Goal: Task Accomplishment & Management: Manage account settings

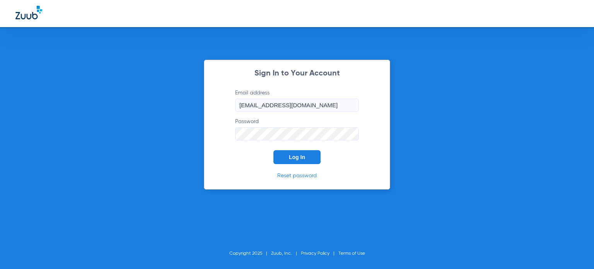
drag, startPoint x: 300, startPoint y: 152, endPoint x: 293, endPoint y: 143, distance: 10.5
click at [300, 152] on button "Log In" at bounding box center [296, 157] width 47 height 14
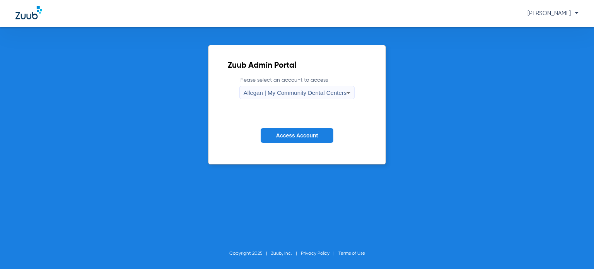
click at [296, 137] on span "Access Account" at bounding box center [297, 135] width 42 height 6
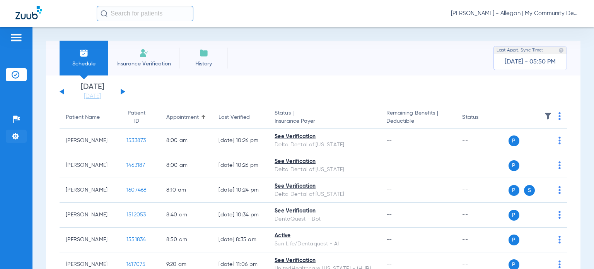
click at [15, 133] on img at bounding box center [16, 136] width 8 height 8
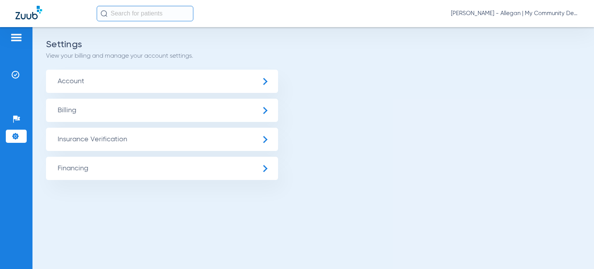
click at [84, 137] on span "Insurance Verification" at bounding box center [162, 139] width 232 height 23
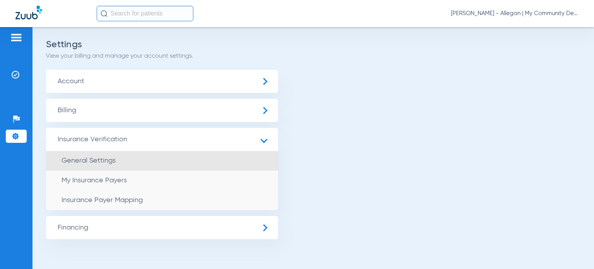
click at [72, 166] on li "General Settings" at bounding box center [162, 161] width 232 height 20
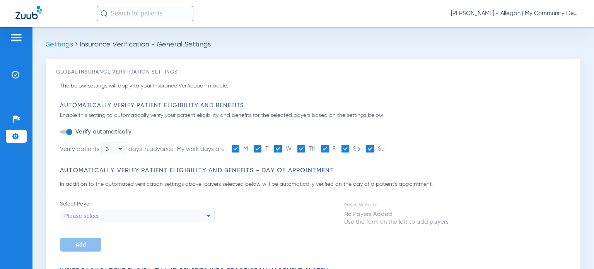
type input "1"
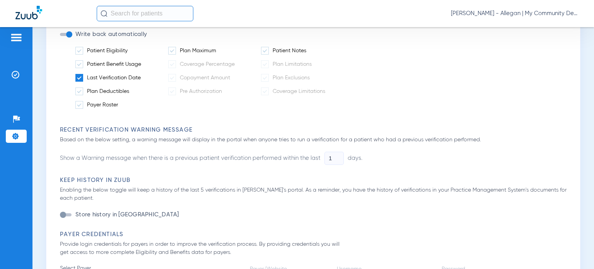
scroll to position [271, 0]
click at [78, 69] on span at bounding box center [79, 66] width 8 height 8
click at [143, 63] on input "Patient Benefit Usage" at bounding box center [143, 63] width 0 height 0
click at [81, 66] on span at bounding box center [79, 66] width 8 height 8
click at [143, 63] on input "Patient Benefit Usage" at bounding box center [143, 63] width 0 height 0
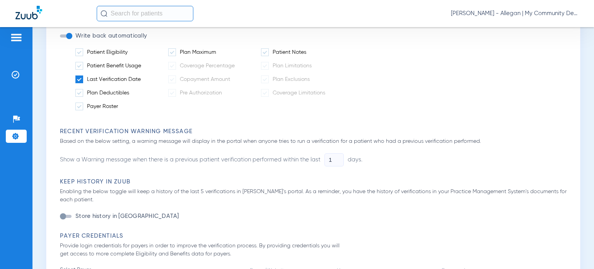
click at [80, 77] on span at bounding box center [79, 79] width 8 height 8
click at [142, 77] on input "Last Verification Date" at bounding box center [142, 77] width 0 height 0
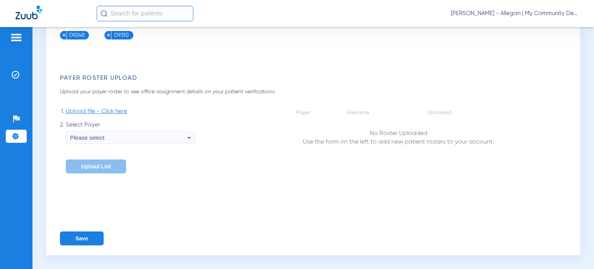
scroll to position [1123, 0]
click at [81, 236] on button "Save" at bounding box center [82, 238] width 44 height 14
click at [581, 140] on div "Settings Insurance Verification - General Settings Global Insurance Verificatio…" at bounding box center [313, 148] width 562 height 242
click at [17, 74] on img at bounding box center [16, 75] width 8 height 8
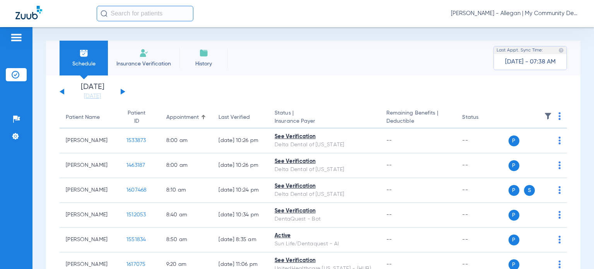
click at [549, 15] on span "Donna Thiel - Allegan | My Community Dental Centers" at bounding box center [515, 14] width 128 height 8
click at [548, 28] on span "Account Selection" at bounding box center [549, 27] width 43 height 5
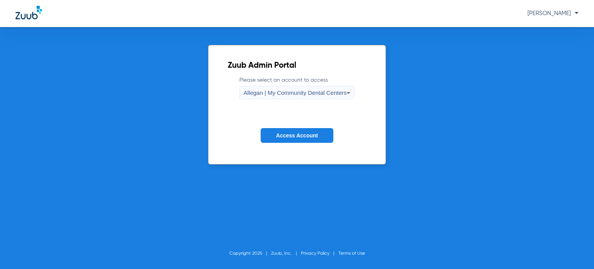
click at [310, 92] on span "Allegan | My Community Dental Centers" at bounding box center [295, 92] width 103 height 7
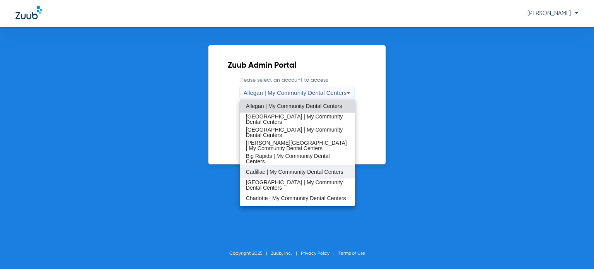
click at [286, 171] on span "Cadillac | My Community Dental Centers" at bounding box center [294, 171] width 97 height 5
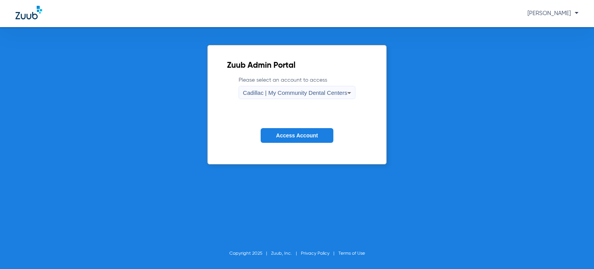
click at [294, 137] on span "Access Account" at bounding box center [297, 135] width 42 height 6
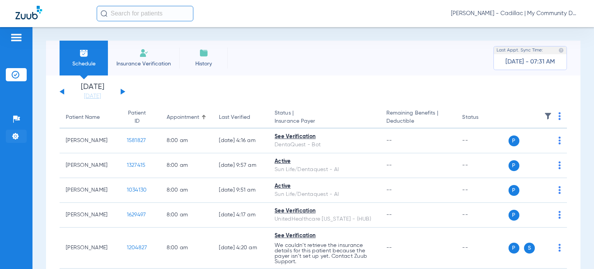
click at [19, 137] on img at bounding box center [16, 136] width 8 height 8
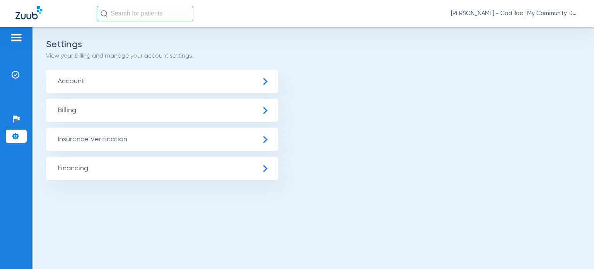
click at [84, 138] on span "Insurance Verification" at bounding box center [162, 139] width 232 height 23
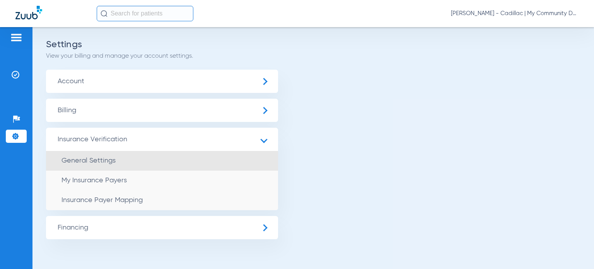
click at [88, 151] on li "General Settings" at bounding box center [162, 161] width 232 height 20
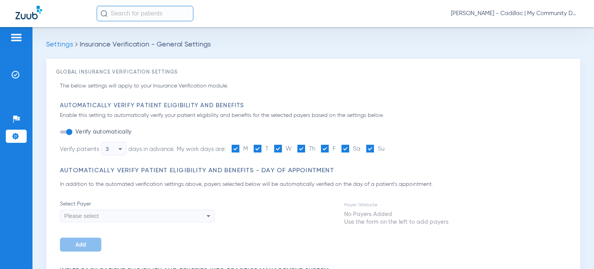
type input "1"
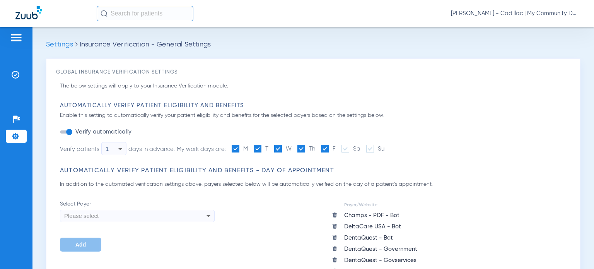
click at [119, 149] on icon at bounding box center [120, 148] width 9 height 9
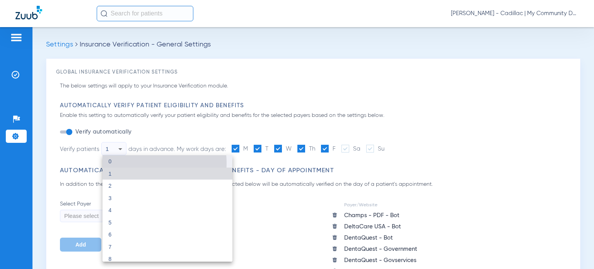
click at [123, 164] on mat-option "0" at bounding box center [167, 161] width 130 height 12
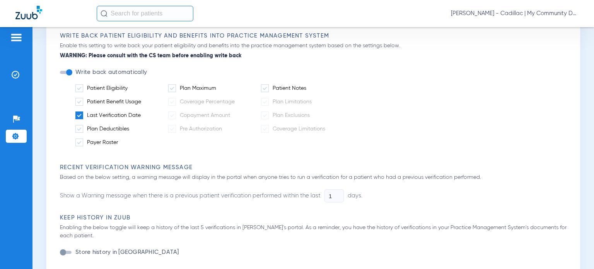
scroll to position [425, 0]
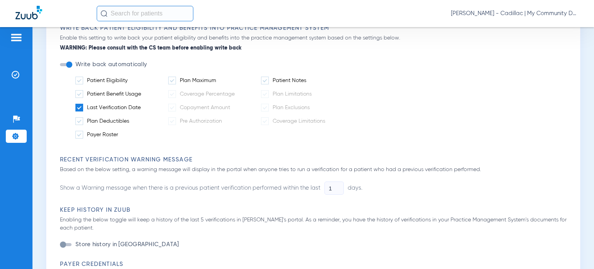
click at [81, 104] on span at bounding box center [79, 108] width 8 height 8
click at [142, 105] on input "Last Verification Date" at bounding box center [142, 105] width 0 height 0
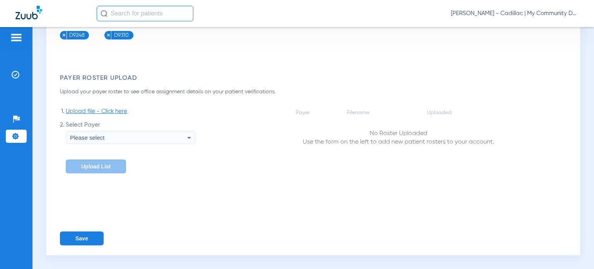
scroll to position [1302, 0]
click at [80, 238] on button "Save" at bounding box center [82, 238] width 44 height 14
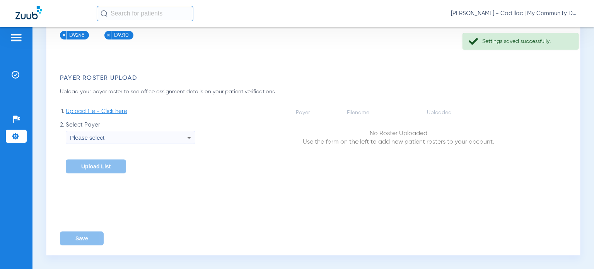
click at [531, 14] on span "Donna Thiel - Cadillac | My Community Dental Centers" at bounding box center [515, 14] width 128 height 8
click at [536, 25] on span "Account Selection" at bounding box center [549, 27] width 43 height 5
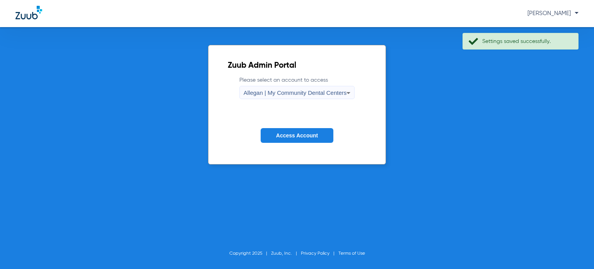
click at [319, 93] on span "Allegan | My Community Dental Centers" at bounding box center [295, 92] width 103 height 7
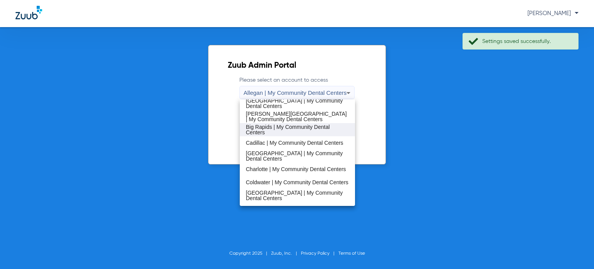
scroll to position [77, 0]
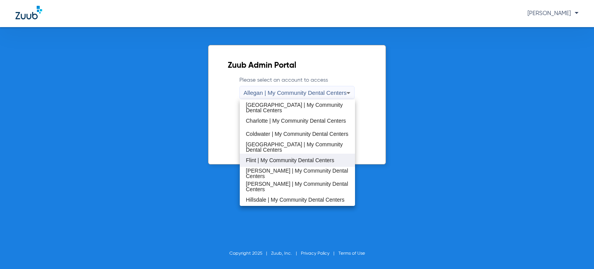
click at [278, 156] on mat-option "Flint | My Community Dental Centers" at bounding box center [297, 160] width 115 height 13
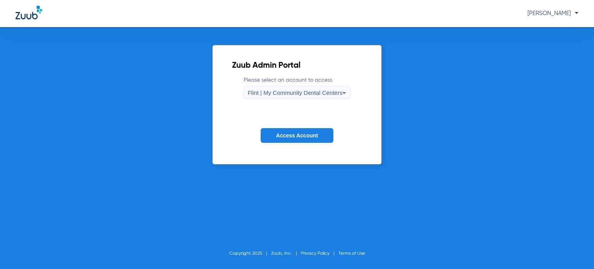
click at [281, 137] on span "Access Account" at bounding box center [297, 135] width 42 height 6
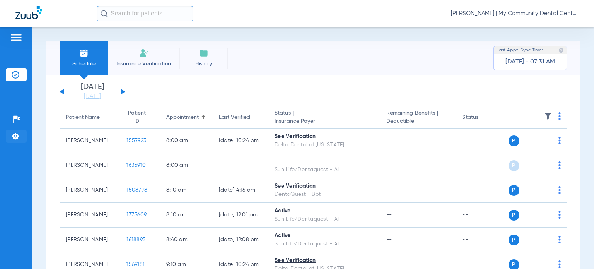
click at [15, 136] on img at bounding box center [16, 136] width 8 height 8
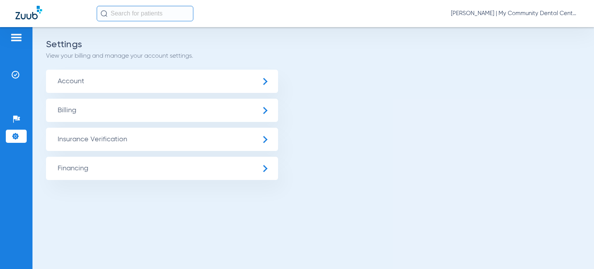
click at [67, 137] on span "Insurance Verification" at bounding box center [162, 139] width 232 height 23
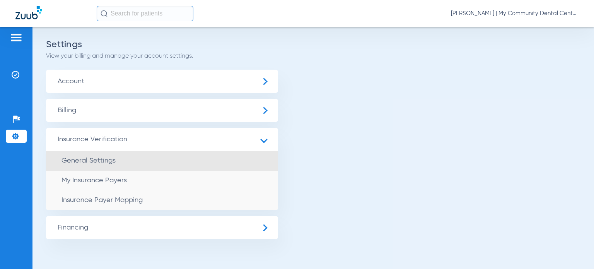
click at [75, 160] on span "General Settings" at bounding box center [88, 160] width 54 height 7
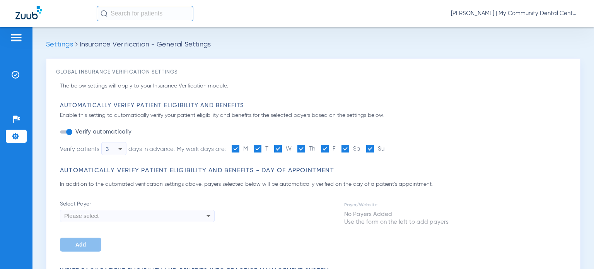
type input "1"
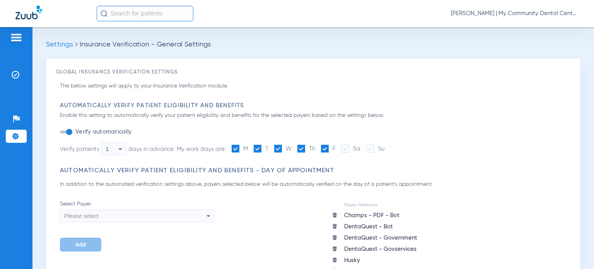
click at [125, 152] on icon at bounding box center [120, 148] width 9 height 9
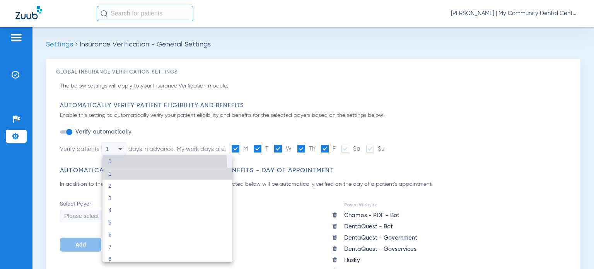
click at [119, 165] on mat-option "0" at bounding box center [167, 161] width 130 height 12
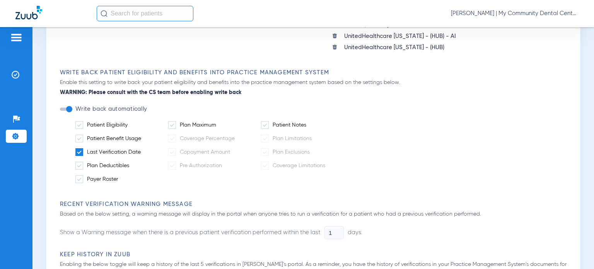
scroll to position [387, 0]
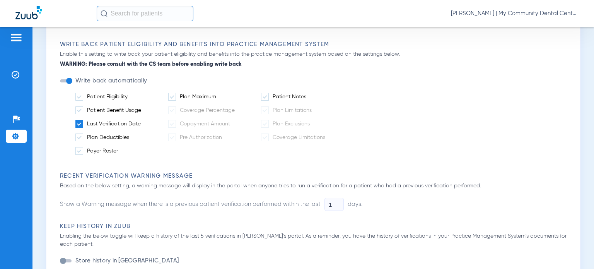
click at [81, 120] on span at bounding box center [79, 124] width 8 height 8
click at [142, 121] on input "Last Verification Date" at bounding box center [142, 121] width 0 height 0
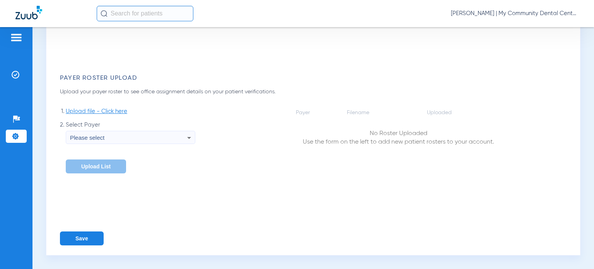
scroll to position [1190, 0]
click at [85, 240] on button "Save" at bounding box center [82, 238] width 44 height 14
click at [530, 14] on span "Donna Thiel - Flint | My Community Dental Centers" at bounding box center [515, 14] width 128 height 8
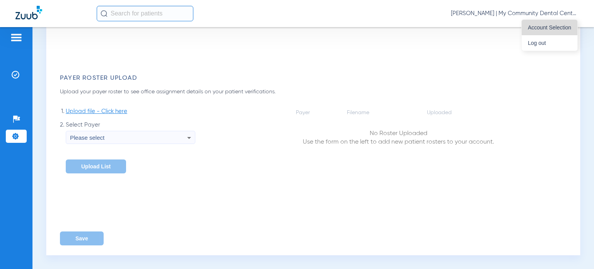
click at [530, 29] on span "Account Selection" at bounding box center [549, 27] width 43 height 5
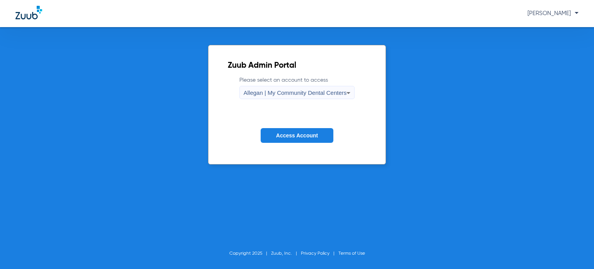
click at [260, 97] on div "Allegan | My Community Dental Centers" at bounding box center [295, 92] width 103 height 13
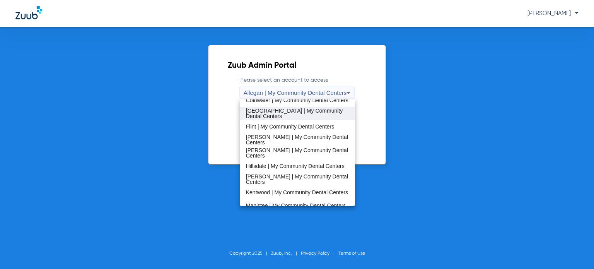
scroll to position [116, 0]
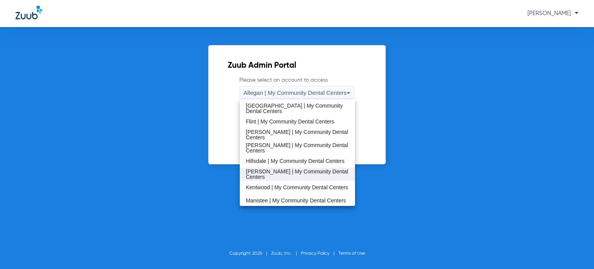
click at [277, 173] on span "[PERSON_NAME] | My Community Dental Centers" at bounding box center [297, 174] width 103 height 11
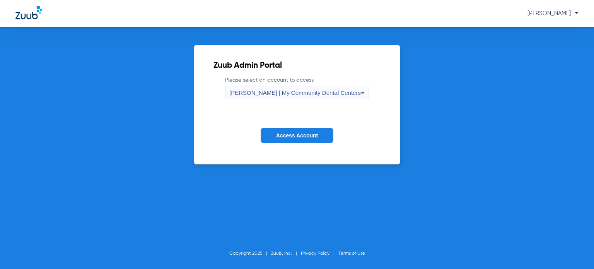
click at [287, 134] on span "Access Account" at bounding box center [297, 135] width 42 height 6
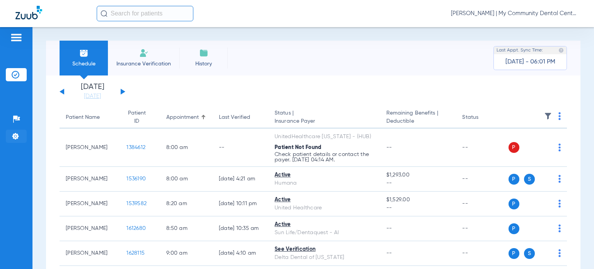
click at [19, 133] on img at bounding box center [16, 136] width 8 height 8
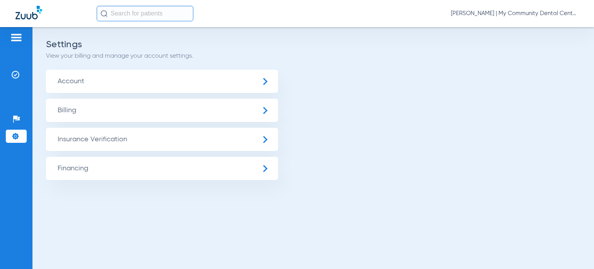
click at [74, 138] on span "Insurance Verification" at bounding box center [162, 139] width 232 height 23
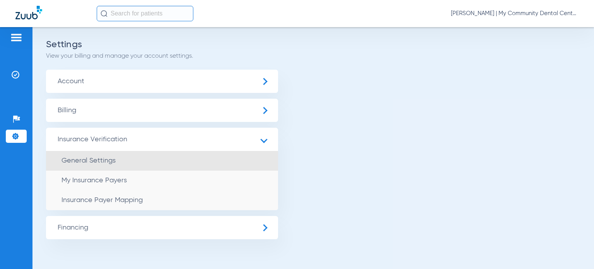
click at [72, 162] on span "General Settings" at bounding box center [88, 160] width 54 height 7
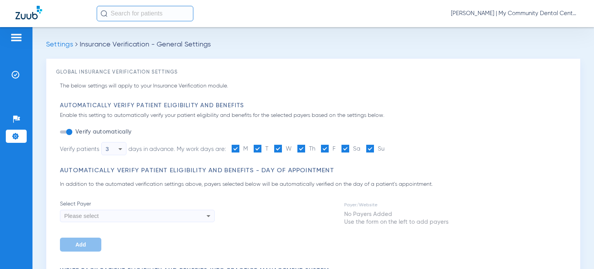
type input "1"
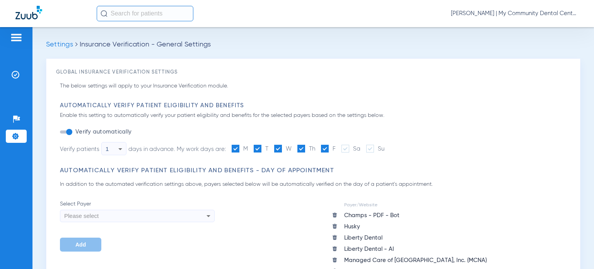
click at [123, 150] on icon at bounding box center [120, 148] width 9 height 9
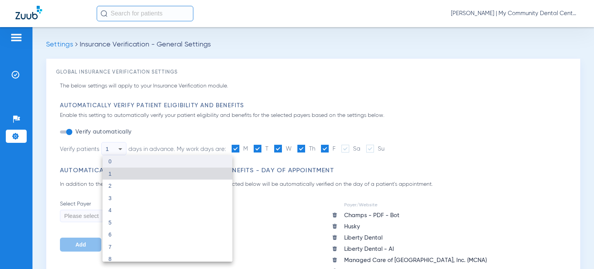
click at [122, 162] on mat-option "0" at bounding box center [167, 161] width 130 height 12
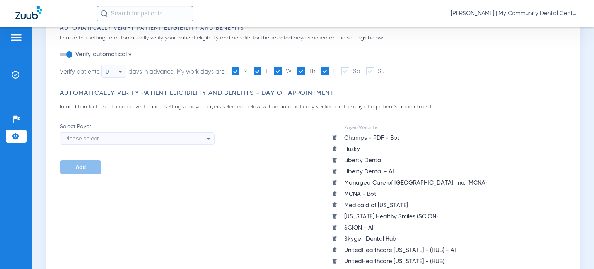
scroll to position [232, 0]
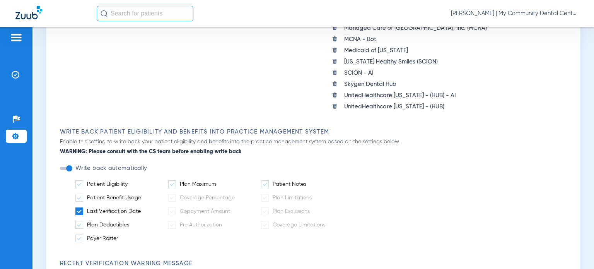
click at [80, 210] on span at bounding box center [79, 211] width 8 height 8
click at [142, 208] on input "Last Verification Date" at bounding box center [142, 208] width 0 height 0
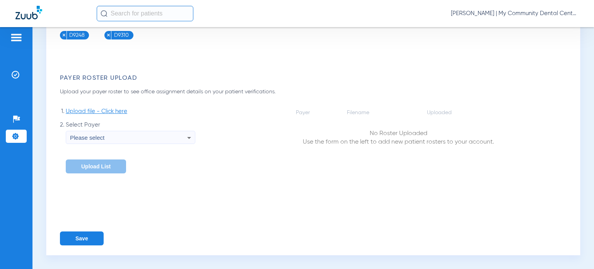
scroll to position [1199, 0]
click at [84, 245] on button "Save" at bounding box center [82, 238] width 44 height 14
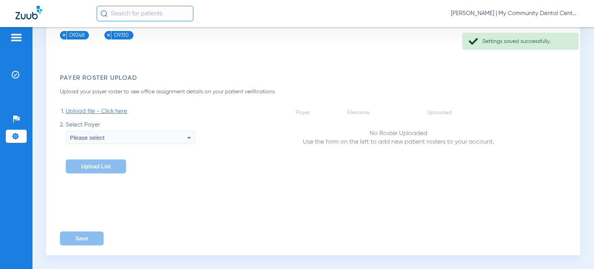
click at [532, 14] on span "Donna Thiel - Howell | My Community Dental Centers" at bounding box center [515, 14] width 128 height 8
click at [540, 27] on span "Account Selection" at bounding box center [549, 27] width 43 height 5
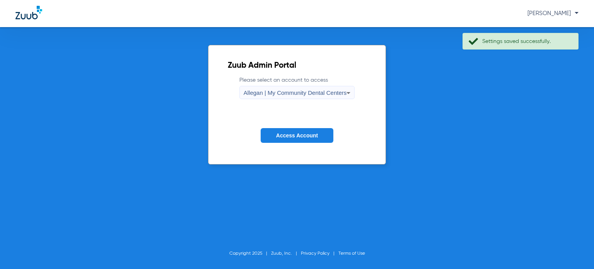
click at [319, 94] on span "Allegan | My Community Dental Centers" at bounding box center [295, 92] width 103 height 7
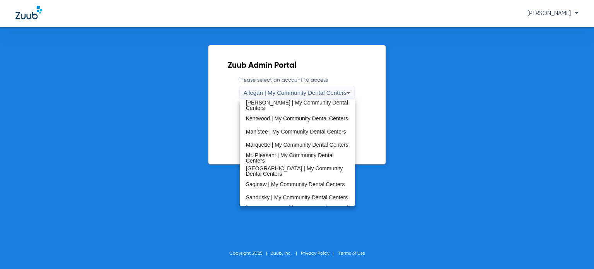
scroll to position [193, 0]
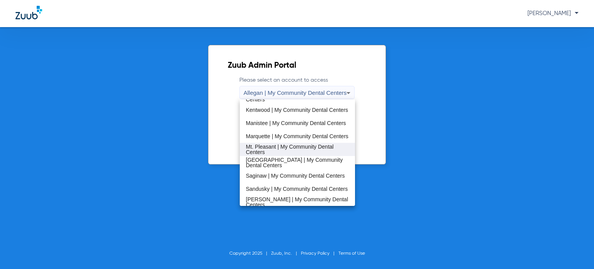
click at [281, 145] on span "Mt. Pleasant | My Community Dental Centers" at bounding box center [297, 149] width 103 height 11
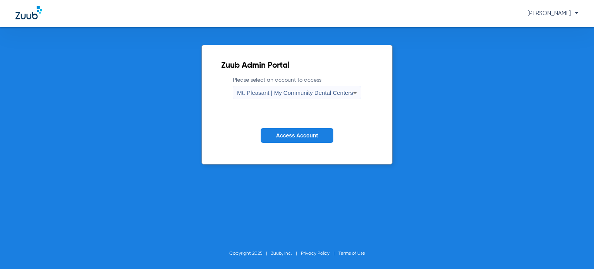
click at [282, 133] on span "Access Account" at bounding box center [297, 135] width 42 height 6
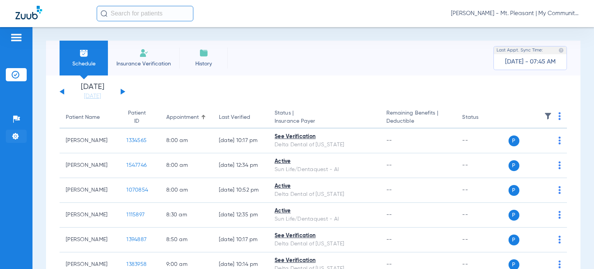
click at [17, 135] on img at bounding box center [16, 136] width 8 height 8
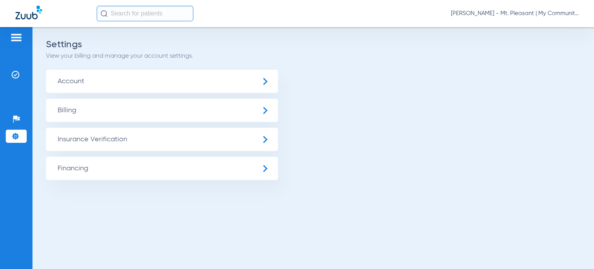
click at [84, 138] on span "Insurance Verification" at bounding box center [162, 139] width 232 height 23
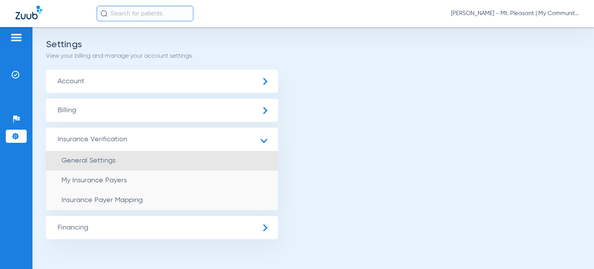
click at [74, 157] on span "General Settings" at bounding box center [88, 160] width 54 height 7
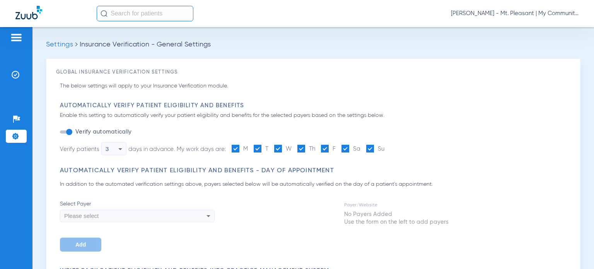
type input "1"
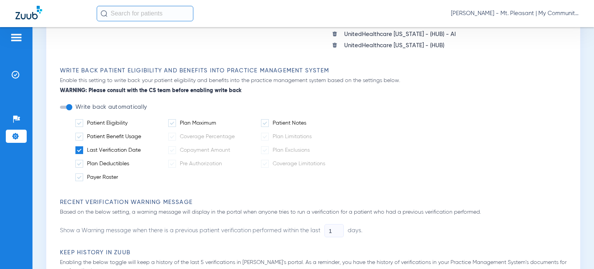
click at [79, 146] on span at bounding box center [79, 150] width 8 height 8
click at [142, 147] on input "Last Verification Date" at bounding box center [142, 147] width 0 height 0
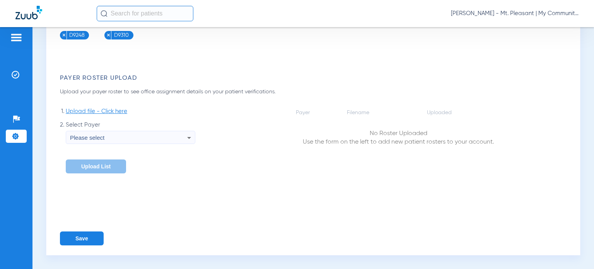
scroll to position [1191, 0]
click at [86, 238] on button "Save" at bounding box center [82, 238] width 44 height 14
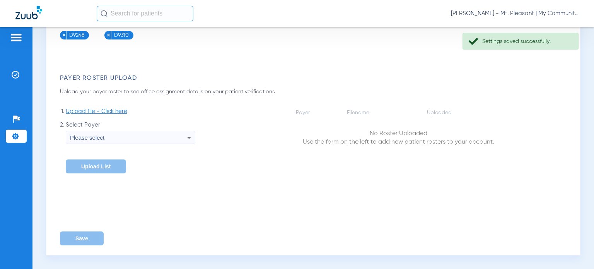
click at [537, 14] on span "Donna Thiel - Mt. Pleasant | My Community Dental Centers" at bounding box center [515, 14] width 128 height 8
click at [550, 29] on span "Account Selection" at bounding box center [549, 27] width 43 height 5
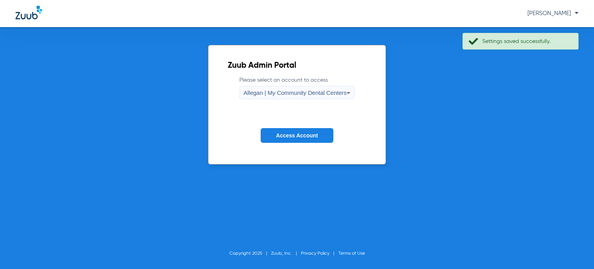
click at [318, 95] on span "Allegan | My Community Dental Centers" at bounding box center [295, 92] width 103 height 7
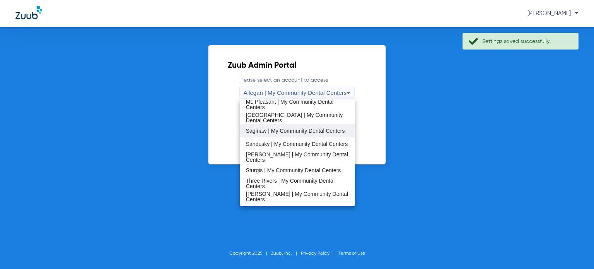
scroll to position [249, 0]
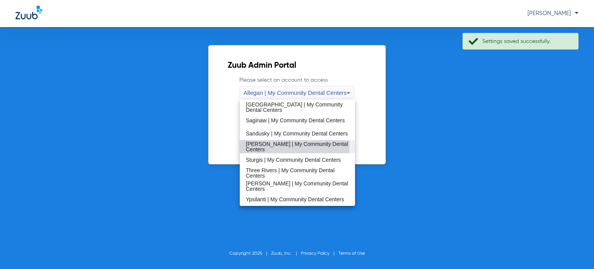
click at [282, 146] on span "[PERSON_NAME] | My Community Dental Centers" at bounding box center [297, 146] width 103 height 11
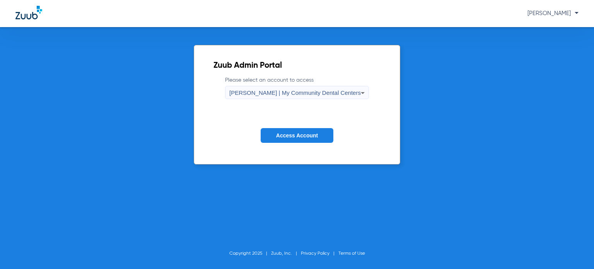
click at [287, 130] on button "Access Account" at bounding box center [297, 135] width 73 height 15
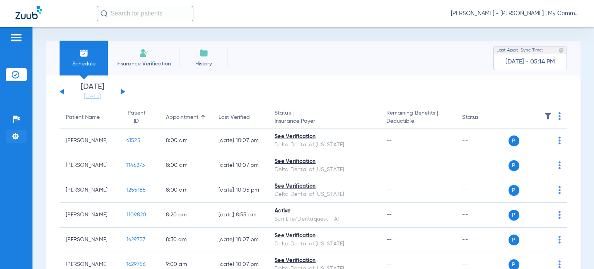
click at [16, 134] on img at bounding box center [16, 136] width 8 height 8
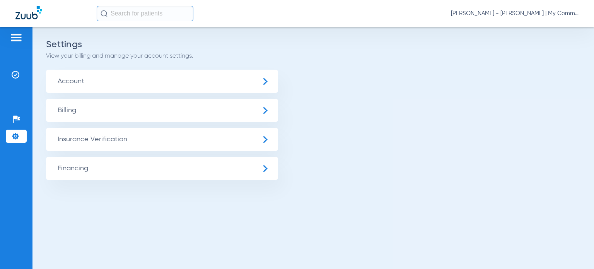
click at [80, 136] on span "Insurance Verification" at bounding box center [162, 139] width 232 height 23
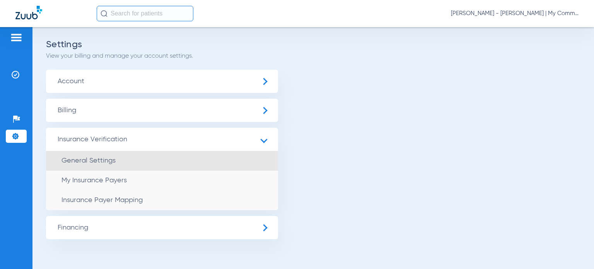
click at [74, 163] on span "General Settings" at bounding box center [88, 160] width 54 height 7
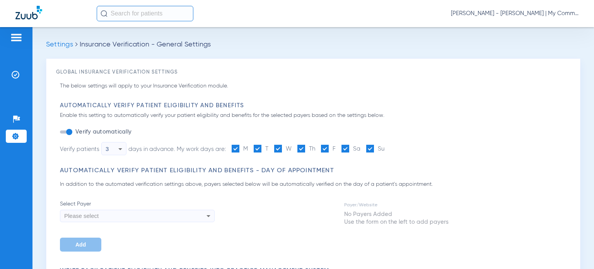
type input "1"
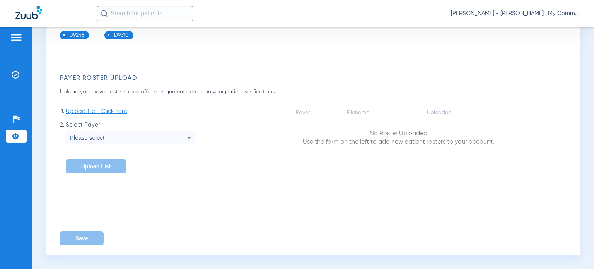
scroll to position [1123, 0]
click at [21, 73] on li "Insurance Verification" at bounding box center [16, 74] width 21 height 13
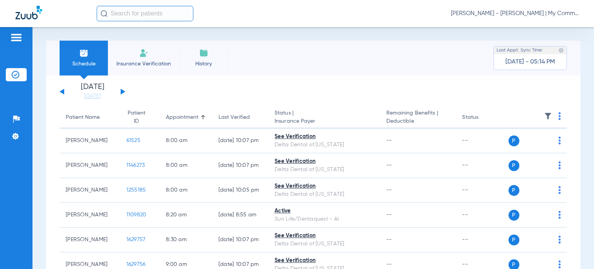
click at [568, 15] on span "[PERSON_NAME] - [PERSON_NAME] | My Community Dental Centers" at bounding box center [515, 14] width 128 height 8
click at [558, 26] on span "Account Selection" at bounding box center [549, 27] width 43 height 5
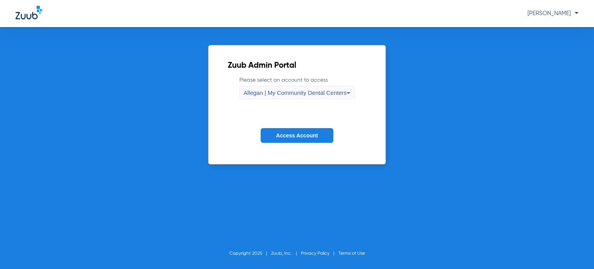
click at [296, 132] on span "Access Account" at bounding box center [297, 135] width 42 height 6
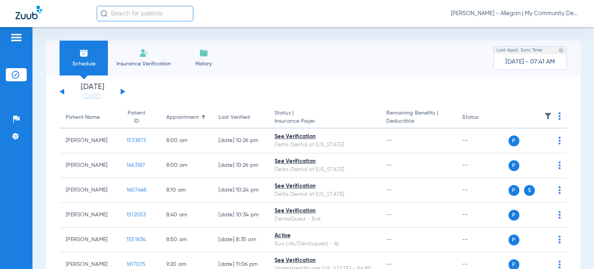
click at [582, 165] on div "Schedule Insurance Verification History Last Appt. Sync Time: Today - 07:41 AM …" at bounding box center [313, 148] width 562 height 242
click at [102, 97] on link "[DATE]" at bounding box center [92, 96] width 46 height 8
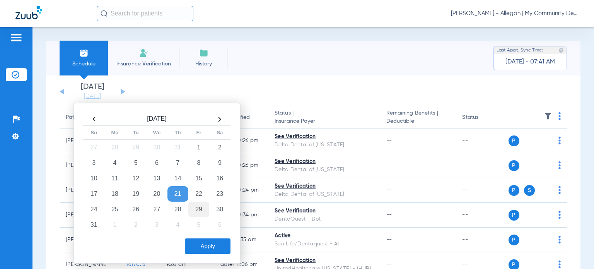
click at [199, 205] on td "29" at bounding box center [198, 209] width 21 height 15
click at [211, 248] on button "Apply" at bounding box center [208, 245] width 46 height 15
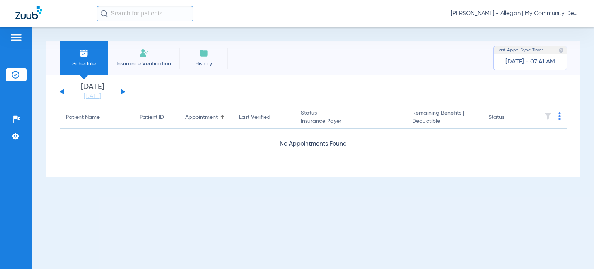
click at [583, 154] on div "Schedule Insurance Verification History Last Appt. Sync Time: Today - 07:41 AM …" at bounding box center [313, 148] width 562 height 242
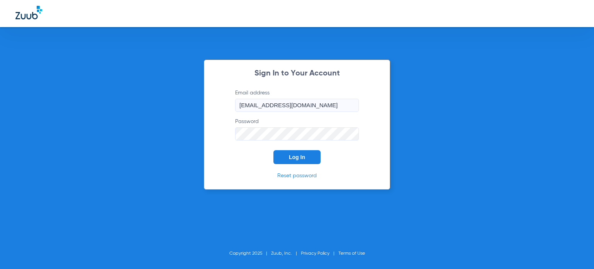
click at [280, 154] on button "Log In" at bounding box center [296, 157] width 47 height 14
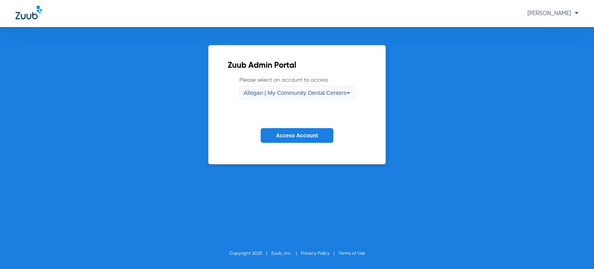
drag, startPoint x: 243, startPoint y: 82, endPoint x: 251, endPoint y: 91, distance: 12.3
click at [247, 87] on label "Please select an account to access Allegan | My Community Dental Centers" at bounding box center [297, 87] width 116 height 23
click at [251, 92] on span "Allegan | My Community Dental Centers" at bounding box center [295, 92] width 103 height 7
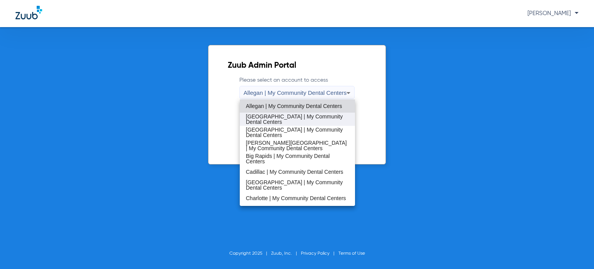
click at [282, 120] on span "[GEOGRAPHIC_DATA] | My Community Dental Centers" at bounding box center [297, 119] width 103 height 11
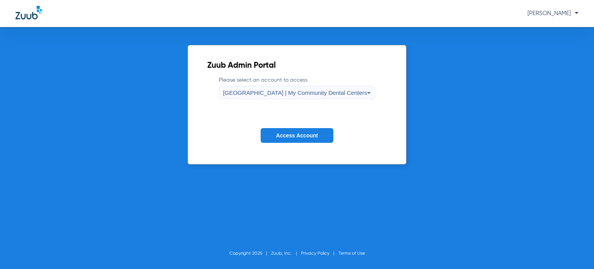
drag, startPoint x: 285, startPoint y: 138, endPoint x: 280, endPoint y: 126, distance: 12.6
click at [285, 138] on span "Access Account" at bounding box center [297, 135] width 42 height 6
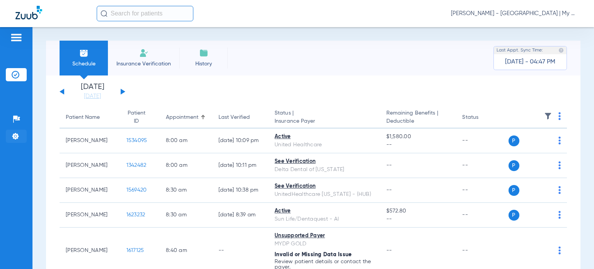
click at [14, 137] on img at bounding box center [16, 136] width 8 height 8
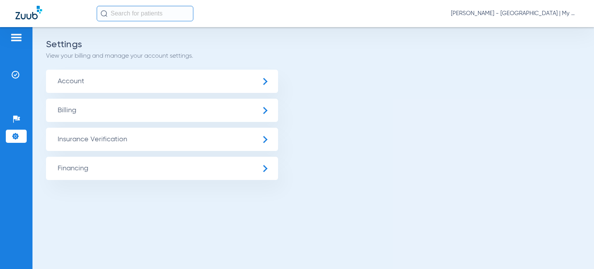
click at [96, 140] on span "Insurance Verification" at bounding box center [162, 139] width 232 height 23
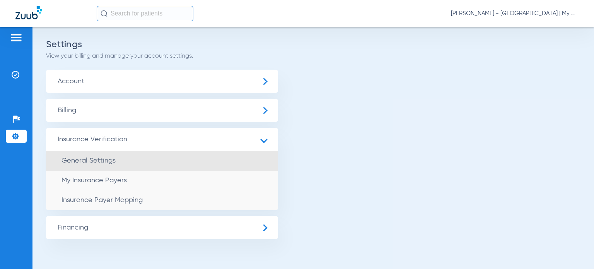
click at [84, 155] on li "General Settings" at bounding box center [162, 161] width 232 height 20
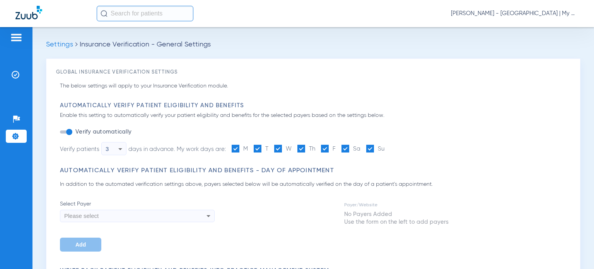
type input "1"
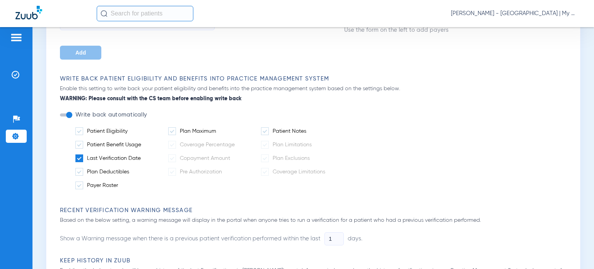
scroll to position [155, 0]
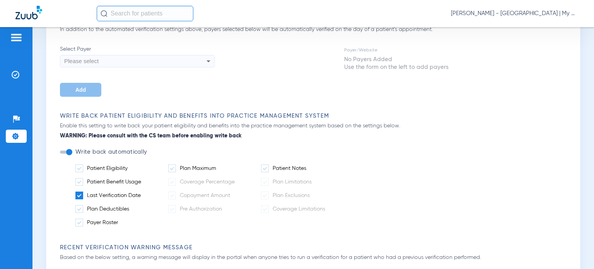
drag, startPoint x: 80, startPoint y: 194, endPoint x: 69, endPoint y: 186, distance: 14.4
click at [80, 195] on span at bounding box center [79, 195] width 8 height 8
click at [142, 193] on input "Last Verification Date" at bounding box center [142, 193] width 0 height 0
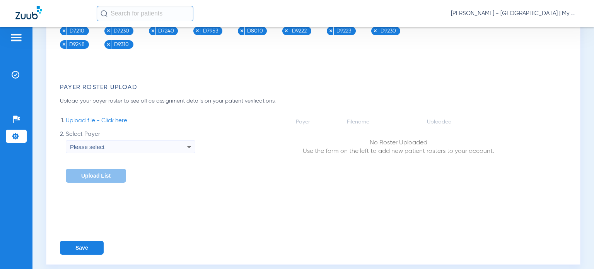
scroll to position [1123, 0]
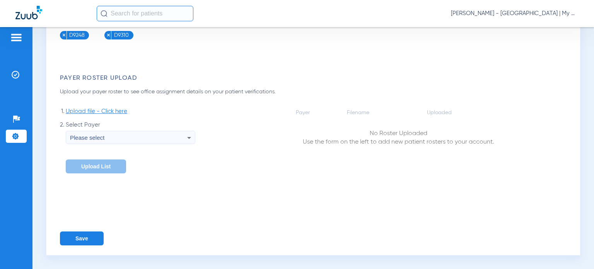
click at [84, 239] on button "Save" at bounding box center [82, 238] width 44 height 14
click at [525, 15] on span "Donna Thiel - Battle Creek | My Community Dental Centers" at bounding box center [515, 14] width 128 height 8
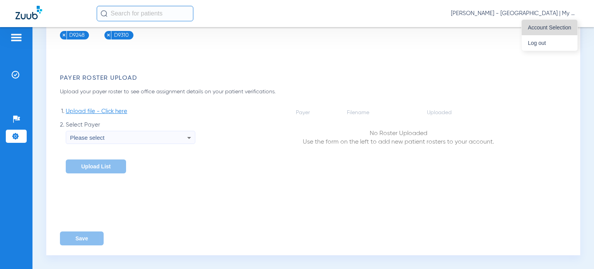
click at [543, 26] on span "Account Selection" at bounding box center [549, 27] width 43 height 5
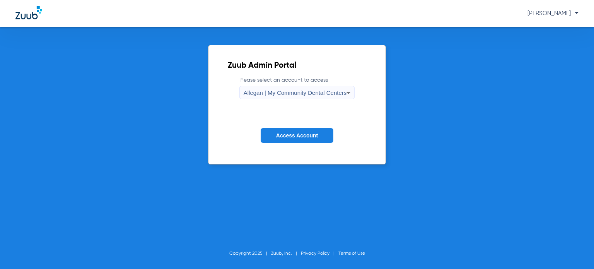
click at [342, 91] on span "Allegan | My Community Dental Centers" at bounding box center [295, 92] width 103 height 7
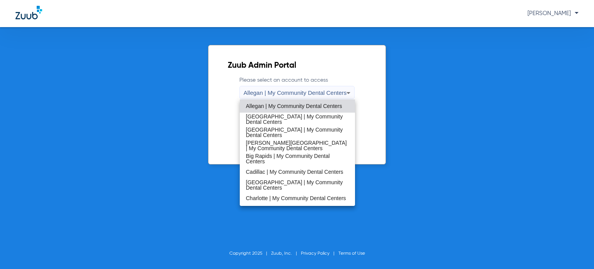
click at [291, 184] on span "[GEOGRAPHIC_DATA] | My Community Dental Centers" at bounding box center [297, 184] width 103 height 11
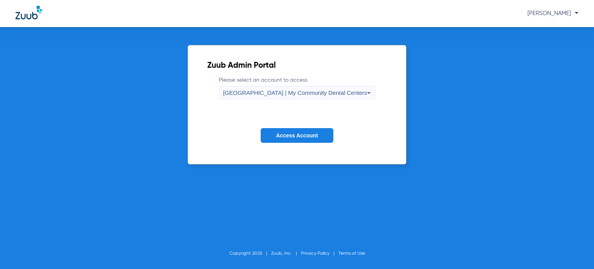
click at [296, 138] on span "Access Account" at bounding box center [297, 135] width 42 height 6
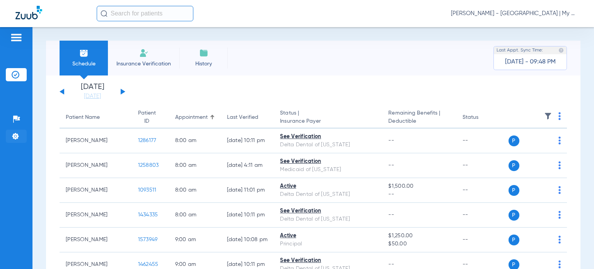
click at [14, 132] on img at bounding box center [16, 136] width 8 height 8
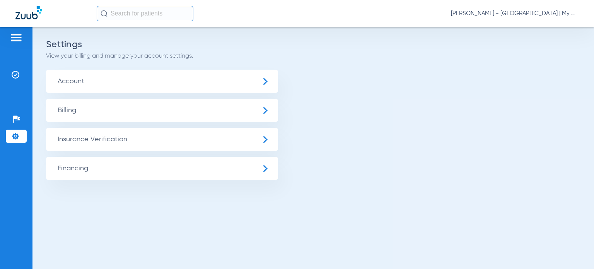
click at [72, 137] on span "Insurance Verification" at bounding box center [162, 139] width 232 height 23
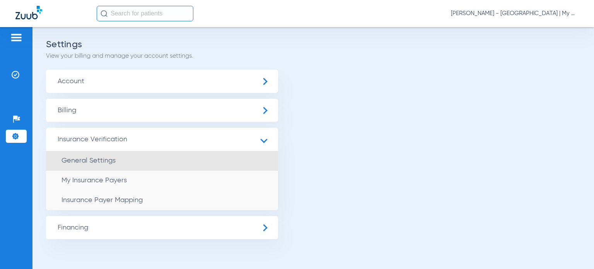
click at [73, 161] on span "General Settings" at bounding box center [88, 160] width 54 height 7
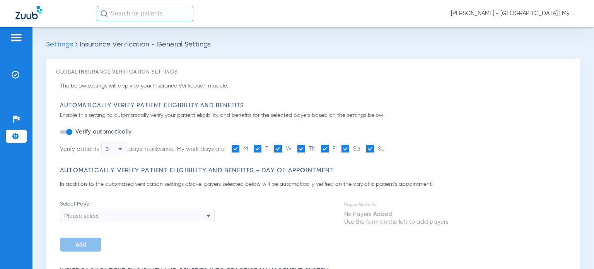
type input "1"
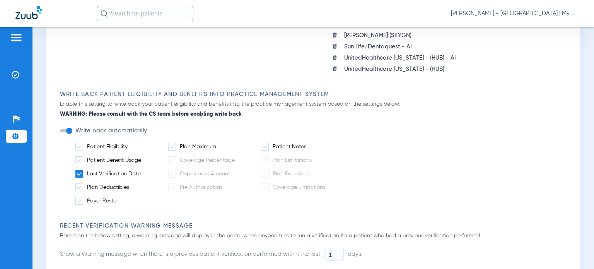
click at [77, 170] on span at bounding box center [79, 174] width 8 height 8
click at [142, 171] on input "Last Verification Date" at bounding box center [142, 171] width 0 height 0
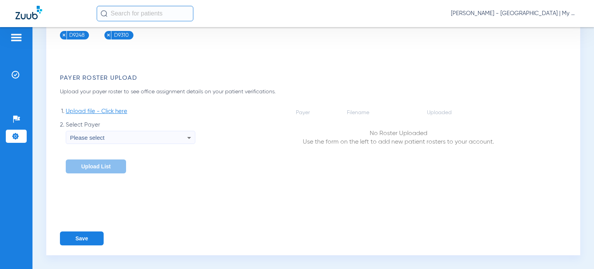
scroll to position [1276, 0]
click at [87, 245] on button "Save" at bounding box center [82, 238] width 44 height 14
click at [548, 10] on span "Donna Thiel - Cedar Springs | My Community Dental Centers" at bounding box center [515, 14] width 128 height 8
click at [548, 26] on span "Account Selection" at bounding box center [549, 27] width 43 height 5
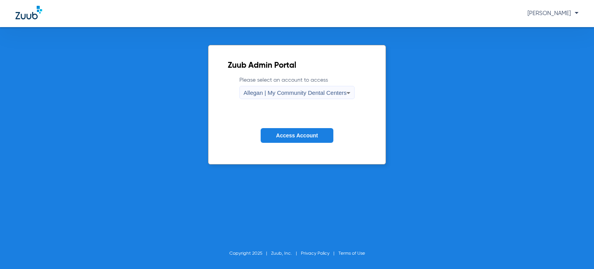
click at [294, 92] on span "Allegan | My Community Dental Centers" at bounding box center [295, 92] width 103 height 7
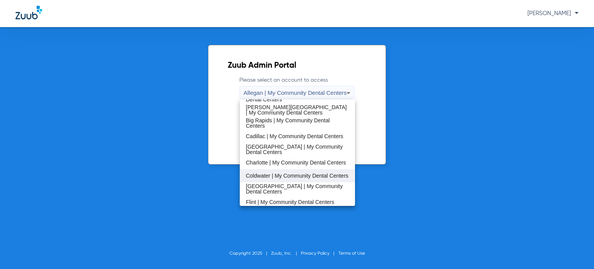
scroll to position [116, 0]
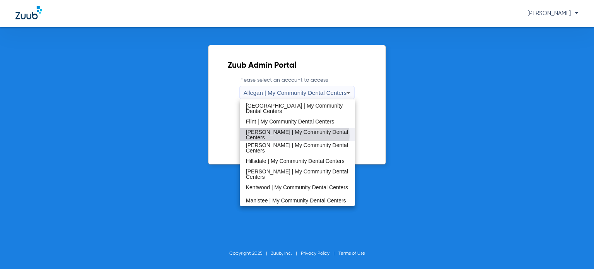
click at [279, 136] on span "[PERSON_NAME] | My Community Dental Centers" at bounding box center [297, 134] width 103 height 11
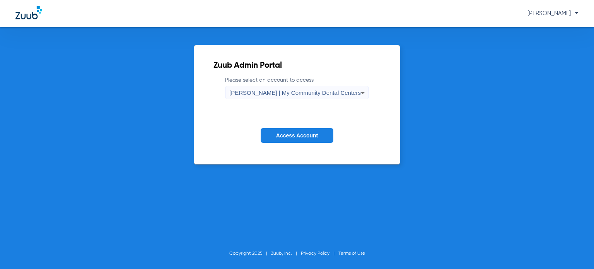
click at [282, 139] on button "Access Account" at bounding box center [297, 135] width 73 height 15
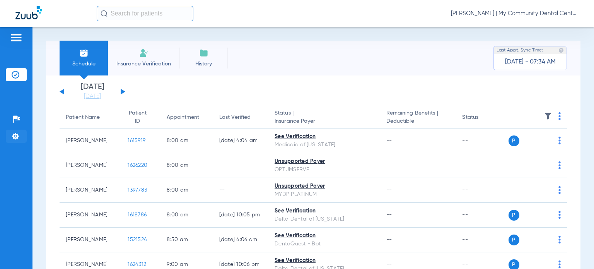
click at [17, 135] on img at bounding box center [16, 136] width 8 height 8
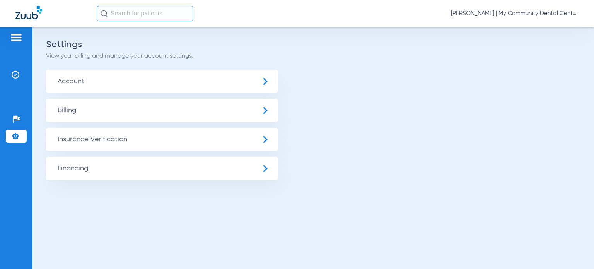
click at [82, 138] on span "Insurance Verification" at bounding box center [162, 139] width 232 height 23
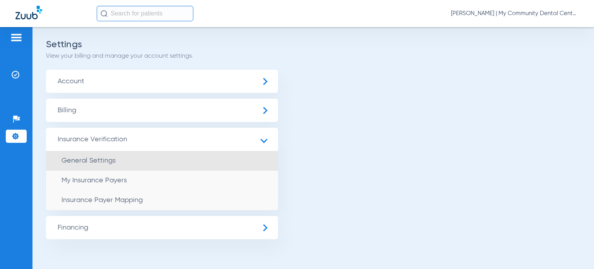
click at [71, 161] on span "General Settings" at bounding box center [88, 160] width 54 height 7
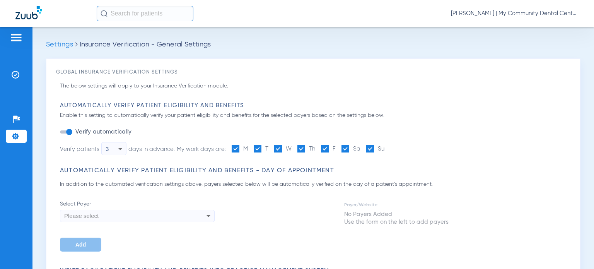
type input "1"
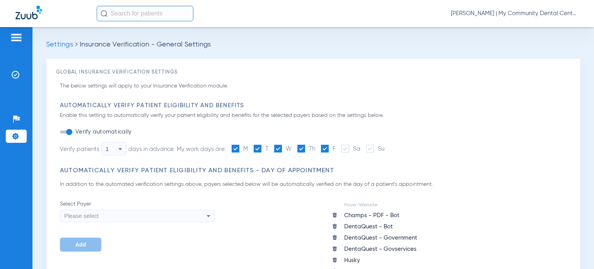
click at [113, 150] on div "1" at bounding box center [112, 148] width 13 height 13
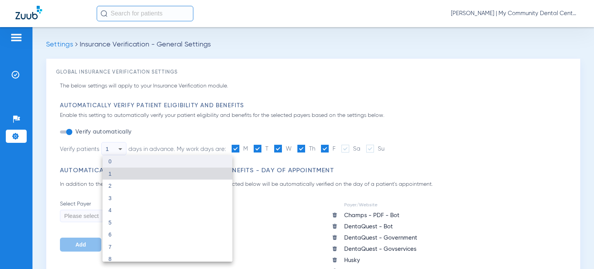
click at [114, 161] on mat-option "0" at bounding box center [167, 161] width 130 height 12
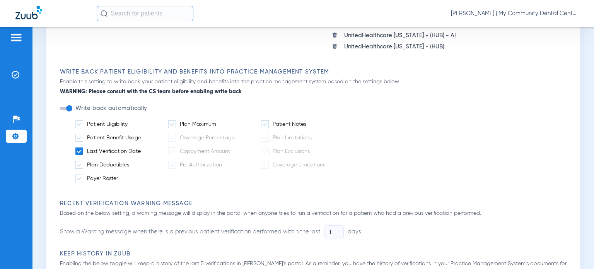
click at [78, 149] on span at bounding box center [79, 151] width 8 height 8
click at [142, 149] on input "Last Verification Date" at bounding box center [142, 149] width 0 height 0
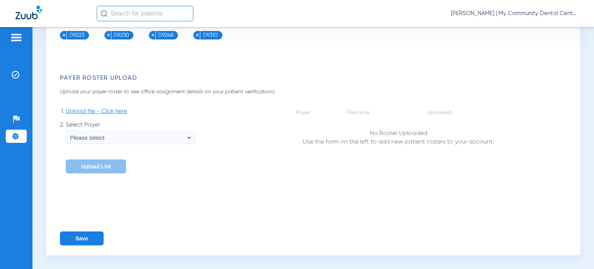
scroll to position [1269, 0]
click at [90, 235] on button "Save" at bounding box center [82, 238] width 44 height 14
click at [567, 12] on span "Donna Thiel - Harrison | My Community Dental Centers" at bounding box center [515, 14] width 128 height 8
click at [560, 22] on button "Account Selection" at bounding box center [550, 27] width 56 height 15
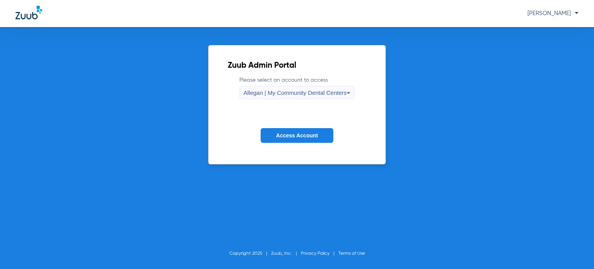
click at [325, 95] on span "Allegan | My Community Dental Centers" at bounding box center [295, 92] width 103 height 7
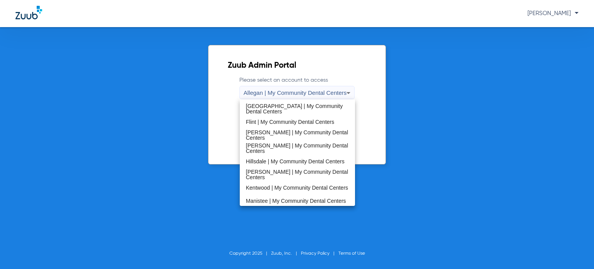
scroll to position [116, 0]
click at [281, 184] on span "Kentwood | My Community Dental Centers" at bounding box center [297, 186] width 102 height 5
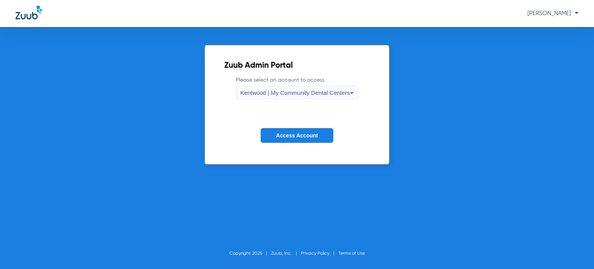
click at [281, 135] on span "Access Account" at bounding box center [297, 135] width 42 height 6
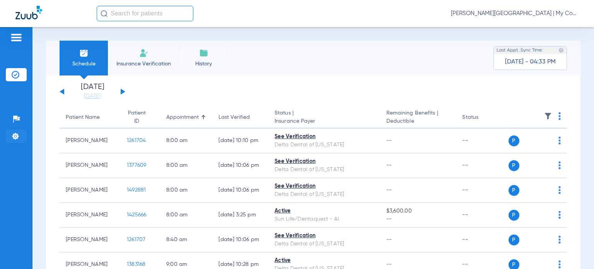
click at [15, 132] on img at bounding box center [16, 136] width 8 height 8
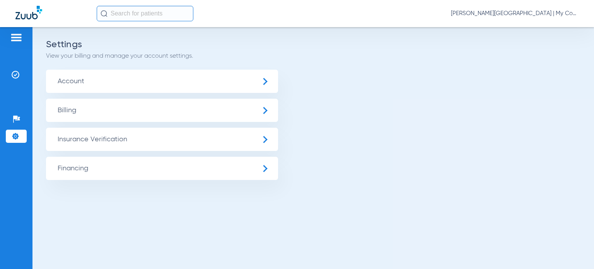
click at [68, 142] on span "Insurance Verification" at bounding box center [162, 139] width 232 height 23
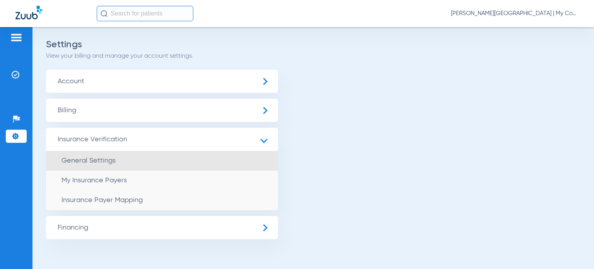
click at [70, 162] on span "General Settings" at bounding box center [88, 160] width 54 height 7
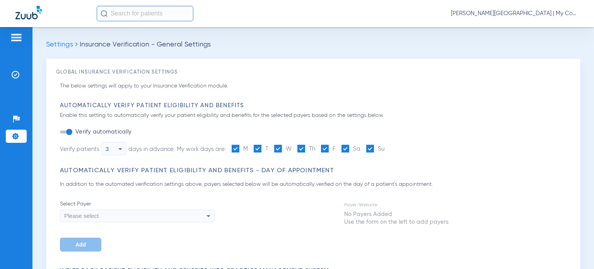
type input "1"
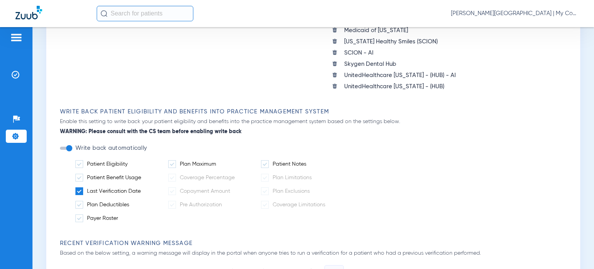
scroll to position [271, 0]
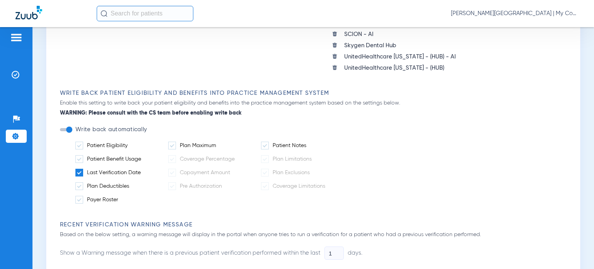
click at [79, 169] on span at bounding box center [79, 173] width 8 height 8
click at [142, 170] on input "Last Verification Date" at bounding box center [142, 170] width 0 height 0
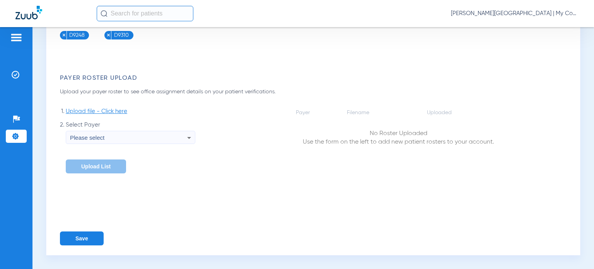
scroll to position [1213, 0]
click at [80, 236] on button "Save" at bounding box center [82, 238] width 44 height 14
click at [555, 15] on span "Donna Thiel - Kentwood | My Community Dental Centers" at bounding box center [515, 14] width 128 height 8
click at [553, 26] on span "Account Selection" at bounding box center [549, 27] width 43 height 5
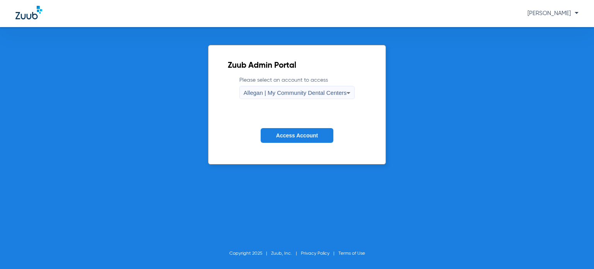
click at [323, 95] on span "Allegan | My Community Dental Centers" at bounding box center [295, 92] width 103 height 7
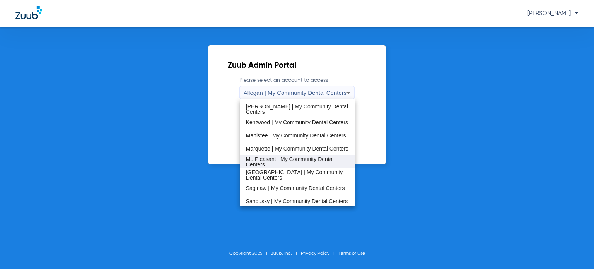
scroll to position [193, 0]
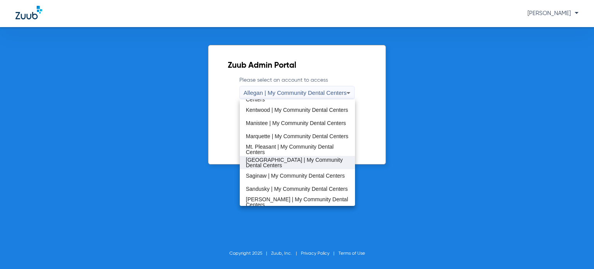
click at [287, 157] on span "[GEOGRAPHIC_DATA] | My Community Dental Centers" at bounding box center [297, 162] width 103 height 11
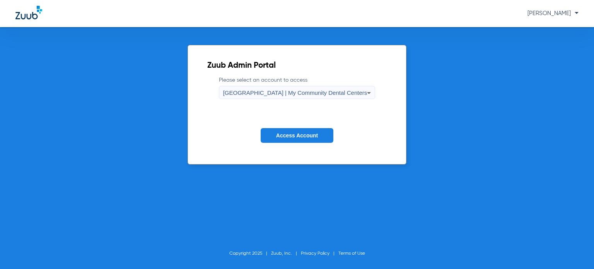
click at [287, 138] on span "Access Account" at bounding box center [297, 135] width 42 height 6
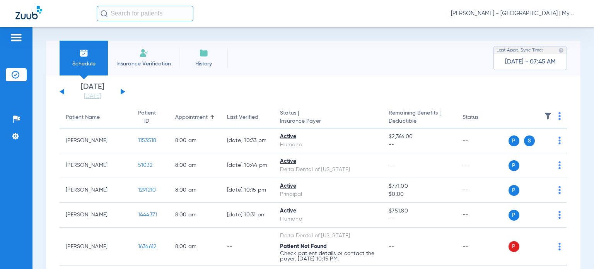
click at [579, 88] on div "Schedule Insurance Verification History Last Appt. Sync Time: Today - 07:45 AM …" at bounding box center [313, 148] width 562 height 242
click at [15, 137] on img at bounding box center [16, 136] width 8 height 8
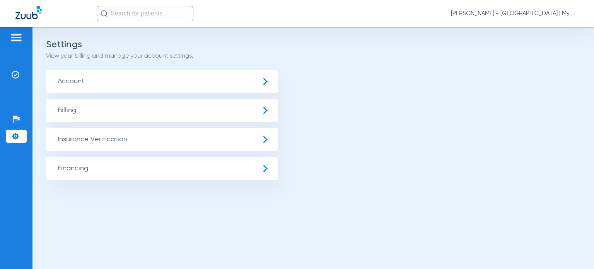
click at [71, 138] on span "Insurance Verification" at bounding box center [162, 139] width 232 height 23
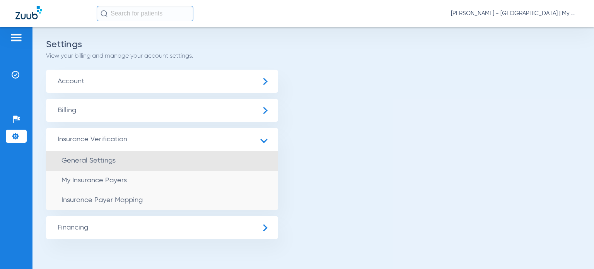
click at [72, 160] on span "General Settings" at bounding box center [88, 160] width 54 height 7
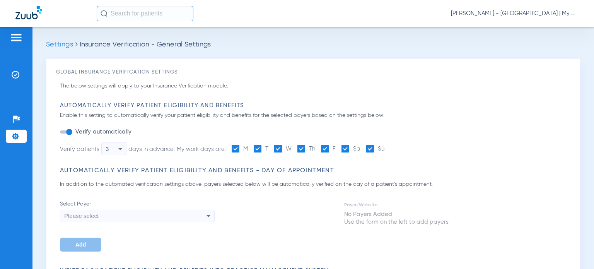
type input "1"
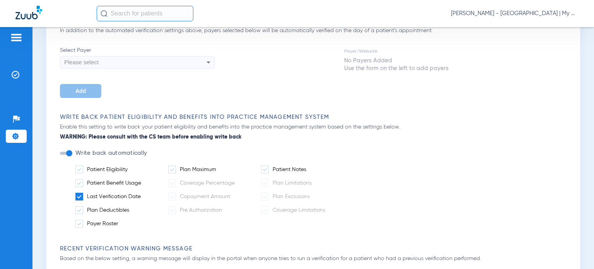
scroll to position [193, 0]
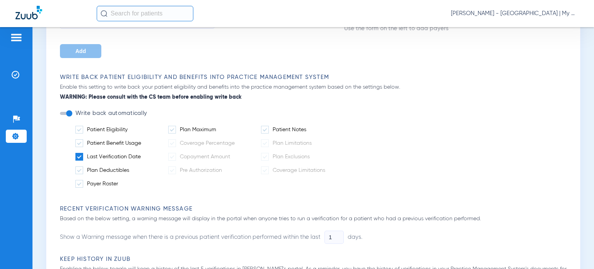
click at [77, 159] on span at bounding box center [79, 157] width 8 height 8
click at [142, 154] on input "Last Verification Date" at bounding box center [142, 154] width 0 height 0
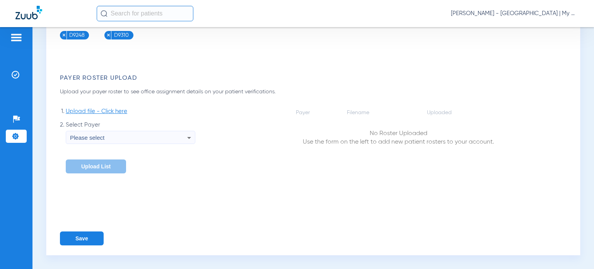
scroll to position [1123, 0]
click at [84, 234] on button "Save" at bounding box center [82, 238] width 44 height 14
click at [530, 13] on span "Donna Thiel - Port Huron | My Community Dental Centers" at bounding box center [515, 14] width 128 height 8
click at [552, 25] on span "Account Selection" at bounding box center [549, 27] width 43 height 5
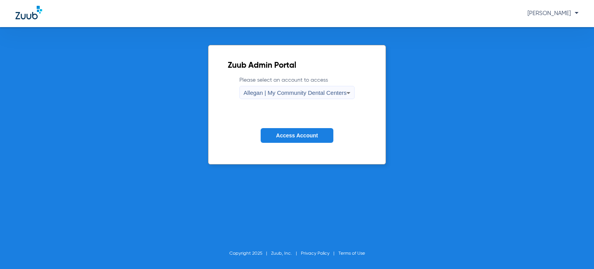
click at [308, 96] on div "Allegan | My Community Dental Centers" at bounding box center [295, 92] width 103 height 13
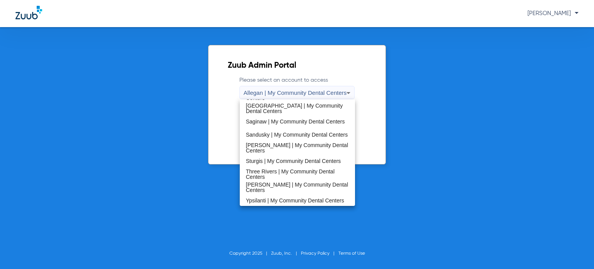
scroll to position [249, 0]
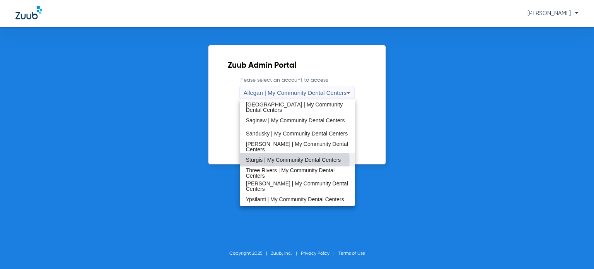
click at [282, 161] on span "Sturgis | My Community Dental Centers" at bounding box center [293, 159] width 95 height 5
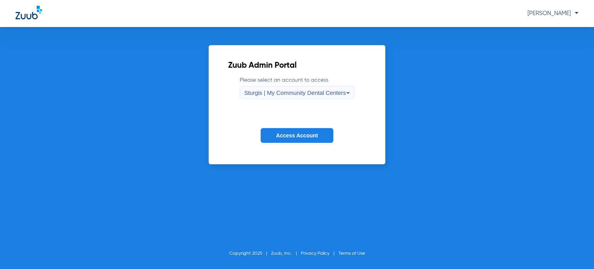
click at [292, 135] on span "Access Account" at bounding box center [297, 135] width 42 height 6
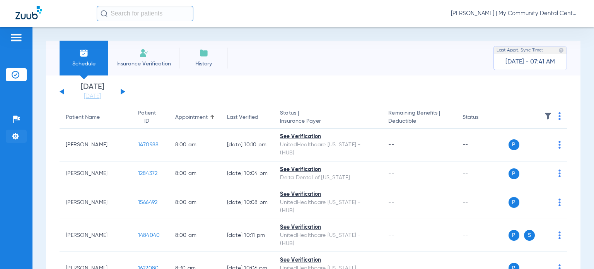
click at [19, 139] on li "Settings" at bounding box center [16, 136] width 21 height 13
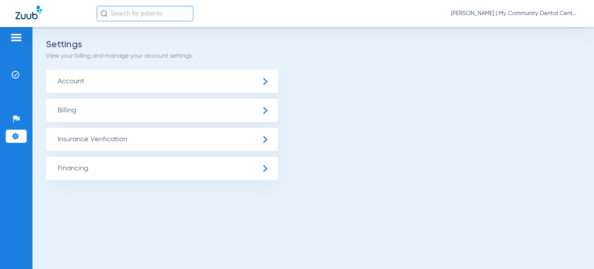
click at [88, 136] on span "Insurance Verification" at bounding box center [162, 139] width 232 height 23
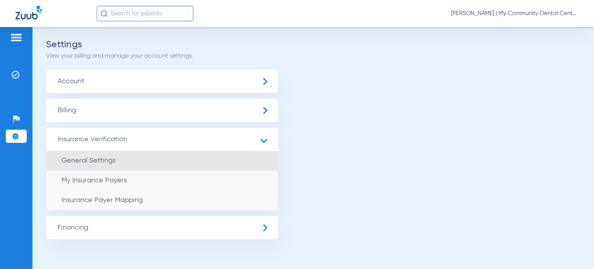
click at [80, 161] on span "General Settings" at bounding box center [88, 160] width 54 height 7
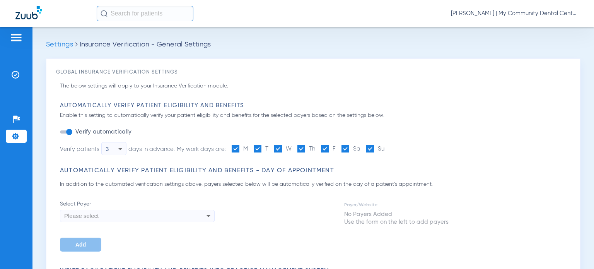
type input "1"
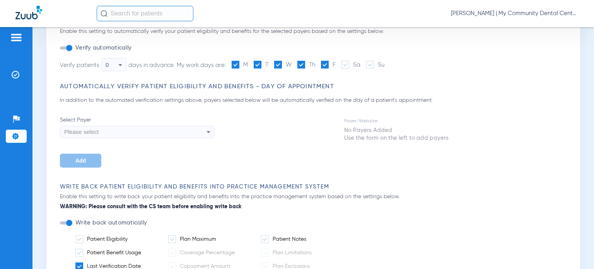
scroll to position [271, 0]
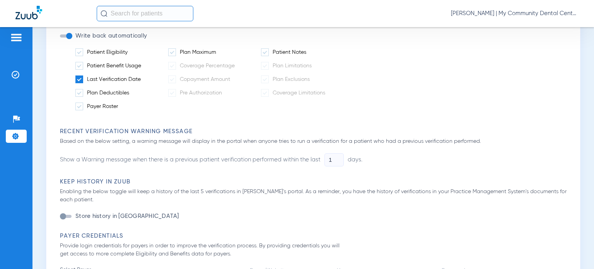
click at [81, 77] on span at bounding box center [79, 79] width 8 height 8
click at [142, 77] on input "Last Verification Date" at bounding box center [142, 77] width 0 height 0
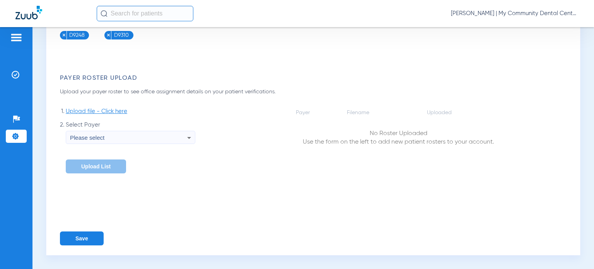
scroll to position [1123, 0]
click at [91, 238] on button "Save" at bounding box center [82, 238] width 44 height 14
click at [510, 14] on span "Donna Thiel - Sturgis | My Community Dental Centers" at bounding box center [515, 14] width 128 height 8
click at [542, 29] on span "Account Selection" at bounding box center [549, 27] width 43 height 5
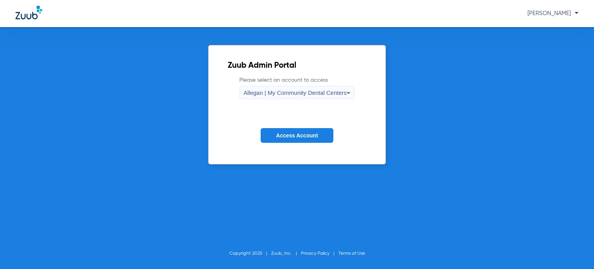
click at [299, 91] on span "Allegan | My Community Dental Centers" at bounding box center [295, 92] width 103 height 7
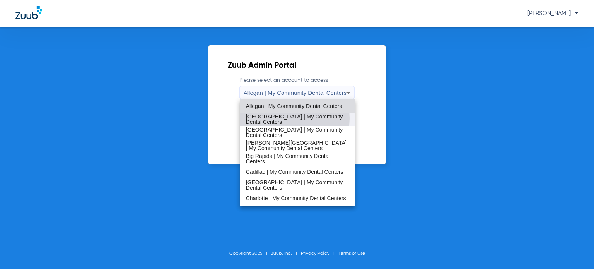
click at [289, 118] on span "[GEOGRAPHIC_DATA] | My Community Dental Centers" at bounding box center [297, 119] width 103 height 11
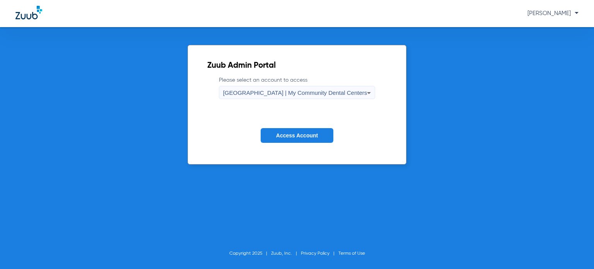
click at [287, 136] on span "Access Account" at bounding box center [297, 135] width 42 height 6
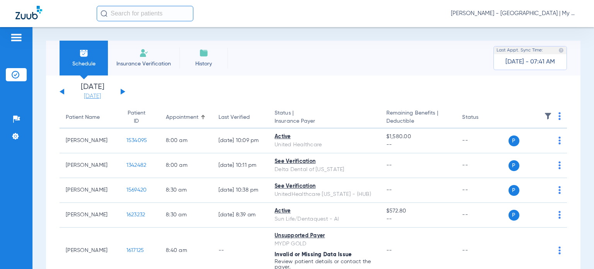
click at [84, 99] on link "[DATE]" at bounding box center [92, 96] width 46 height 8
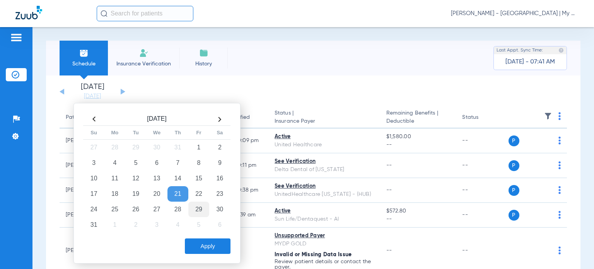
click at [196, 206] on td "29" at bounding box center [198, 209] width 21 height 15
click at [196, 246] on button "Apply" at bounding box center [208, 245] width 46 height 15
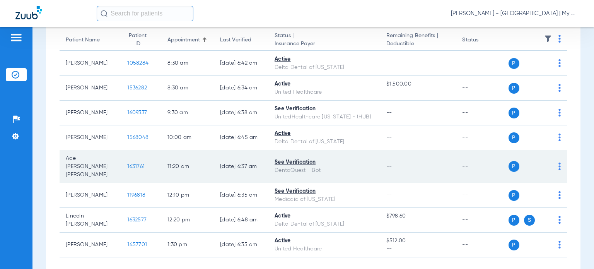
scroll to position [106, 0]
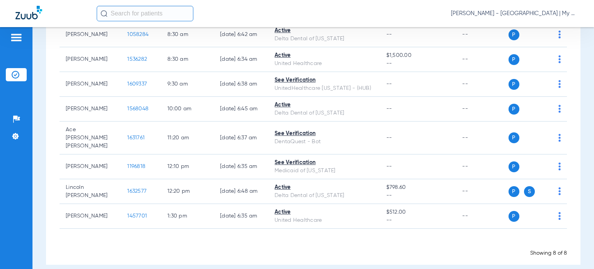
click at [573, 141] on div "[DATE] [DATE] [DATE] [DATE] [DATE] [DATE] [DATE] [DATE] [DATE] [DATE] [DATE] [D…" at bounding box center [313, 116] width 535 height 295
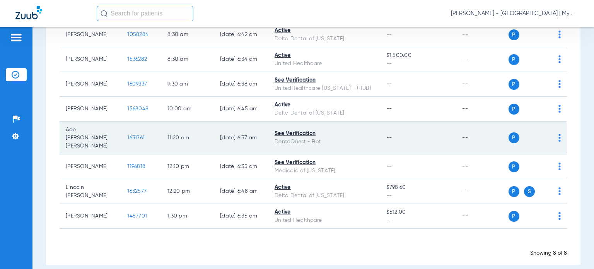
scroll to position [29, 0]
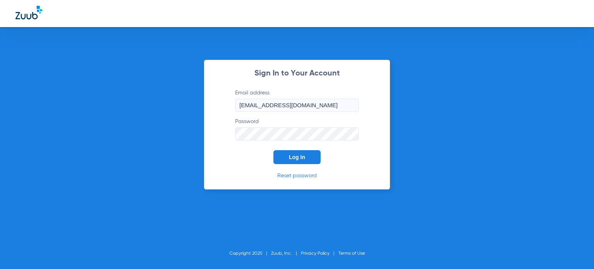
click at [286, 155] on button "Log In" at bounding box center [296, 157] width 47 height 14
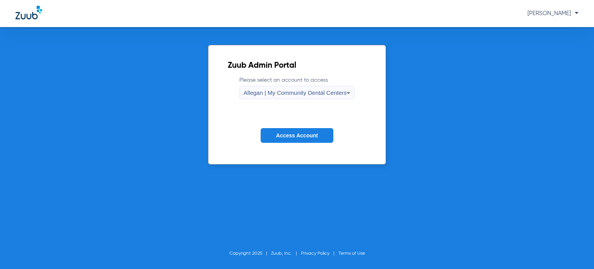
click at [269, 94] on span "Allegan | My Community Dental Centers" at bounding box center [295, 92] width 103 height 7
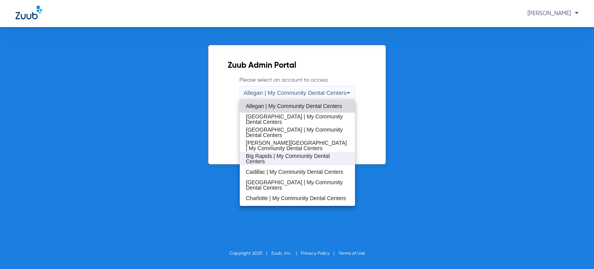
click at [278, 157] on span "Big Rapids | My Community Dental Centers" at bounding box center [297, 158] width 103 height 11
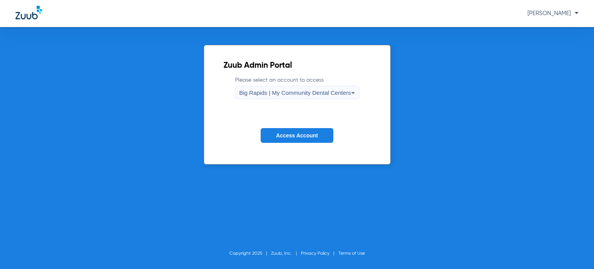
click at [284, 132] on button "Access Account" at bounding box center [297, 135] width 73 height 15
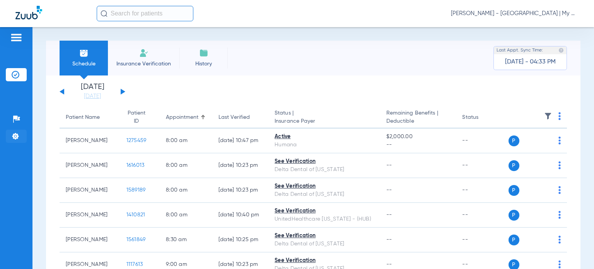
click at [14, 136] on img at bounding box center [16, 136] width 8 height 8
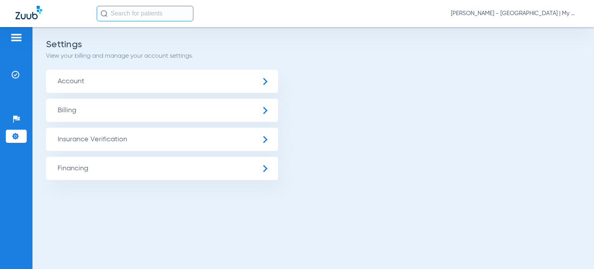
click at [65, 142] on span "Insurance Verification" at bounding box center [162, 139] width 232 height 23
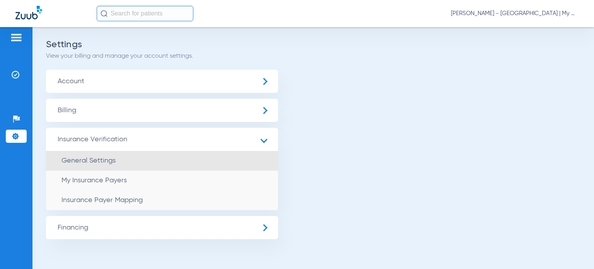
click at [74, 163] on span "General Settings" at bounding box center [88, 160] width 54 height 7
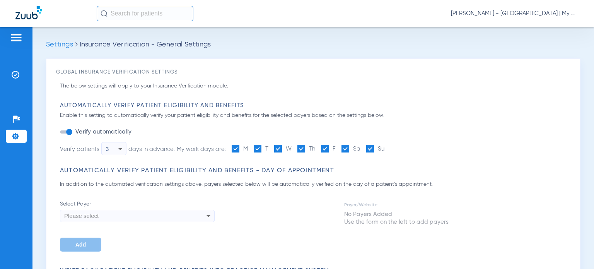
type input "1"
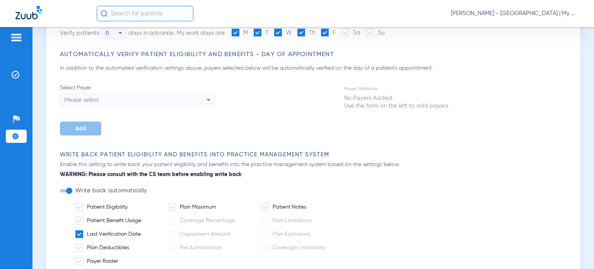
scroll to position [155, 0]
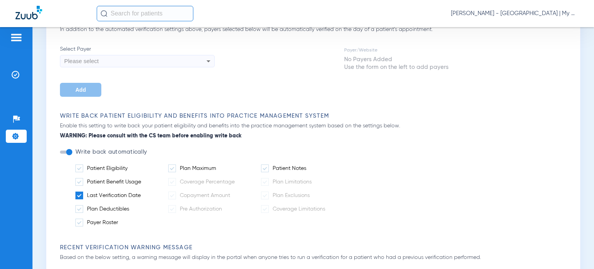
click at [79, 195] on span at bounding box center [79, 195] width 8 height 8
click at [142, 193] on input "Last Verification Date" at bounding box center [142, 193] width 0 height 0
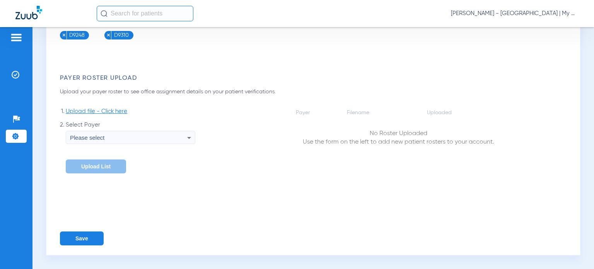
scroll to position [1122, 0]
click at [80, 239] on button "Save" at bounding box center [82, 238] width 44 height 14
click at [526, 14] on span "Donna Thiel - Big Rapids | My Community Dental Centers" at bounding box center [515, 14] width 128 height 8
click at [538, 27] on span "Account Selection" at bounding box center [549, 27] width 43 height 5
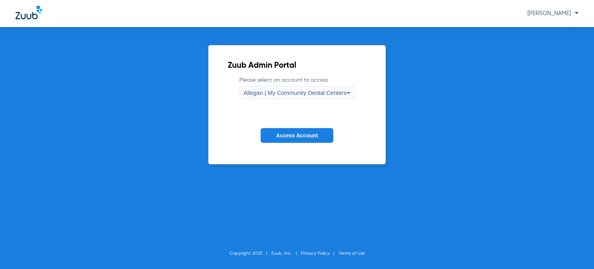
click at [274, 89] on span "Allegan | My Community Dental Centers" at bounding box center [295, 92] width 103 height 7
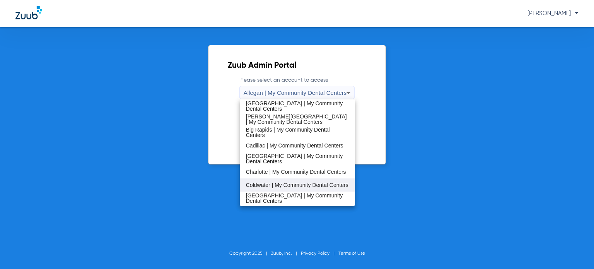
scroll to position [39, 0]
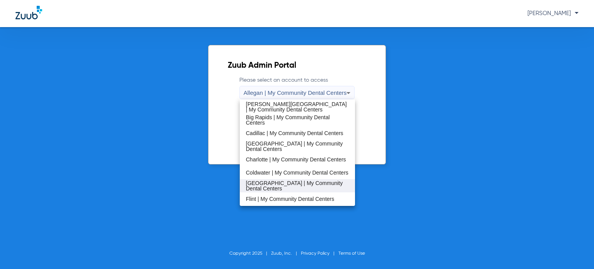
click at [278, 184] on span "[GEOGRAPHIC_DATA] | My Community Dental Centers" at bounding box center [297, 185] width 103 height 11
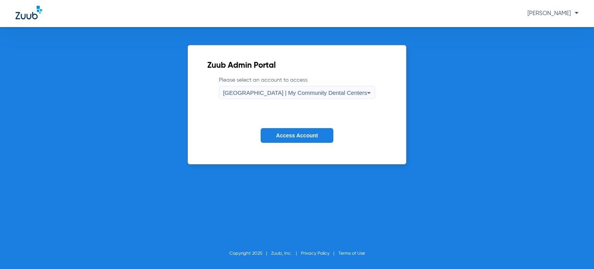
click at [282, 137] on span "Access Account" at bounding box center [297, 135] width 42 height 6
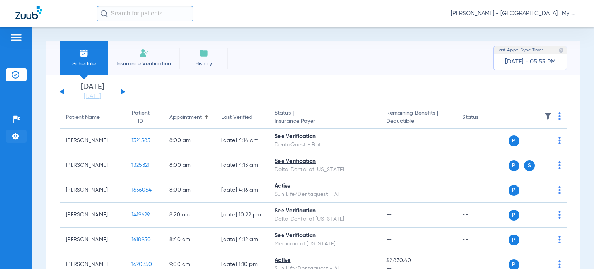
click at [12, 137] on img at bounding box center [16, 136] width 8 height 8
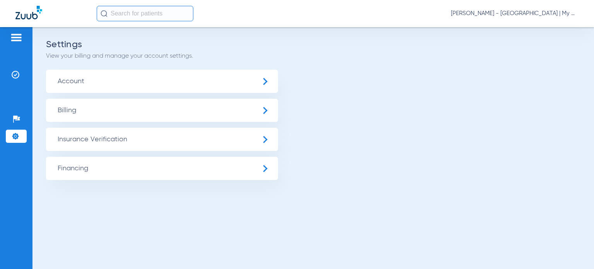
click at [65, 138] on span "Insurance Verification" at bounding box center [162, 139] width 232 height 23
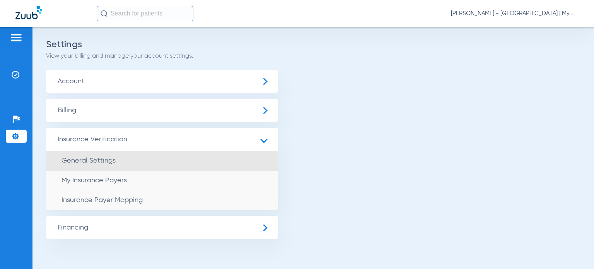
click at [68, 161] on span "General Settings" at bounding box center [88, 160] width 54 height 7
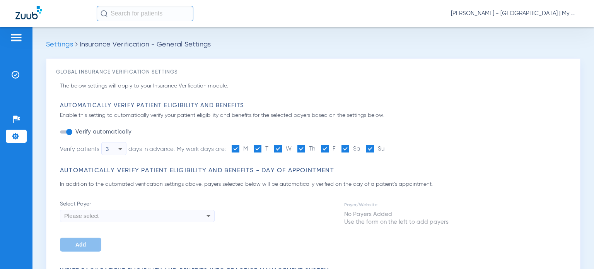
type input "1"
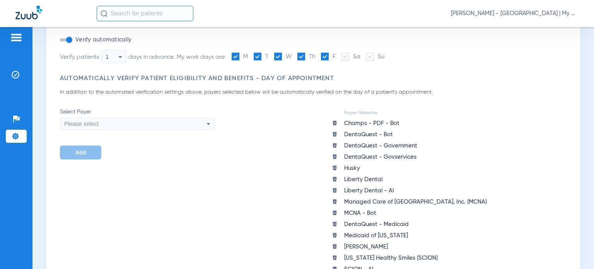
scroll to position [39, 0]
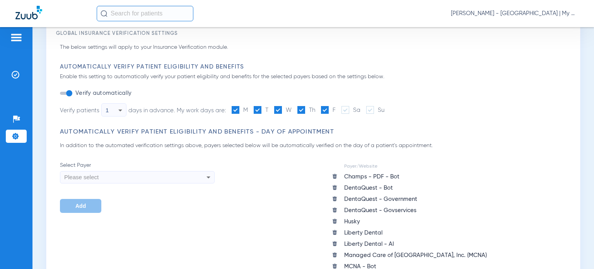
click at [106, 109] on span "1" at bounding box center [107, 110] width 3 height 7
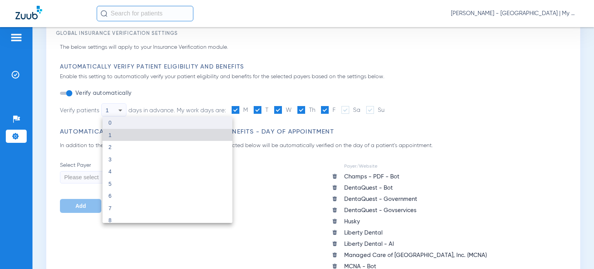
click at [110, 119] on mat-option "0" at bounding box center [167, 122] width 130 height 12
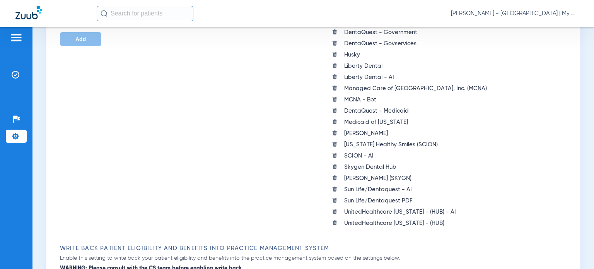
scroll to position [309, 0]
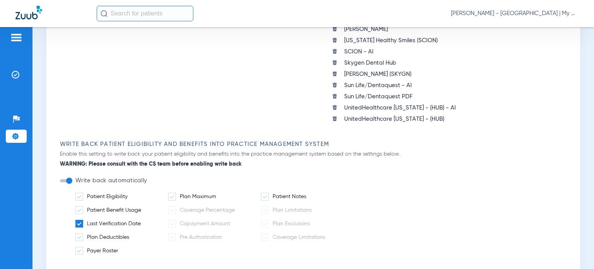
click at [77, 220] on span at bounding box center [79, 224] width 8 height 8
click at [142, 221] on input "Last Verification Date" at bounding box center [142, 221] width 0 height 0
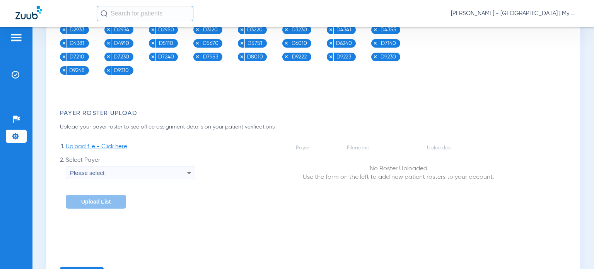
scroll to position [1302, 0]
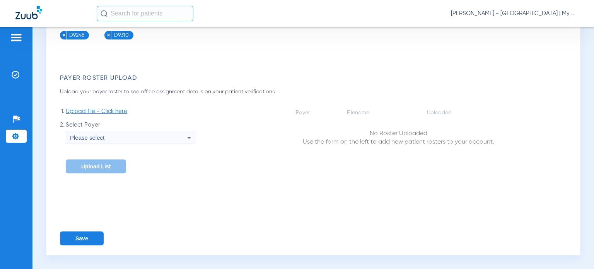
click at [85, 241] on button "Save" at bounding box center [82, 238] width 44 height 14
click at [519, 12] on span "Donna Thiel - Detroit | My Community Dental Centers" at bounding box center [515, 14] width 128 height 8
click at [542, 29] on span "Account Selection" at bounding box center [549, 27] width 43 height 5
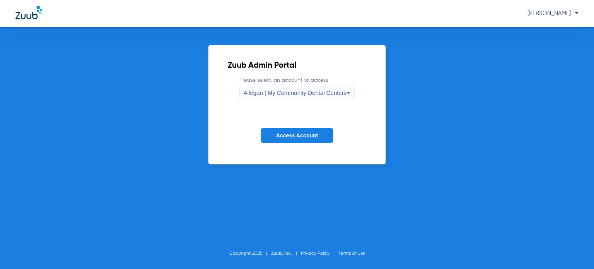
click at [319, 92] on span "Allegan | My Community Dental Centers" at bounding box center [295, 92] width 103 height 7
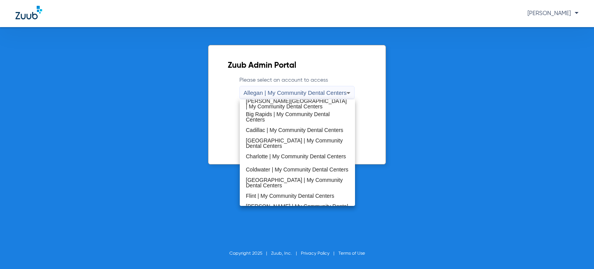
scroll to position [193, 0]
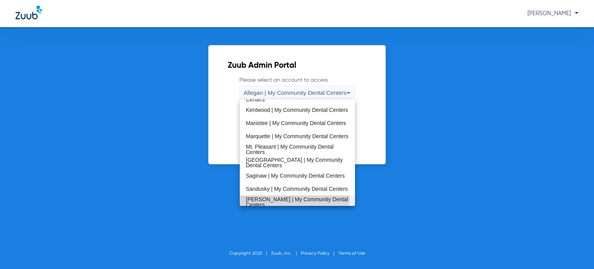
click at [280, 201] on span "[PERSON_NAME] | My Community Dental Centers" at bounding box center [297, 201] width 103 height 11
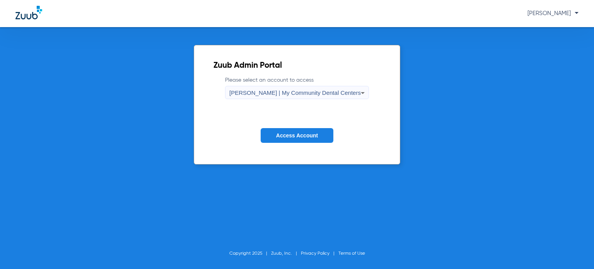
click at [293, 134] on span "Access Account" at bounding box center [297, 135] width 42 height 6
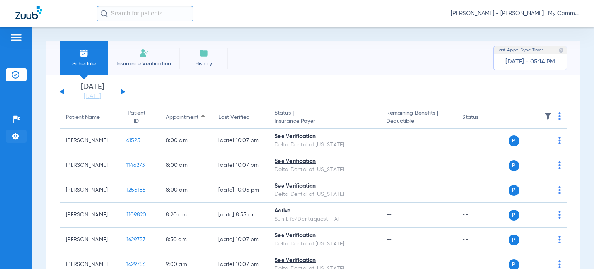
click at [10, 137] on li "Settings" at bounding box center [16, 136] width 21 height 13
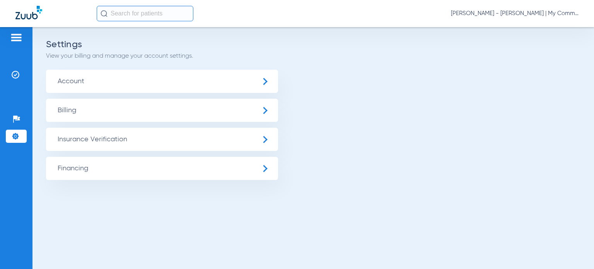
click at [71, 136] on span "Insurance Verification" at bounding box center [162, 139] width 232 height 23
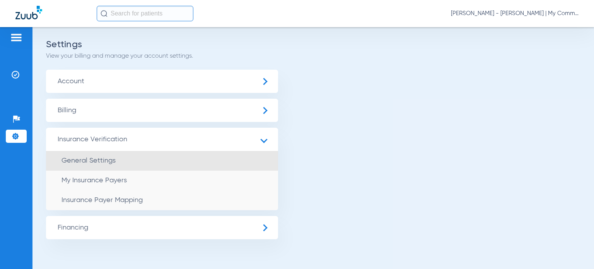
click at [86, 160] on span "General Settings" at bounding box center [88, 160] width 54 height 7
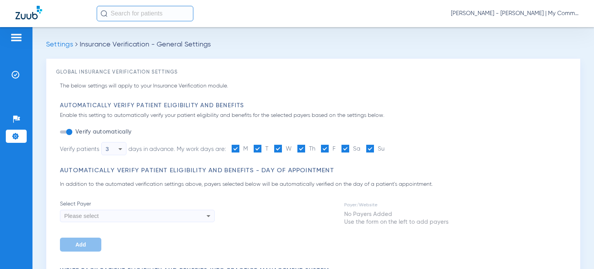
type input "1"
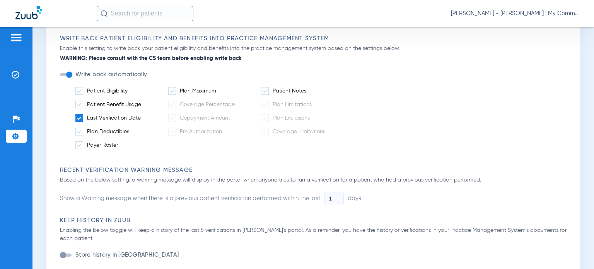
click at [79, 118] on span at bounding box center [79, 118] width 8 height 8
click at [142, 115] on input "Last Verification Date" at bounding box center [142, 115] width 0 height 0
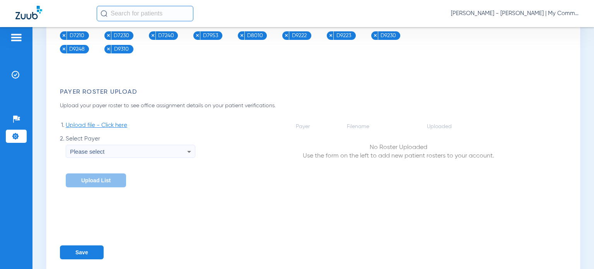
scroll to position [1123, 0]
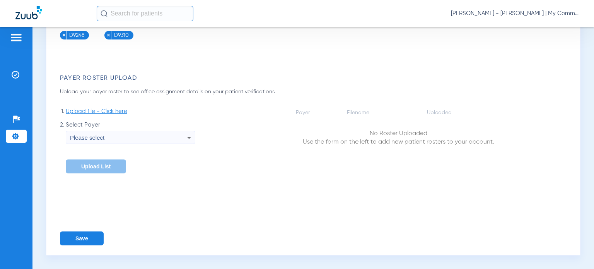
click at [95, 238] on button "Save" at bounding box center [82, 238] width 44 height 14
click at [540, 15] on span "Donna Thiel - Sidney | My Community Dental Centers" at bounding box center [515, 14] width 128 height 8
click at [534, 26] on span "Account Selection" at bounding box center [549, 27] width 43 height 5
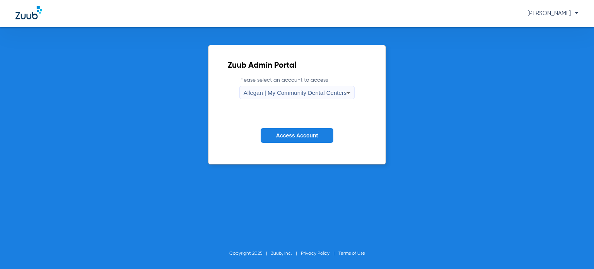
click at [325, 97] on div "Allegan | My Community Dental Centers" at bounding box center [295, 92] width 103 height 13
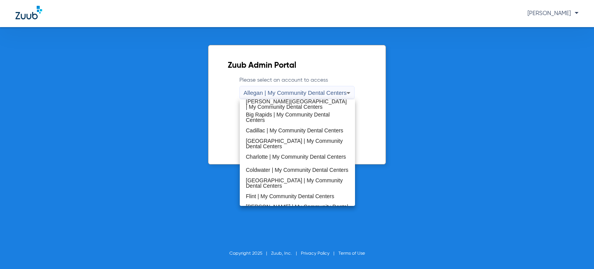
scroll to position [249, 0]
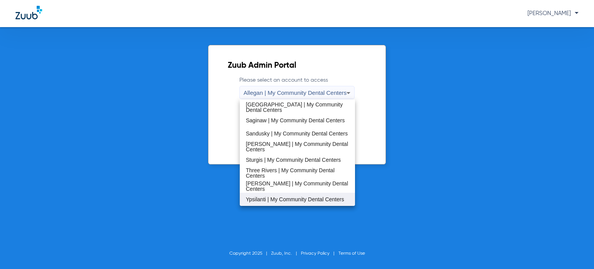
click at [280, 200] on span "Ypsilanti | My Community Dental Centers" at bounding box center [295, 198] width 98 height 5
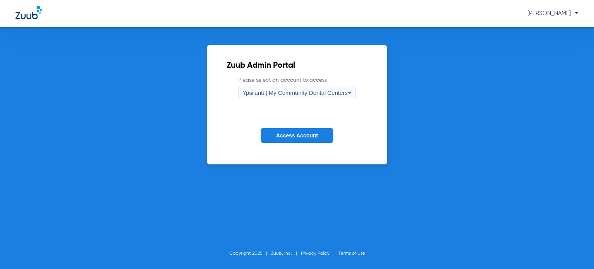
click at [285, 131] on button "Access Account" at bounding box center [297, 135] width 73 height 15
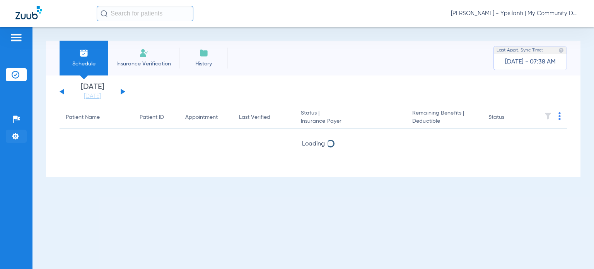
click at [17, 136] on img at bounding box center [16, 136] width 8 height 8
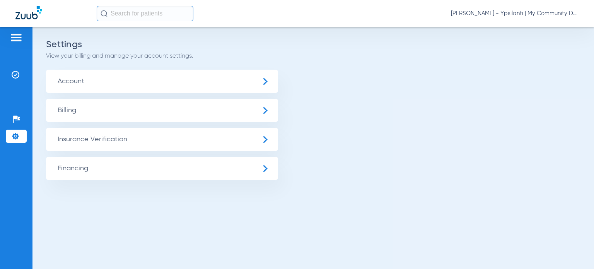
click at [94, 138] on span "Insurance Verification" at bounding box center [162, 139] width 232 height 23
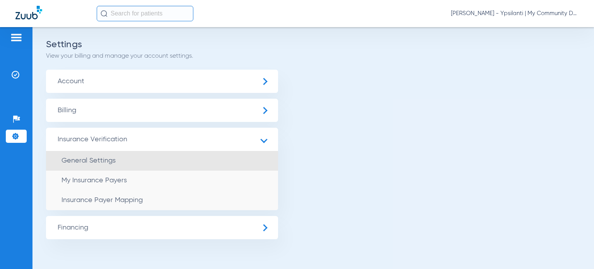
click at [92, 161] on span "General Settings" at bounding box center [88, 160] width 54 height 7
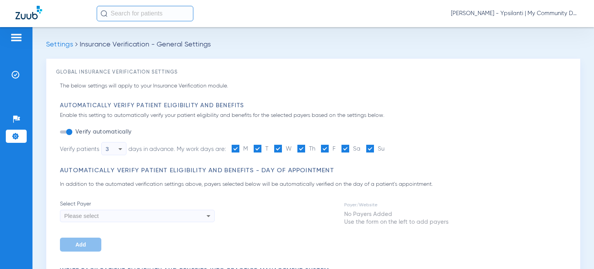
type input "1"
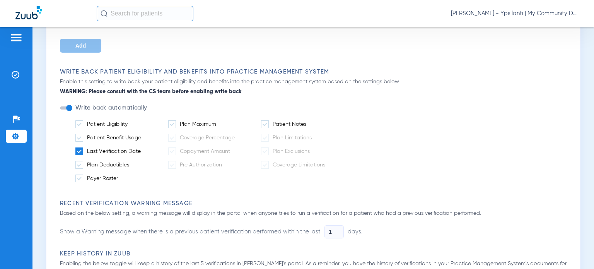
scroll to position [232, 0]
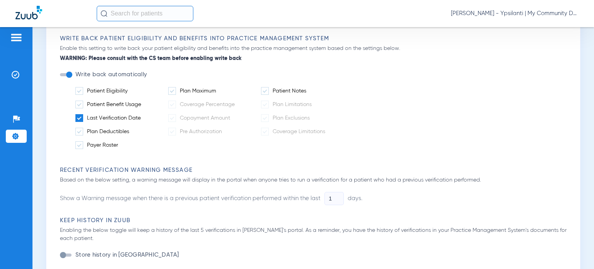
click at [78, 119] on span at bounding box center [79, 118] width 8 height 8
click at [142, 115] on input "Last Verification Date" at bounding box center [142, 115] width 0 height 0
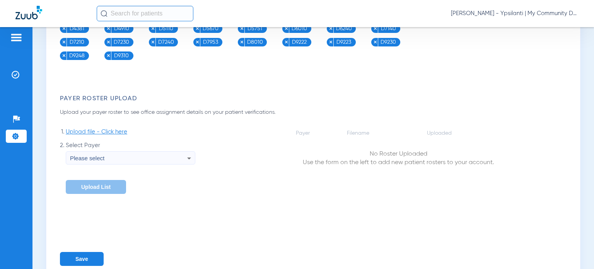
scroll to position [1123, 0]
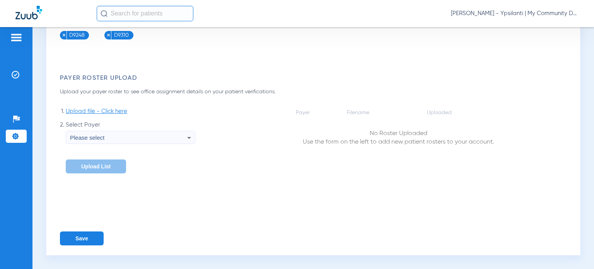
click at [82, 239] on button "Save" at bounding box center [82, 238] width 44 height 14
click at [520, 16] on span "Donna Thiel - Ypsilanti | My Community Dental Centers" at bounding box center [515, 14] width 128 height 8
click at [531, 27] on span "Account Selection" at bounding box center [549, 27] width 43 height 5
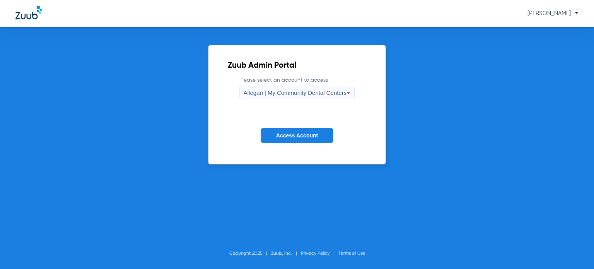
click at [282, 95] on span "Allegan | My Community Dental Centers" at bounding box center [295, 92] width 103 height 7
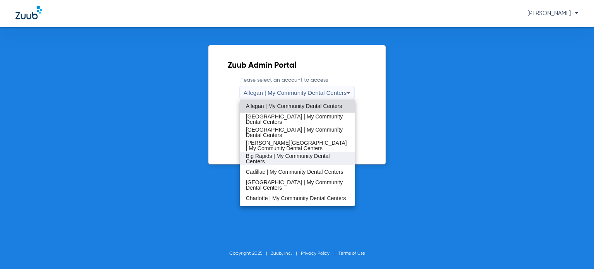
click at [285, 159] on span "Big Rapids | My Community Dental Centers" at bounding box center [297, 158] width 103 height 11
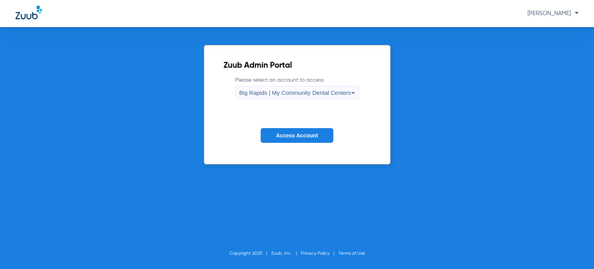
click at [295, 133] on span "Access Account" at bounding box center [297, 135] width 42 height 6
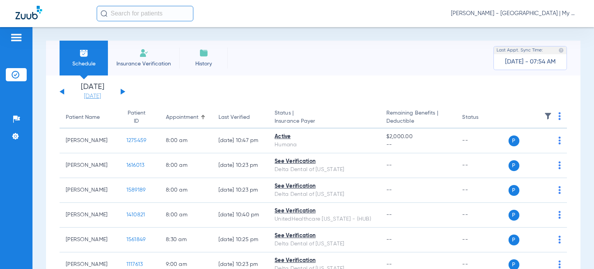
click at [98, 98] on link "[DATE]" at bounding box center [92, 96] width 46 height 8
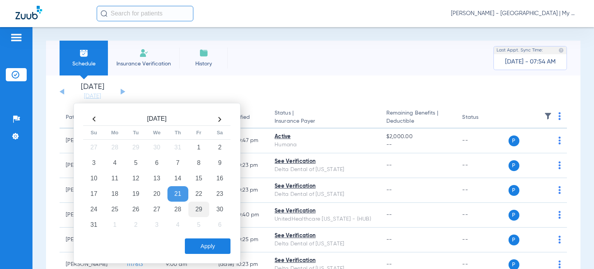
click at [200, 208] on td "29" at bounding box center [198, 209] width 21 height 15
click at [203, 246] on button "Apply" at bounding box center [208, 245] width 46 height 15
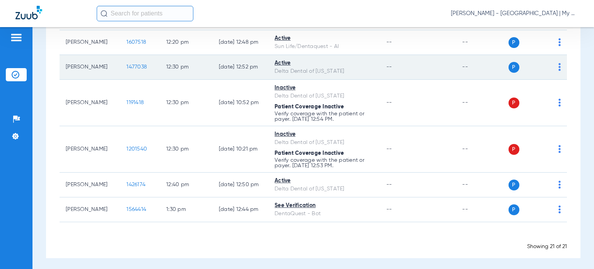
scroll to position [579, 0]
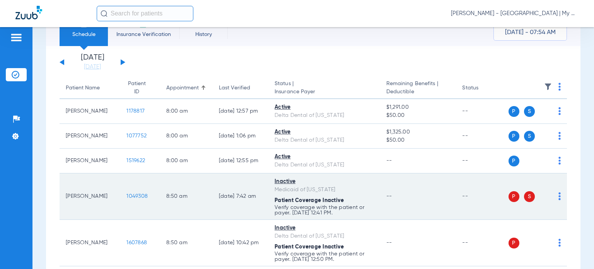
scroll to position [0, 0]
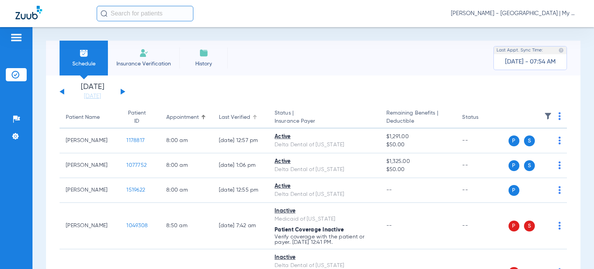
click at [221, 116] on div "Last Verified" at bounding box center [234, 117] width 31 height 8
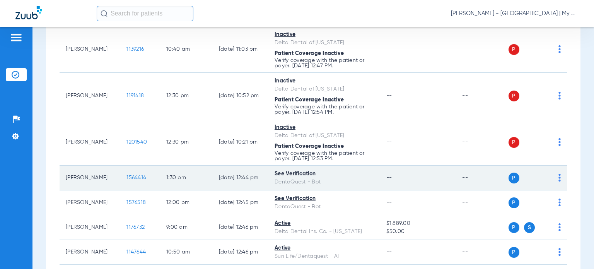
scroll to position [309, 0]
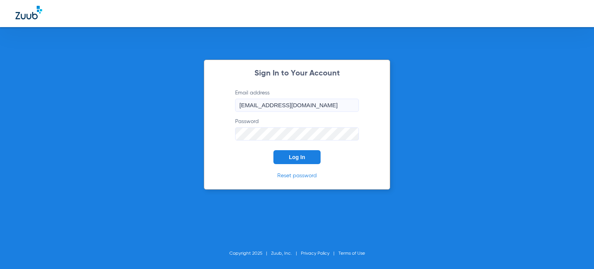
click at [292, 155] on span "Log In" at bounding box center [297, 157] width 16 height 6
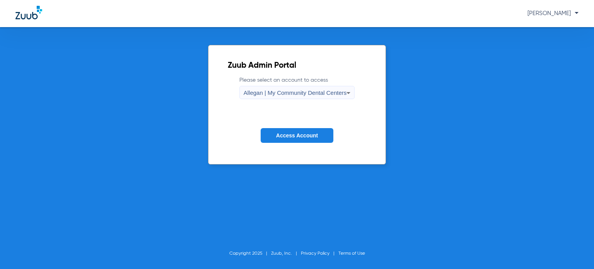
click at [261, 94] on span "Allegan | My Community Dental Centers" at bounding box center [295, 92] width 103 height 7
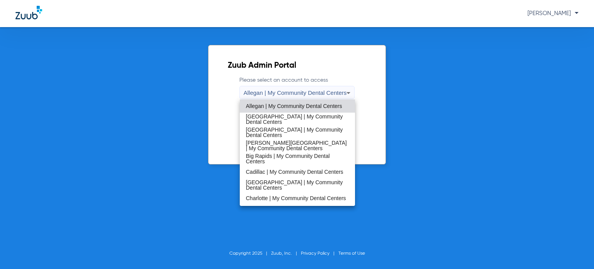
click at [269, 140] on span "[PERSON_NAME][GEOGRAPHIC_DATA] | My Community Dental Centers" at bounding box center [297, 145] width 103 height 11
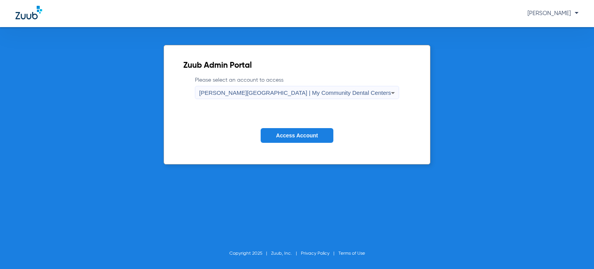
click at [277, 130] on button "Access Account" at bounding box center [297, 135] width 73 height 15
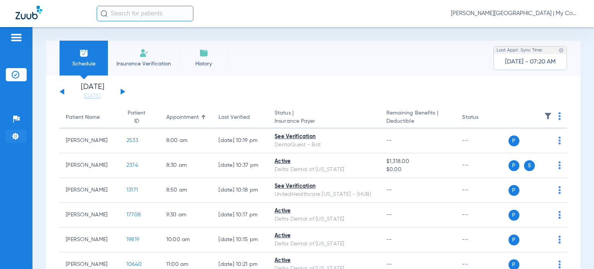
click at [19, 138] on img at bounding box center [16, 136] width 8 height 8
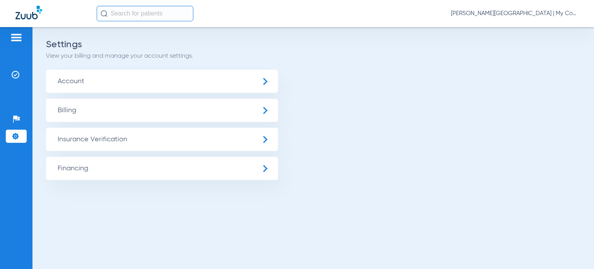
click at [84, 141] on span "Insurance Verification" at bounding box center [162, 139] width 232 height 23
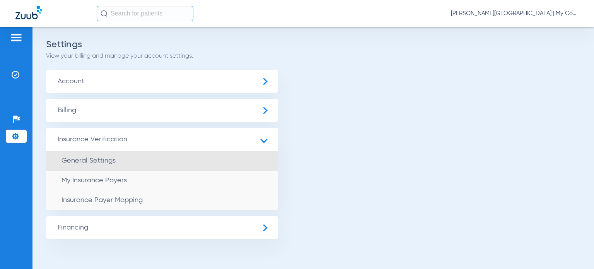
click at [73, 157] on span "General Settings" at bounding box center [88, 160] width 54 height 7
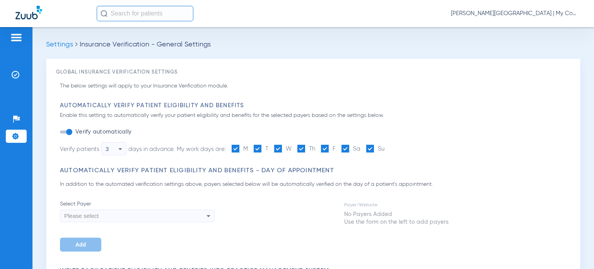
type input "1"
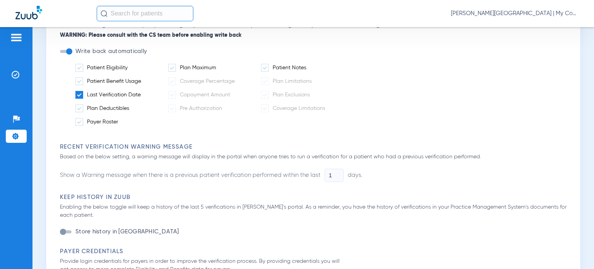
scroll to position [271, 0]
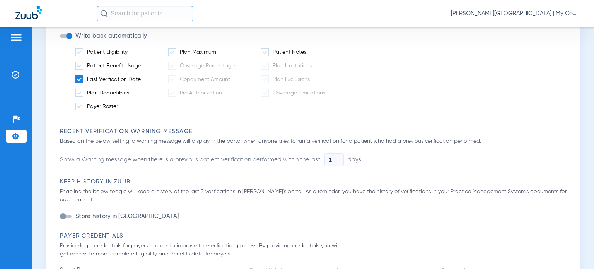
click at [81, 78] on span at bounding box center [79, 79] width 8 height 8
click at [142, 77] on input "Last Verification Date" at bounding box center [142, 77] width 0 height 0
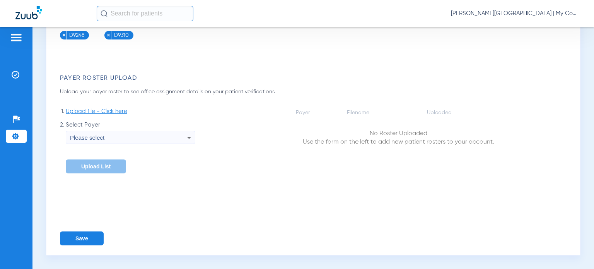
scroll to position [1123, 0]
click at [79, 235] on button "Save" at bounding box center [82, 238] width 44 height 14
click at [554, 14] on span "Donna Thiel - Benton Harbor | My Community Dental Centers" at bounding box center [515, 14] width 128 height 8
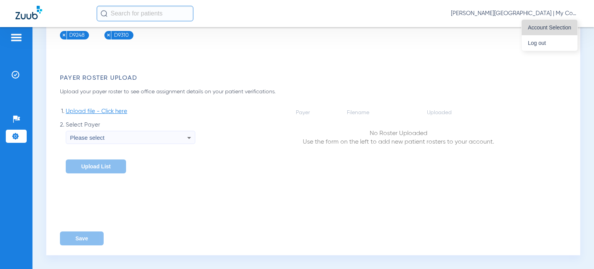
click at [549, 25] on span "Account Selection" at bounding box center [549, 27] width 43 height 5
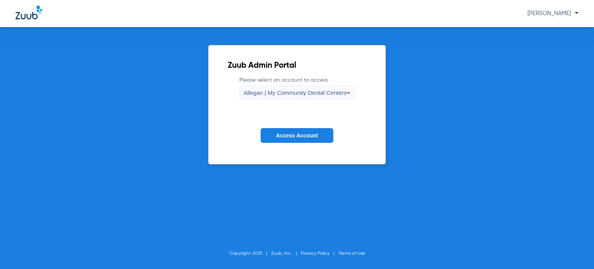
click at [337, 93] on span "Allegan | My Community Dental Centers" at bounding box center [295, 92] width 103 height 7
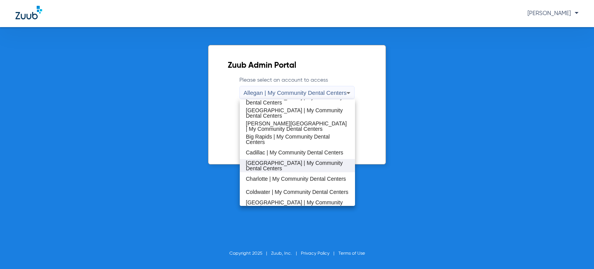
scroll to position [39, 0]
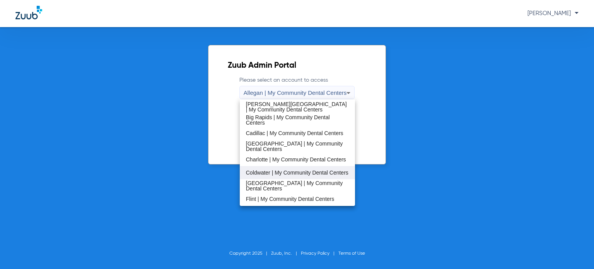
click at [288, 171] on span "Coldwater | My Community Dental Centers" at bounding box center [297, 172] width 102 height 5
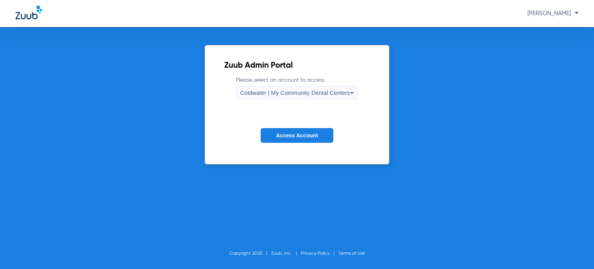
click at [286, 136] on span "Access Account" at bounding box center [297, 135] width 42 height 6
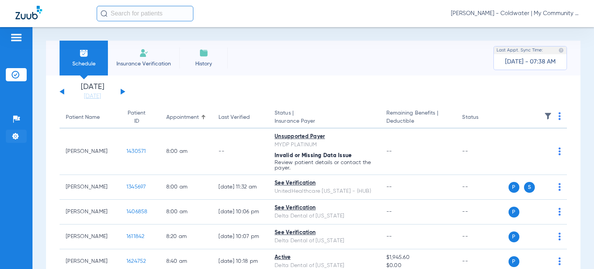
click at [14, 134] on img at bounding box center [16, 136] width 8 height 8
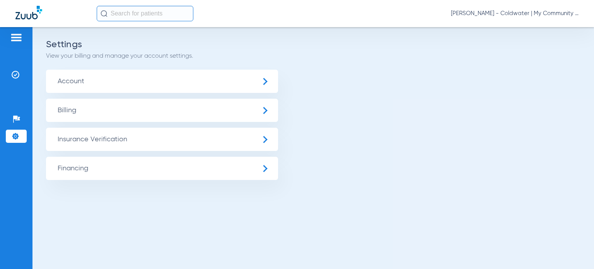
click at [97, 140] on span "Insurance Verification" at bounding box center [162, 139] width 232 height 23
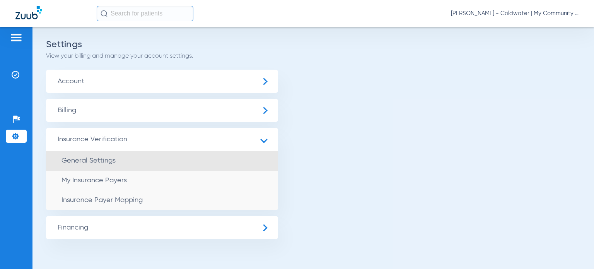
click at [93, 164] on span "General Settings" at bounding box center [88, 160] width 54 height 7
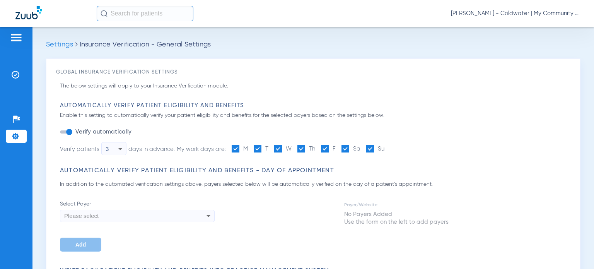
type input "1"
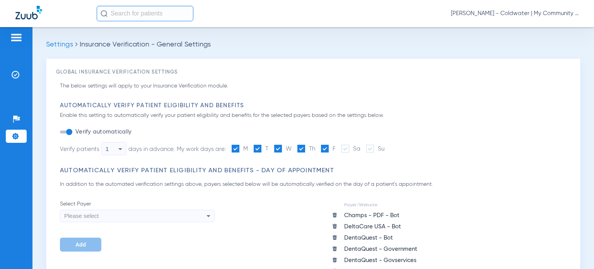
click at [113, 150] on div "1" at bounding box center [112, 148] width 13 height 13
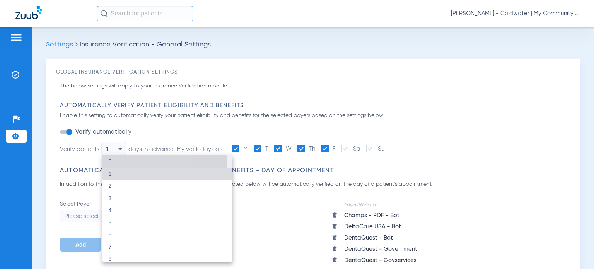
click at [111, 166] on mat-option "0" at bounding box center [167, 161] width 130 height 12
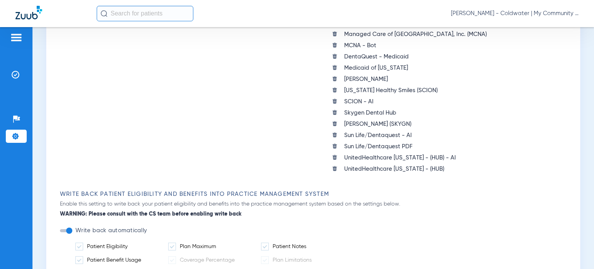
scroll to position [387, 0]
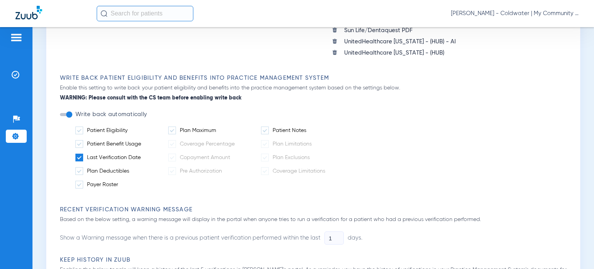
click at [82, 156] on span at bounding box center [79, 158] width 8 height 8
click at [142, 155] on input "Last Verification Date" at bounding box center [142, 155] width 0 height 0
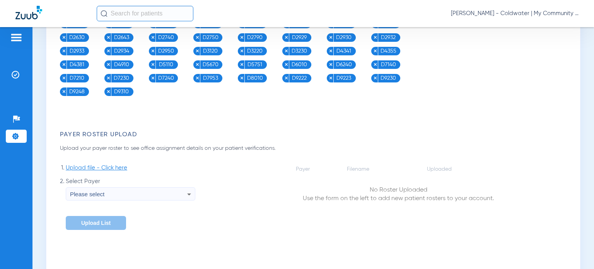
scroll to position [1313, 0]
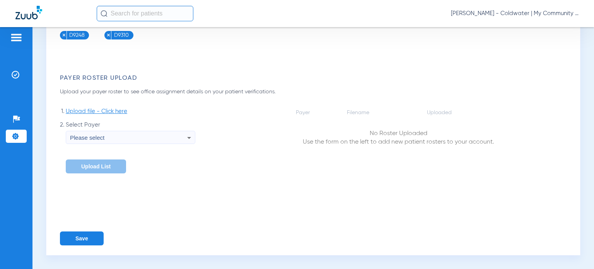
click at [79, 241] on button "Save" at bounding box center [82, 238] width 44 height 14
click at [521, 14] on span "Donna Thiel - Coldwater | My Community Dental Centers" at bounding box center [515, 14] width 128 height 8
click at [536, 25] on span "Account Selection" at bounding box center [549, 27] width 43 height 5
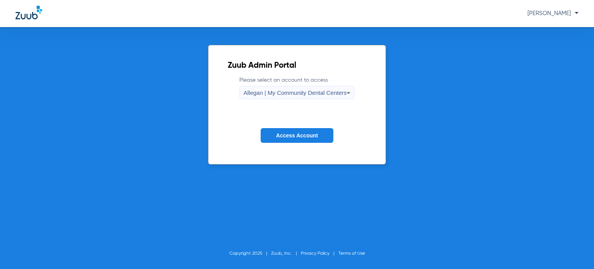
click at [319, 97] on div "Allegan | My Community Dental Centers" at bounding box center [295, 92] width 103 height 13
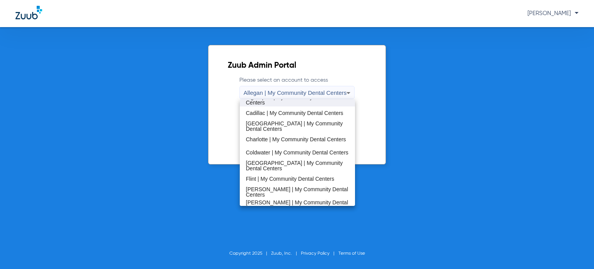
scroll to position [77, 0]
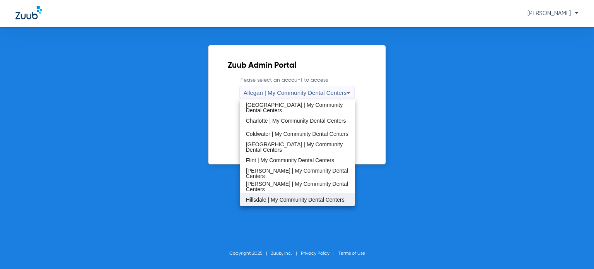
click at [276, 197] on span "Hillsdale | My Community Dental Centers" at bounding box center [295, 199] width 99 height 5
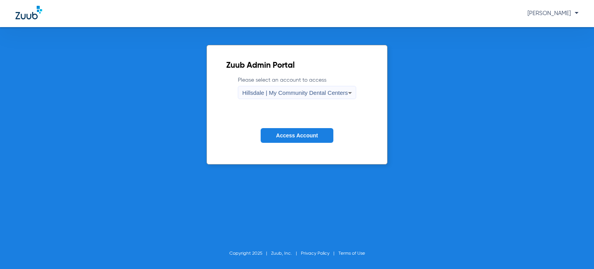
drag, startPoint x: 275, startPoint y: 136, endPoint x: 259, endPoint y: 123, distance: 19.8
click at [275, 135] on button "Access Account" at bounding box center [297, 135] width 73 height 15
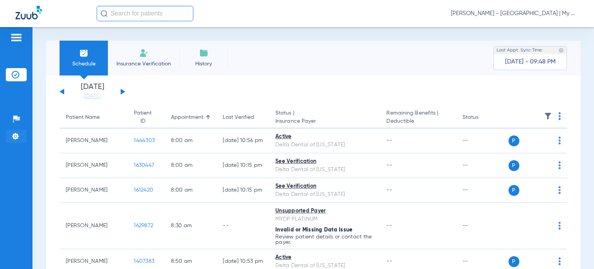
click at [15, 138] on img at bounding box center [16, 136] width 8 height 8
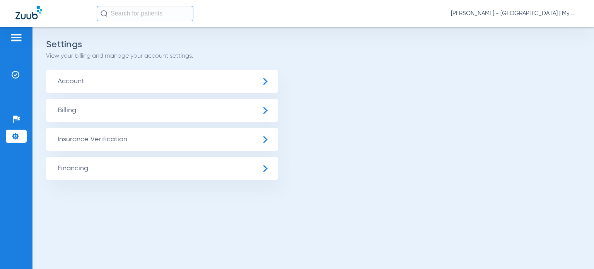
click at [78, 137] on span "Insurance Verification" at bounding box center [162, 139] width 232 height 23
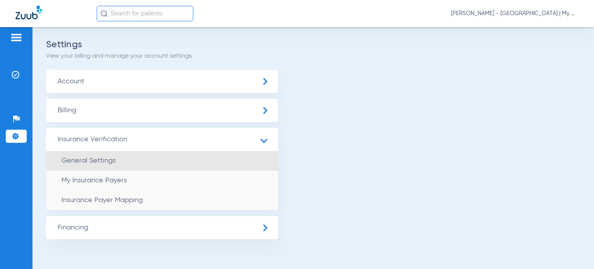
click at [78, 160] on span "General Settings" at bounding box center [88, 160] width 54 height 7
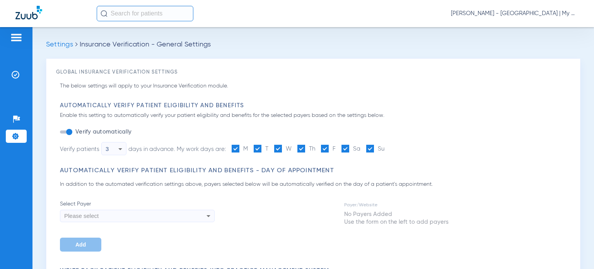
type input "1"
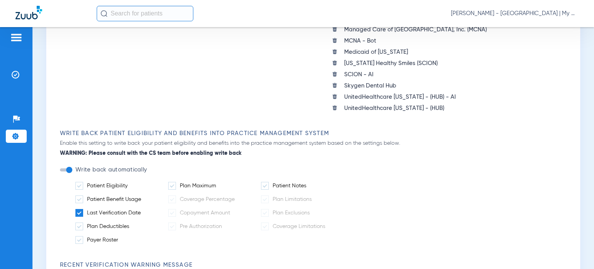
scroll to position [232, 0]
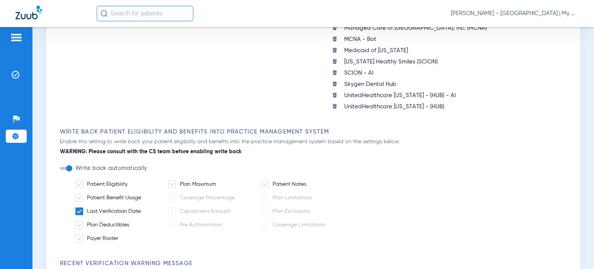
click at [77, 207] on span at bounding box center [79, 211] width 8 height 8
click at [142, 208] on input "Last Verification Date" at bounding box center [142, 208] width 0 height 0
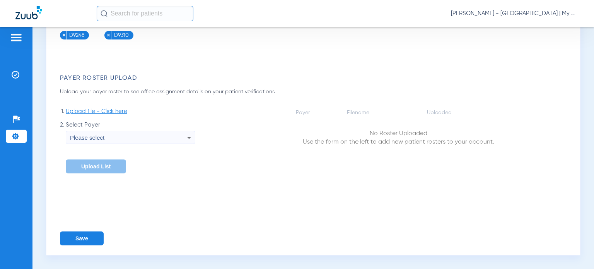
scroll to position [1213, 0]
click at [86, 239] on button "Save" at bounding box center [82, 238] width 44 height 14
click at [536, 15] on span "Donna Thiel - Hillsdale | My Community Dental Centers" at bounding box center [515, 14] width 128 height 8
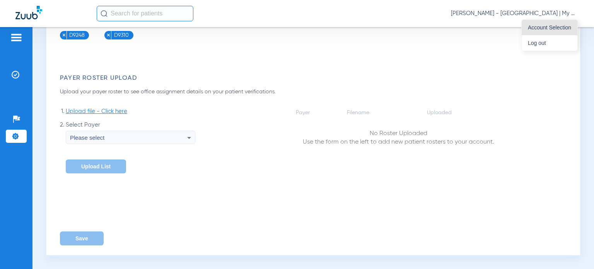
click at [537, 35] on button "Account Selection" at bounding box center [550, 27] width 56 height 15
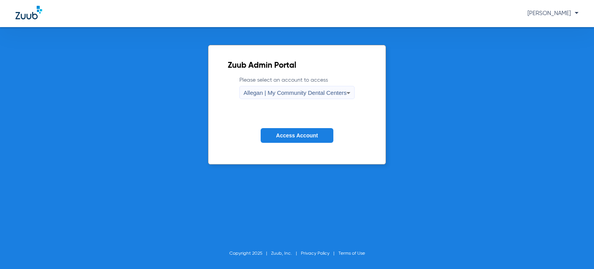
click at [326, 92] on span "Allegan | My Community Dental Centers" at bounding box center [295, 92] width 103 height 7
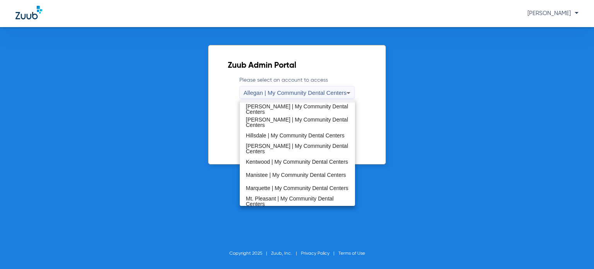
scroll to position [155, 0]
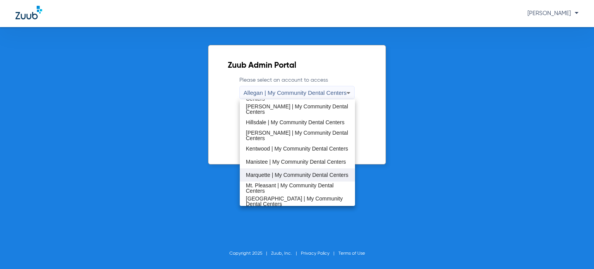
click at [291, 173] on span "Marquette | My Community Dental Centers" at bounding box center [297, 174] width 102 height 5
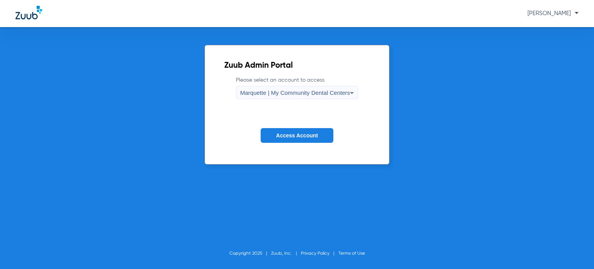
click at [294, 130] on button "Access Account" at bounding box center [297, 135] width 73 height 15
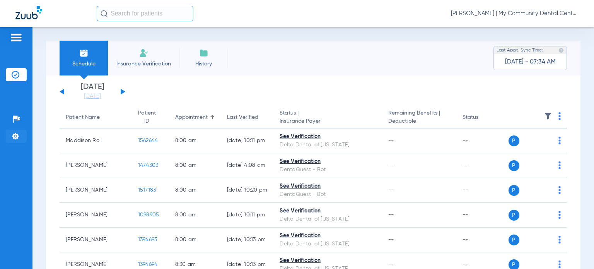
click at [17, 138] on img at bounding box center [16, 136] width 8 height 8
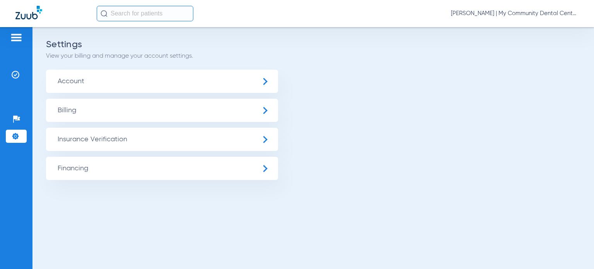
click at [81, 142] on span "Insurance Verification" at bounding box center [162, 139] width 232 height 23
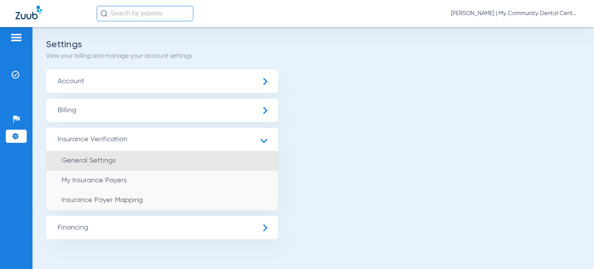
click at [78, 161] on span "General Settings" at bounding box center [88, 160] width 54 height 7
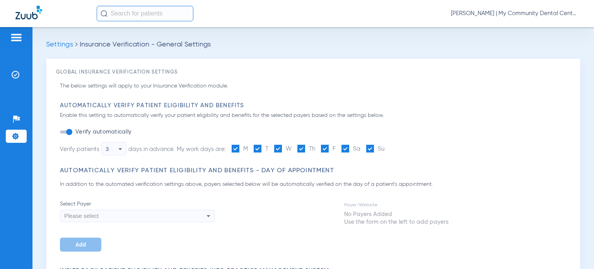
type input "1"
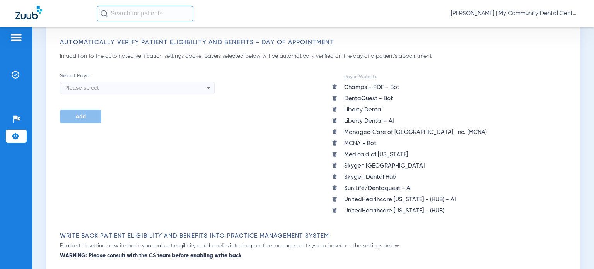
scroll to position [271, 0]
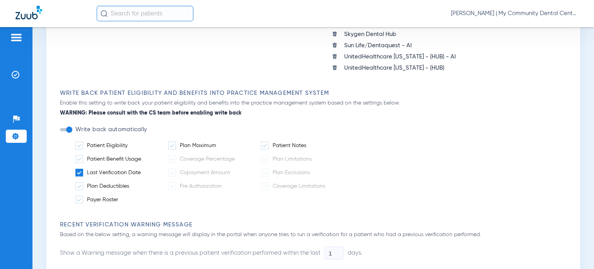
click at [79, 171] on span at bounding box center [79, 173] width 8 height 8
click at [142, 170] on input "Last Verification Date" at bounding box center [142, 170] width 0 height 0
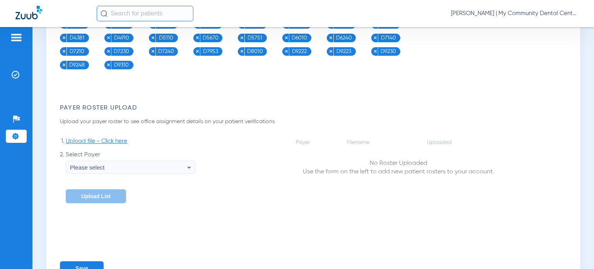
scroll to position [1213, 0]
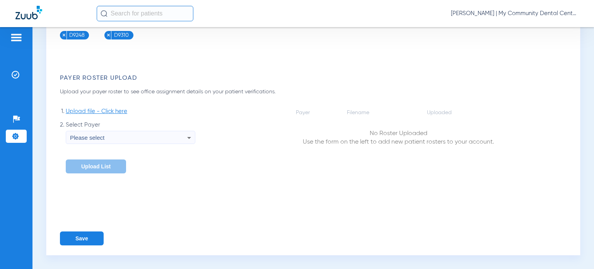
click at [80, 239] on button "Save" at bounding box center [82, 238] width 44 height 14
click at [521, 11] on span "Donna Thiel - Marquette | My Community Dental Centers" at bounding box center [515, 14] width 128 height 8
click at [544, 27] on span "Account Selection" at bounding box center [549, 27] width 43 height 5
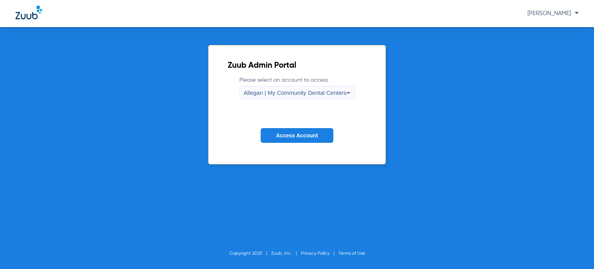
click at [333, 89] on span "Allegan | My Community Dental Centers" at bounding box center [295, 92] width 103 height 7
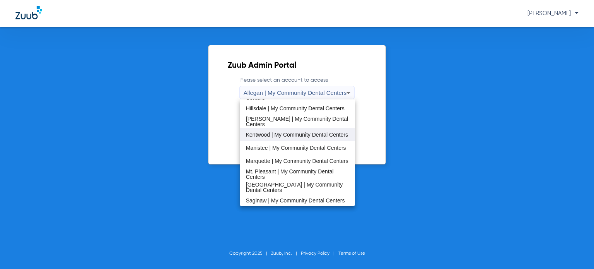
scroll to position [193, 0]
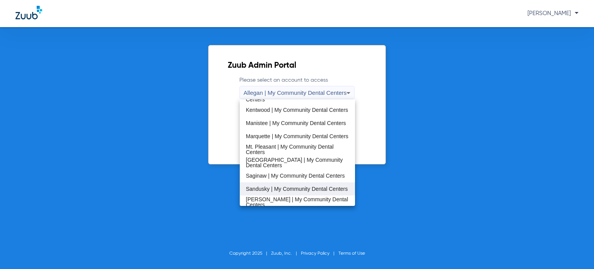
click at [280, 186] on span "Sandusky | My Community Dental Centers" at bounding box center [297, 188] width 102 height 5
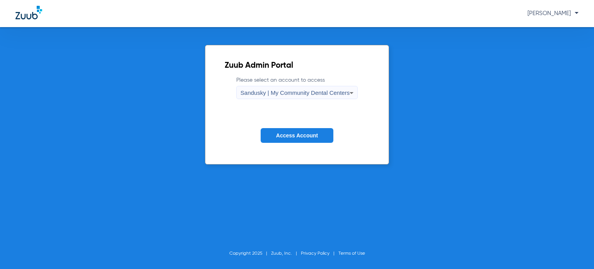
click at [294, 135] on span "Access Account" at bounding box center [297, 135] width 42 height 6
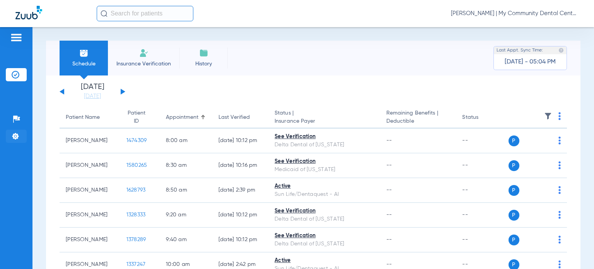
click at [12, 131] on li "Settings" at bounding box center [16, 136] width 21 height 13
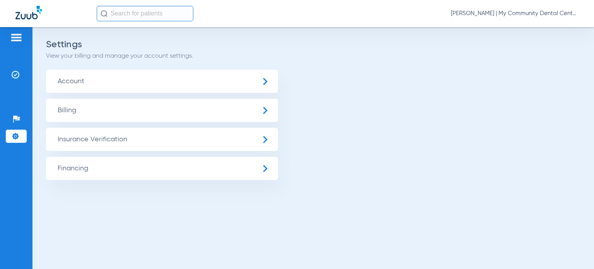
click at [77, 134] on span "Insurance Verification" at bounding box center [162, 139] width 232 height 23
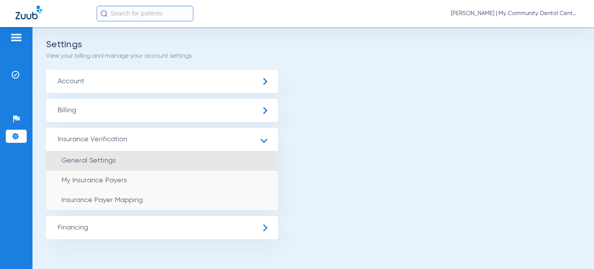
click at [62, 165] on li "General Settings" at bounding box center [162, 161] width 232 height 20
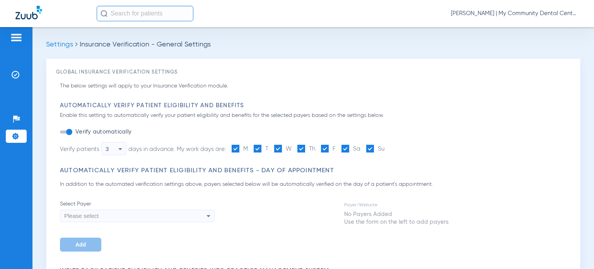
type input "1"
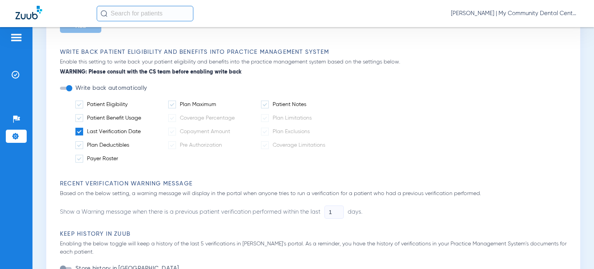
scroll to position [232, 0]
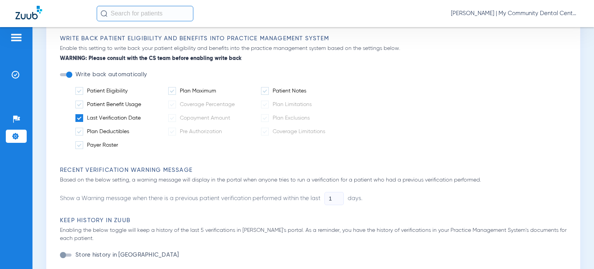
click at [80, 117] on span at bounding box center [79, 118] width 8 height 8
click at [142, 115] on input "Last Verification Date" at bounding box center [142, 115] width 0 height 0
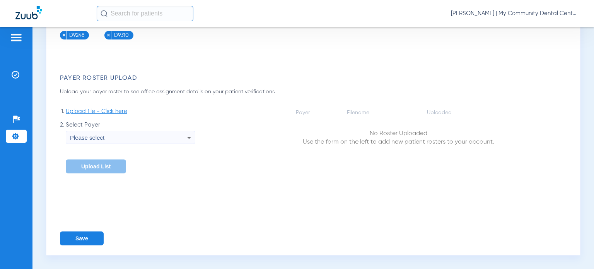
scroll to position [1123, 0]
click at [89, 238] on button "Save" at bounding box center [82, 238] width 44 height 14
click at [540, 10] on span "Donna Thiel - Sandusky | My Community Dental Centers" at bounding box center [515, 14] width 128 height 8
click at [529, 25] on span "Account Selection" at bounding box center [549, 27] width 43 height 5
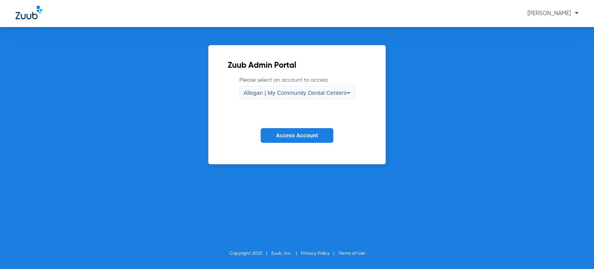
click at [339, 88] on div "Allegan | My Community Dental Centers" at bounding box center [295, 92] width 103 height 13
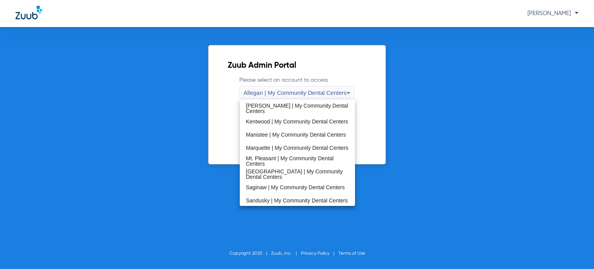
scroll to position [249, 0]
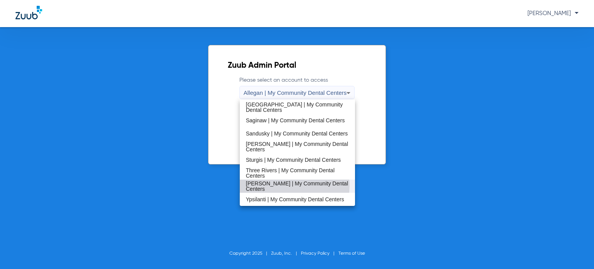
click at [284, 185] on span "[PERSON_NAME] | My Community Dental Centers" at bounding box center [297, 186] width 103 height 11
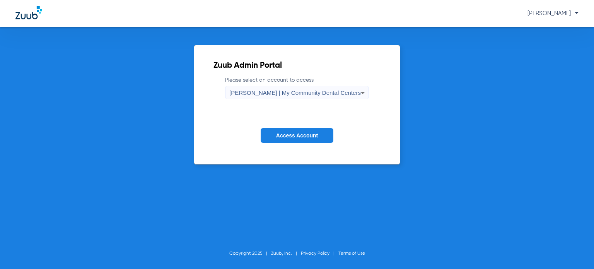
click at [291, 133] on span "Access Account" at bounding box center [297, 135] width 42 height 6
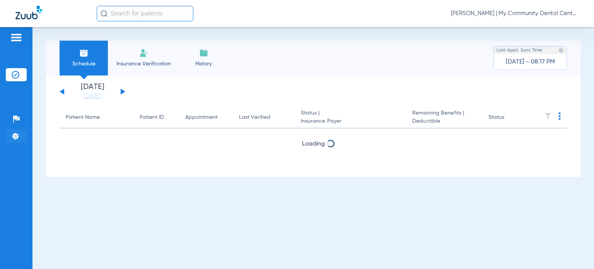
click at [12, 134] on img at bounding box center [16, 136] width 8 height 8
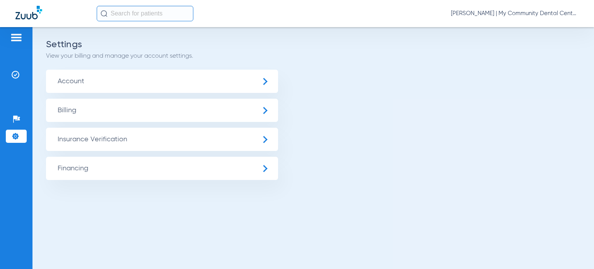
click at [71, 142] on span "Insurance Verification" at bounding box center [162, 139] width 232 height 23
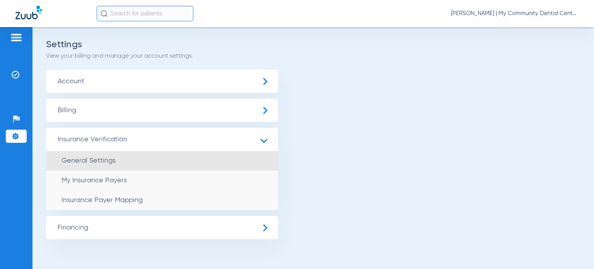
click at [82, 157] on span "General Settings" at bounding box center [88, 160] width 54 height 7
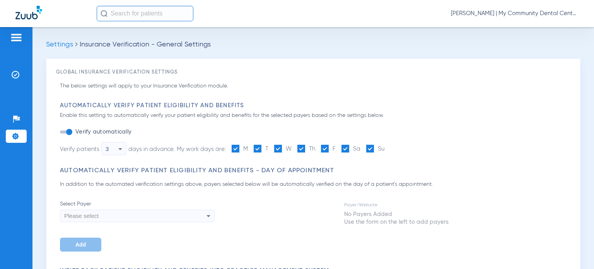
type input "1"
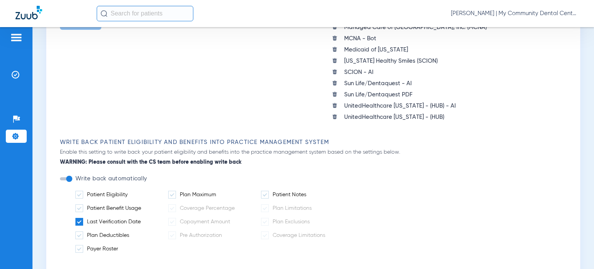
scroll to position [271, 0]
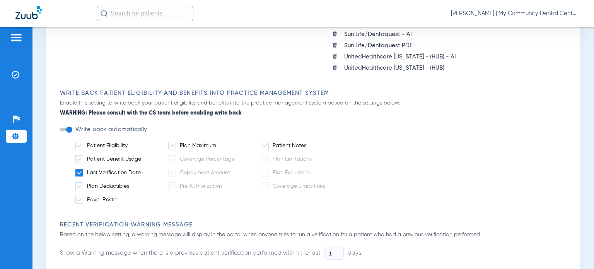
click at [79, 169] on span at bounding box center [79, 173] width 8 height 8
click at [142, 170] on input "Last Verification Date" at bounding box center [142, 170] width 0 height 0
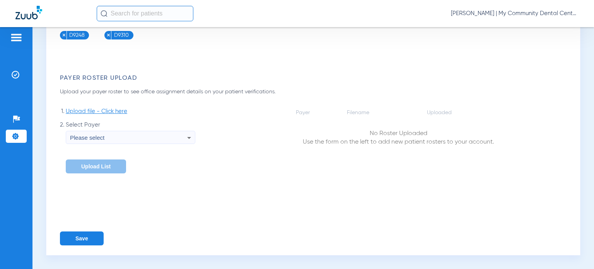
scroll to position [1213, 0]
click at [85, 236] on button "Save" at bounding box center [82, 238] width 44 height 14
click at [547, 15] on span "Donna Thiel - Walker | My Community Dental Centers" at bounding box center [515, 14] width 128 height 8
click at [538, 30] on span "Account Selection" at bounding box center [549, 27] width 43 height 5
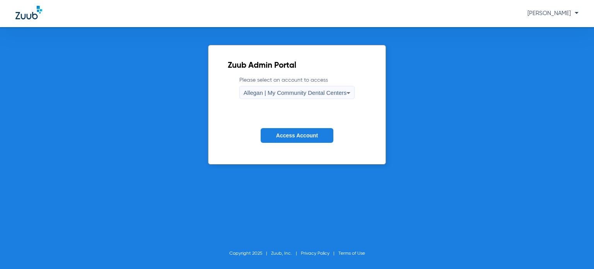
click at [309, 94] on span "Allegan | My Community Dental Centers" at bounding box center [295, 92] width 103 height 7
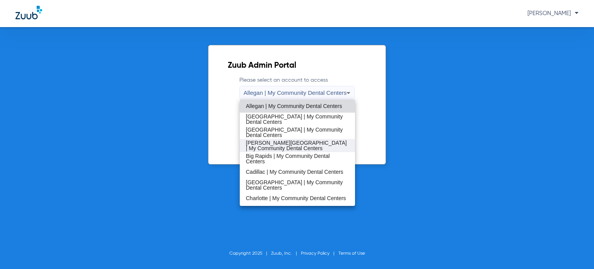
click at [295, 150] on span "[PERSON_NAME][GEOGRAPHIC_DATA] | My Community Dental Centers" at bounding box center [297, 145] width 103 height 11
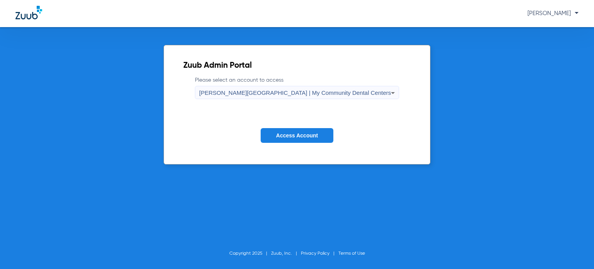
click at [292, 137] on span "Access Account" at bounding box center [297, 135] width 42 height 6
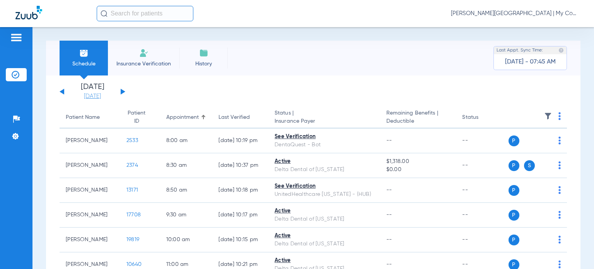
click at [90, 98] on link "[DATE]" at bounding box center [92, 96] width 46 height 8
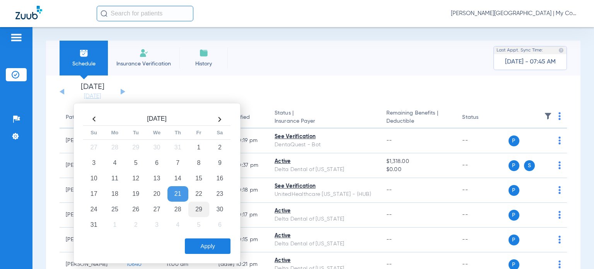
click at [198, 208] on td "29" at bounding box center [198, 209] width 21 height 15
click at [198, 246] on button "Apply" at bounding box center [208, 245] width 46 height 15
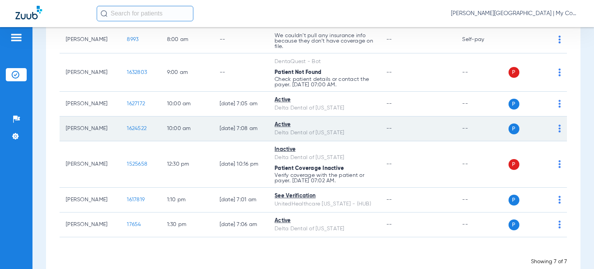
scroll to position [119, 0]
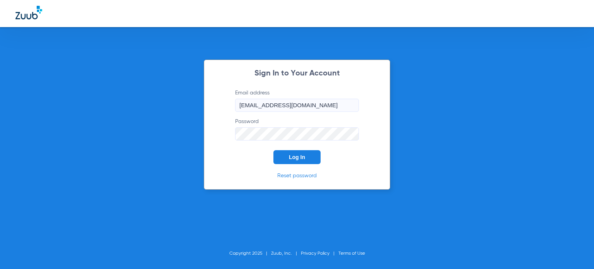
click at [293, 158] on span "Log In" at bounding box center [297, 157] width 16 height 6
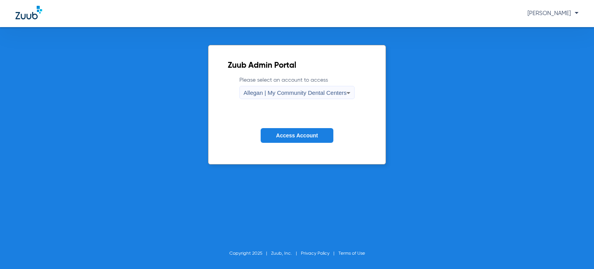
click at [263, 95] on span "Allegan | My Community Dental Centers" at bounding box center [295, 92] width 103 height 7
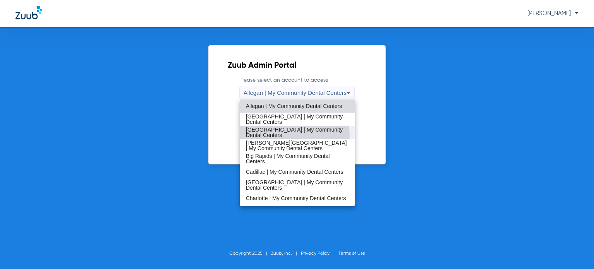
click at [270, 136] on span "[GEOGRAPHIC_DATA] | My Community Dental Centers" at bounding box center [297, 132] width 103 height 11
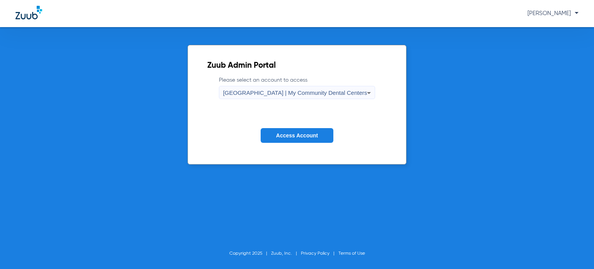
click at [272, 140] on button "Access Account" at bounding box center [297, 135] width 73 height 15
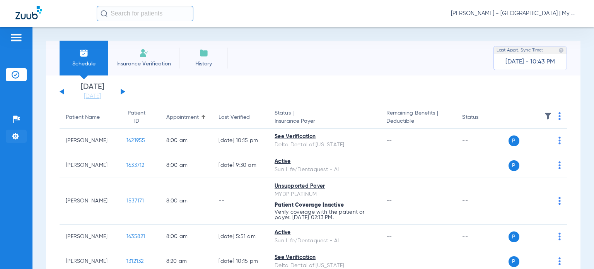
click at [19, 130] on li "Settings" at bounding box center [16, 136] width 21 height 13
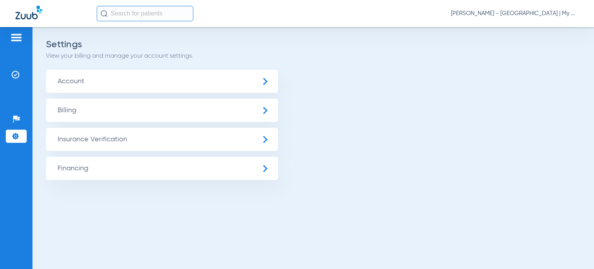
click at [91, 134] on span "Insurance Verification" at bounding box center [162, 139] width 232 height 23
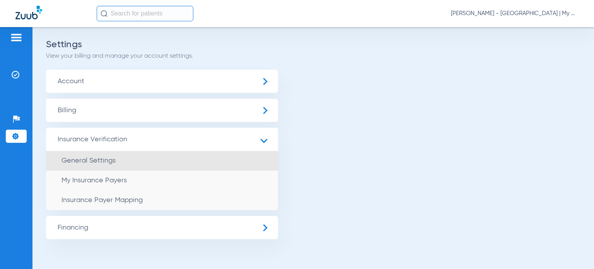
click at [77, 161] on span "General Settings" at bounding box center [88, 160] width 54 height 7
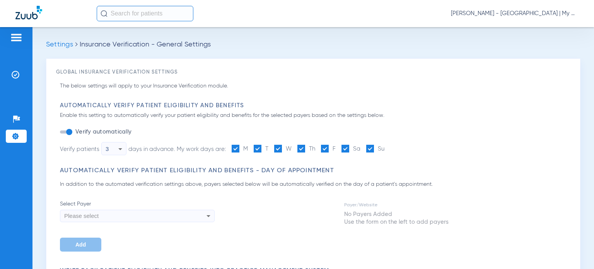
type input "1"
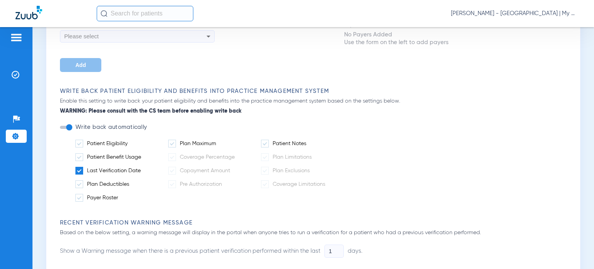
scroll to position [232, 0]
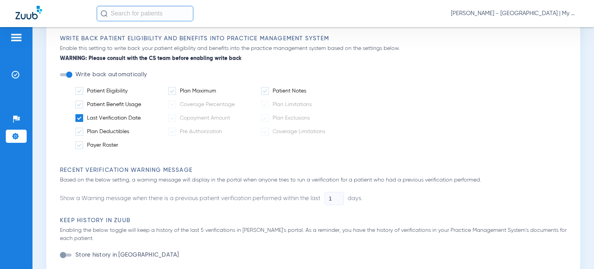
click at [77, 116] on span at bounding box center [79, 118] width 8 height 8
click at [142, 115] on input "Last Verification Date" at bounding box center [142, 115] width 0 height 0
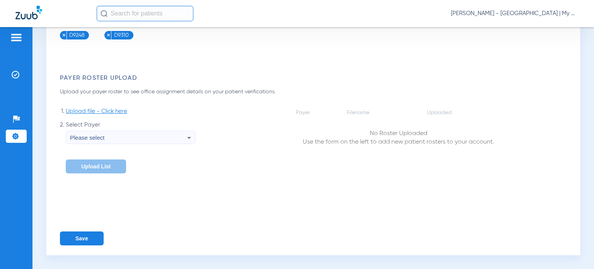
scroll to position [1123, 0]
click at [82, 243] on button "Save" at bounding box center [82, 238] width 44 height 14
click at [514, 12] on span "[PERSON_NAME] - [GEOGRAPHIC_DATA] | My Community Dental Centers" at bounding box center [515, 14] width 128 height 8
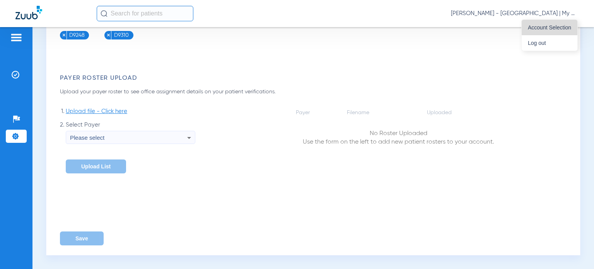
click at [536, 22] on button "Account Selection" at bounding box center [550, 27] width 56 height 15
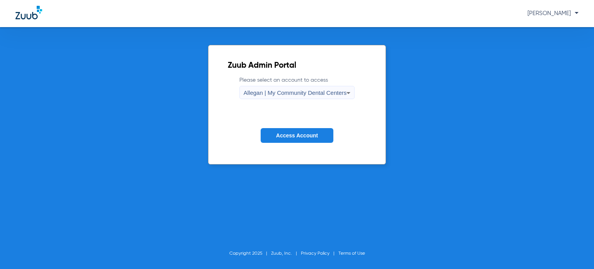
click at [327, 88] on div "Allegan | My Community Dental Centers" at bounding box center [295, 92] width 103 height 13
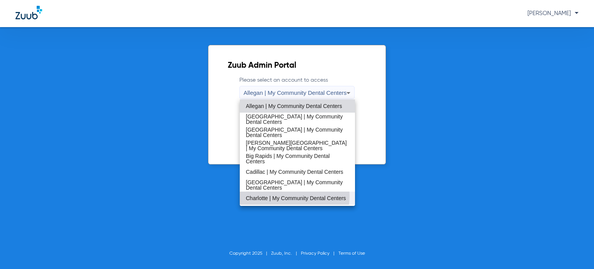
click at [285, 196] on span "Charlotte | My Community Dental Centers" at bounding box center [296, 197] width 100 height 5
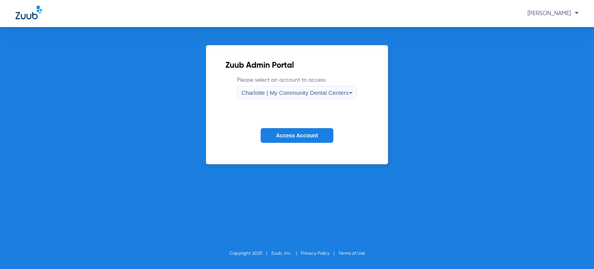
click at [296, 132] on button "Access Account" at bounding box center [297, 135] width 73 height 15
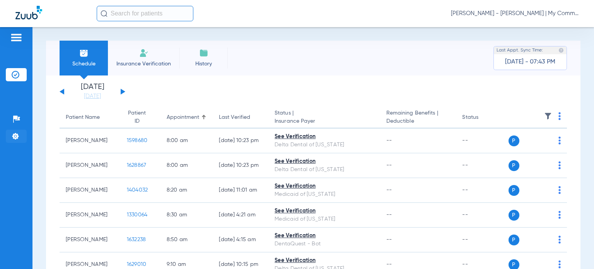
click at [18, 133] on img at bounding box center [16, 136] width 8 height 8
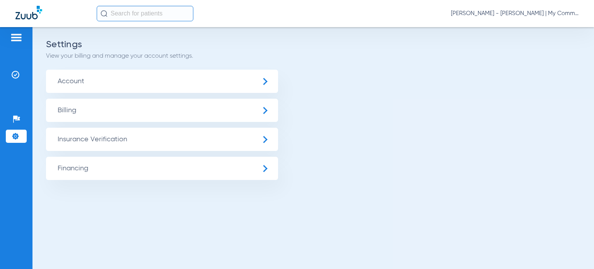
click at [77, 142] on span "Insurance Verification" at bounding box center [162, 139] width 232 height 23
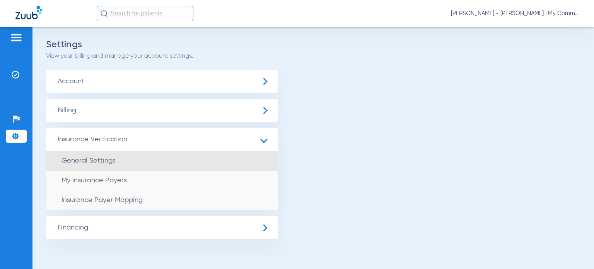
click at [80, 157] on span "General Settings" at bounding box center [88, 160] width 54 height 7
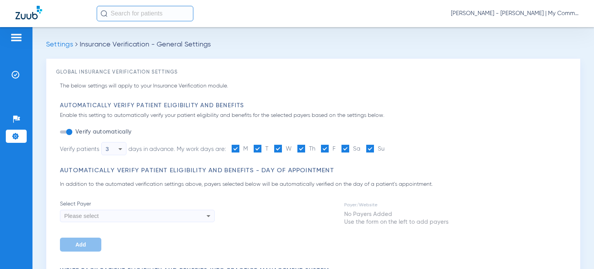
type input "1"
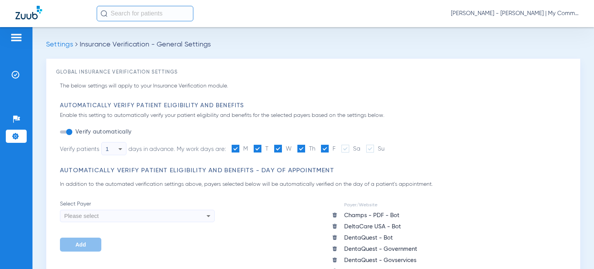
click at [120, 151] on icon at bounding box center [120, 148] width 9 height 9
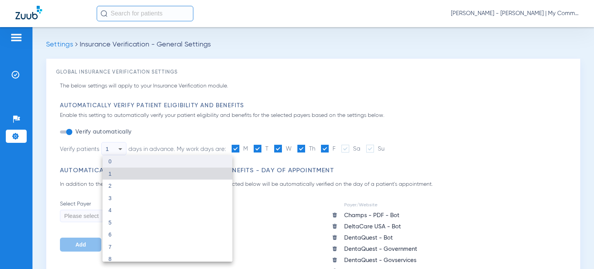
click at [120, 159] on mat-option "0" at bounding box center [167, 161] width 130 height 12
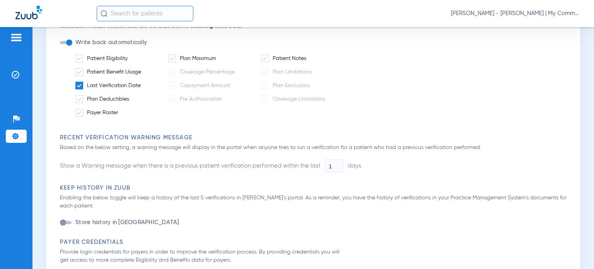
scroll to position [387, 0]
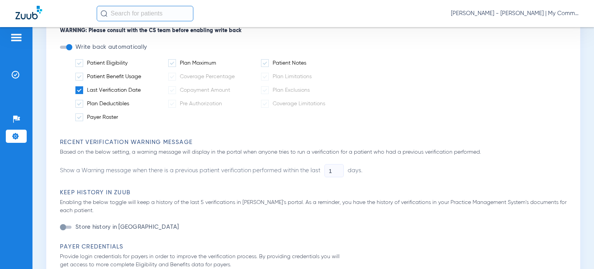
click at [79, 87] on span at bounding box center [79, 90] width 8 height 8
click at [142, 87] on input "Last Verification Date" at bounding box center [142, 87] width 0 height 0
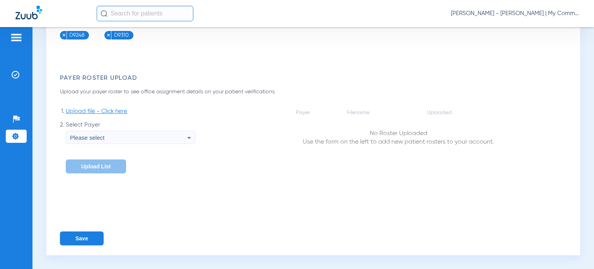
scroll to position [1247, 0]
click at [93, 237] on button "Save" at bounding box center [82, 238] width 44 height 14
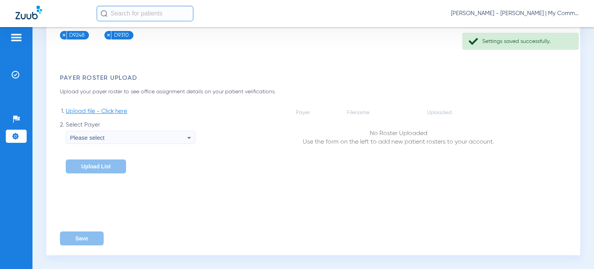
click at [540, 13] on span "[PERSON_NAME] - [PERSON_NAME] | My Community Dental Centers" at bounding box center [515, 14] width 128 height 8
click at [542, 20] on button "Account Selection" at bounding box center [550, 27] width 56 height 15
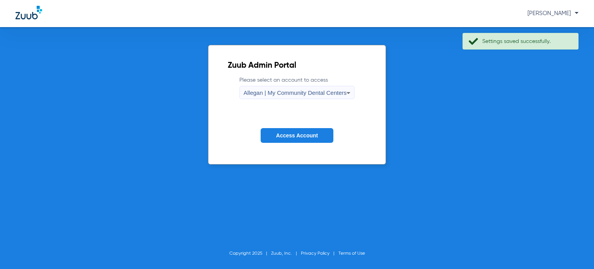
click at [283, 124] on form "Please select an account to access Allegan | My Community Dental Centers Access…" at bounding box center [297, 115] width 139 height 79
click at [283, 136] on span "Access Account" at bounding box center [297, 135] width 42 height 6
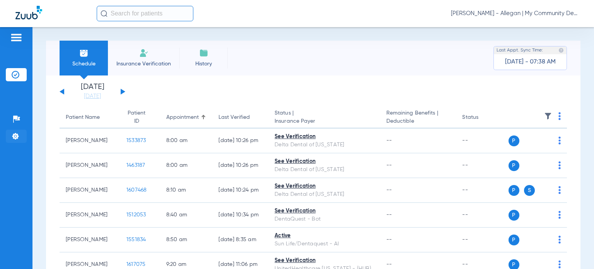
click at [14, 139] on img at bounding box center [16, 136] width 8 height 8
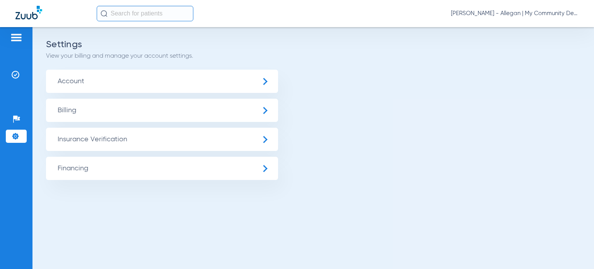
click at [74, 137] on span "Insurance Verification" at bounding box center [162, 139] width 232 height 23
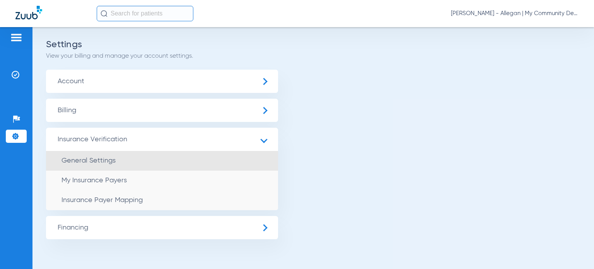
click at [63, 161] on span "General Settings" at bounding box center [88, 160] width 54 height 7
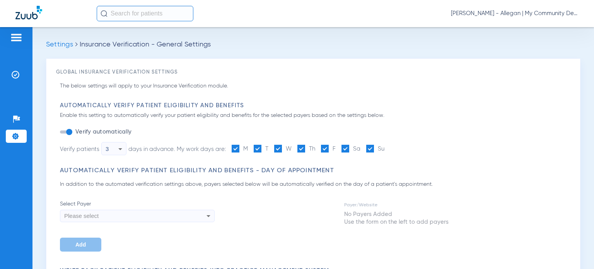
type input "1"
click at [535, 12] on span "[PERSON_NAME] - Allegan | My Community Dental Centers" at bounding box center [515, 14] width 128 height 8
click at [539, 25] on span "Account Selection" at bounding box center [549, 27] width 43 height 5
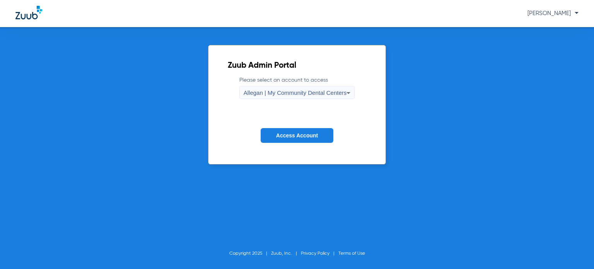
click at [316, 91] on span "Allegan | My Community Dental Centers" at bounding box center [295, 92] width 103 height 7
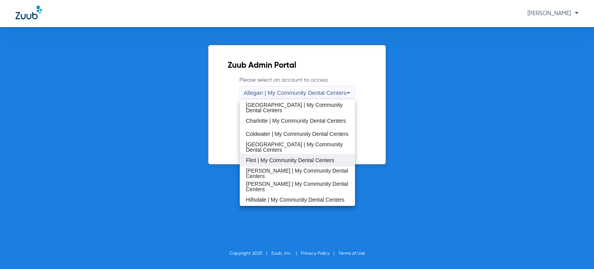
scroll to position [116, 0]
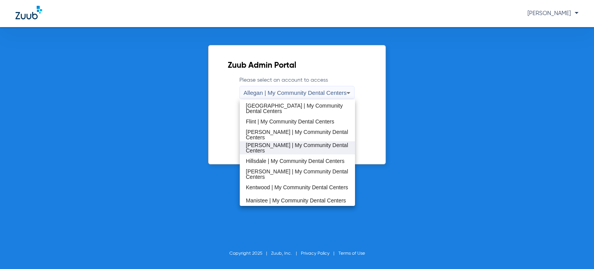
click at [270, 145] on span "[PERSON_NAME] | My Community Dental Centers" at bounding box center [297, 147] width 103 height 11
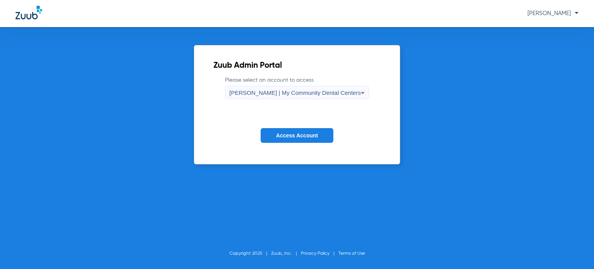
click at [284, 136] on span "Access Account" at bounding box center [297, 135] width 42 height 6
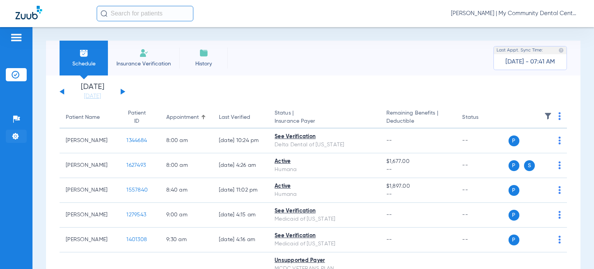
click at [13, 141] on li "Settings" at bounding box center [16, 136] width 21 height 13
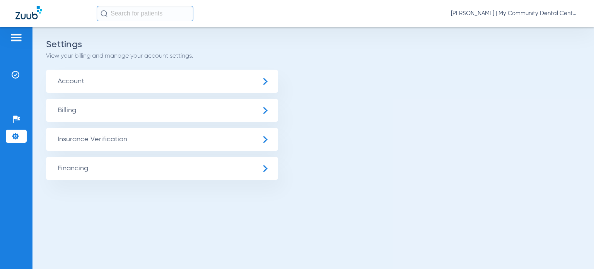
click at [78, 141] on span "Insurance Verification" at bounding box center [162, 139] width 232 height 23
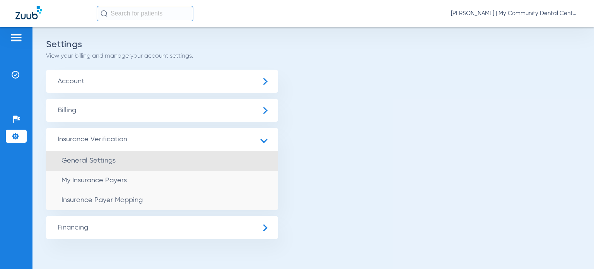
click at [63, 166] on li "General Settings" at bounding box center [162, 161] width 232 height 20
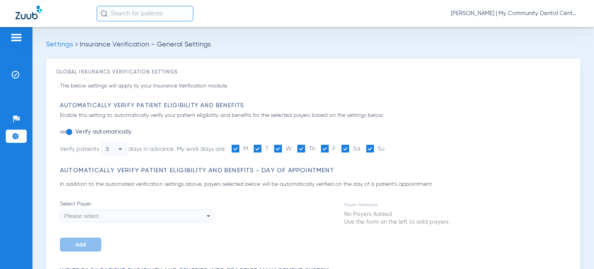
type input "1"
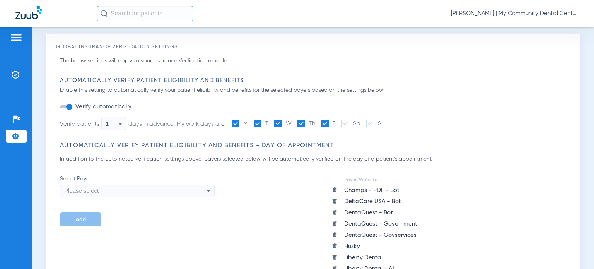
scroll to position [39, 0]
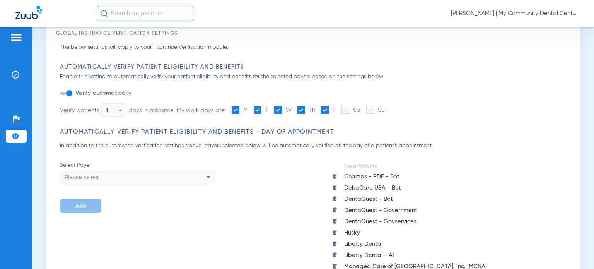
click at [107, 112] on span "1" at bounding box center [107, 110] width 3 height 7
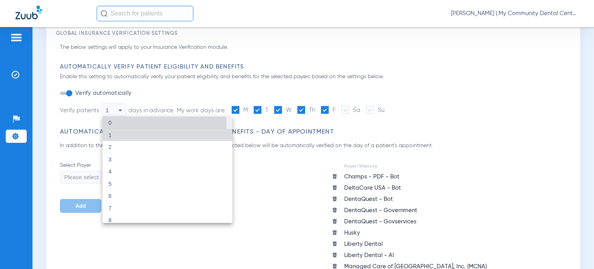
click at [109, 126] on mat-option "0" at bounding box center [167, 122] width 130 height 12
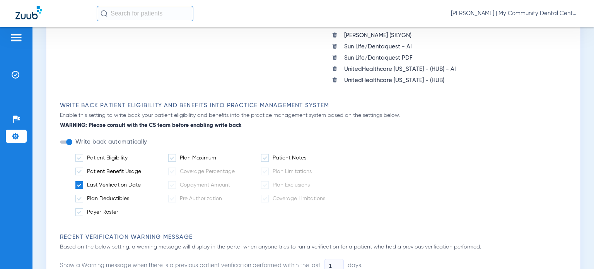
scroll to position [425, 0]
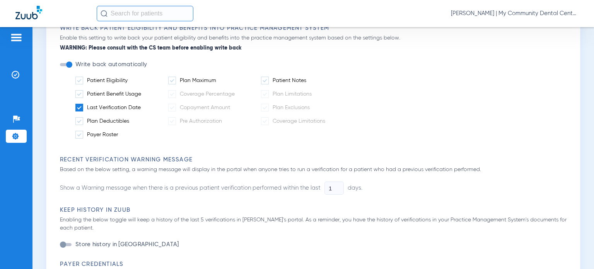
click at [79, 104] on span at bounding box center [79, 108] width 8 height 8
click at [142, 105] on input "Last Verification Date" at bounding box center [142, 105] width 0 height 0
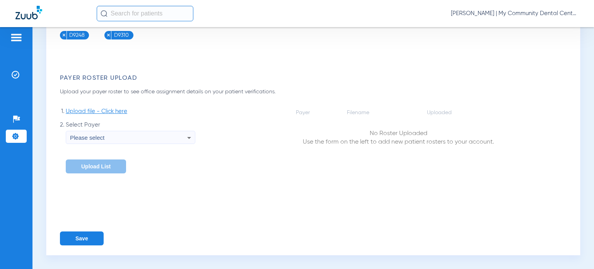
scroll to position [1302, 0]
click at [84, 237] on button "Save" at bounding box center [82, 238] width 44 height 14
click at [506, 12] on span "[PERSON_NAME] | My Community Dental Centers" at bounding box center [515, 14] width 128 height 8
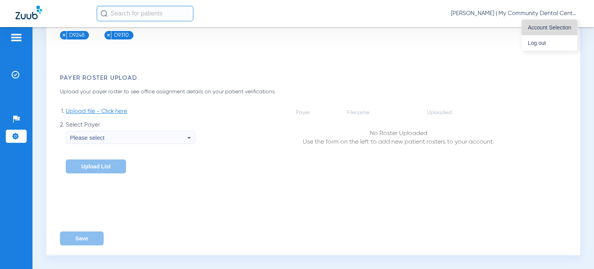
click at [543, 27] on span "Account Selection" at bounding box center [549, 27] width 43 height 5
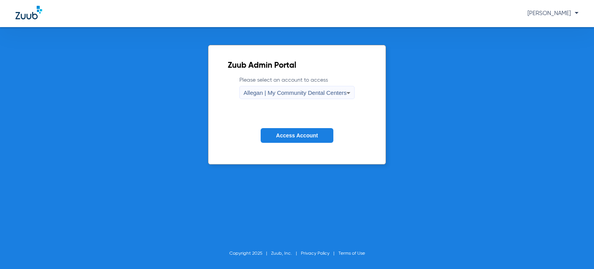
click at [334, 95] on span "Allegan | My Community Dental Centers" at bounding box center [295, 92] width 103 height 7
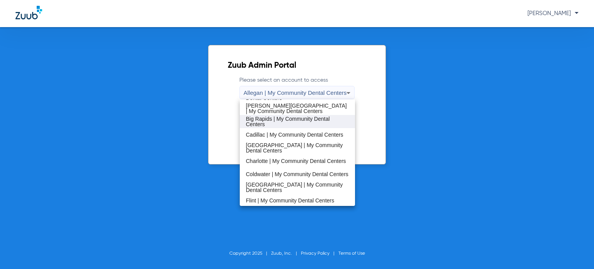
scroll to position [116, 0]
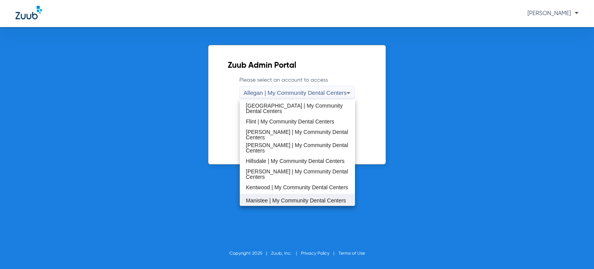
click at [275, 200] on span "Manistee | My Community Dental Centers" at bounding box center [296, 200] width 100 height 5
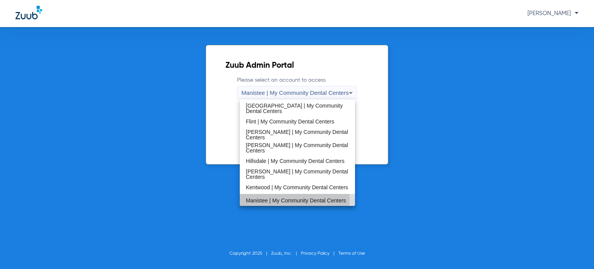
scroll to position [0, 0]
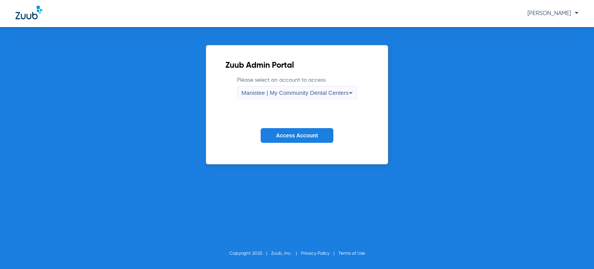
click at [289, 136] on span "Access Account" at bounding box center [297, 135] width 42 height 6
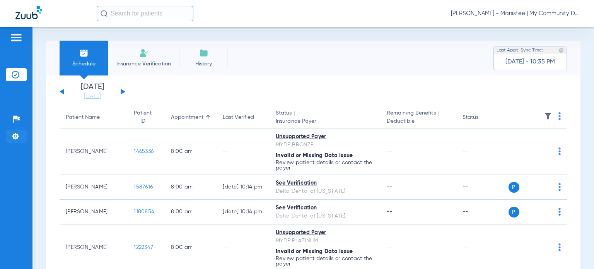
click at [18, 135] on img at bounding box center [16, 136] width 8 height 8
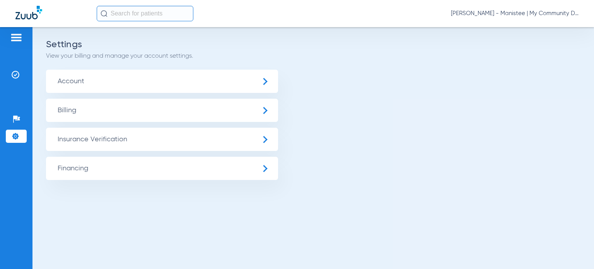
click at [69, 140] on span "Insurance Verification" at bounding box center [162, 139] width 232 height 23
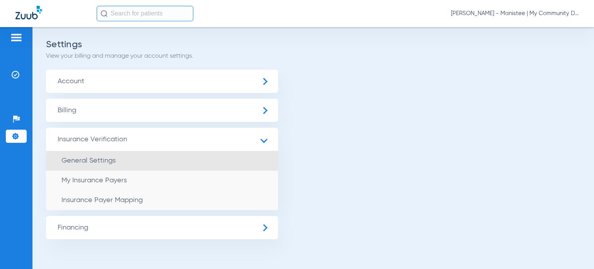
click at [61, 164] on span "General Settings" at bounding box center [88, 160] width 54 height 7
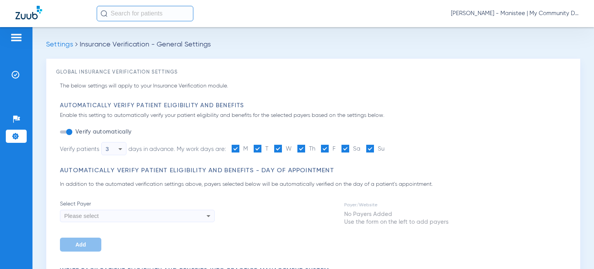
type input "1"
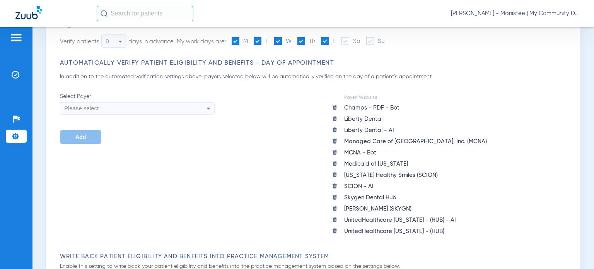
scroll to position [271, 0]
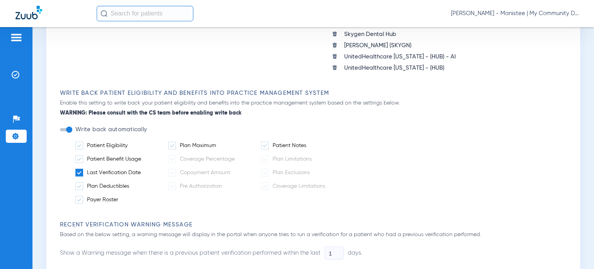
click at [79, 171] on span at bounding box center [79, 173] width 8 height 8
click at [142, 170] on input "Last Verification Date" at bounding box center [142, 170] width 0 height 0
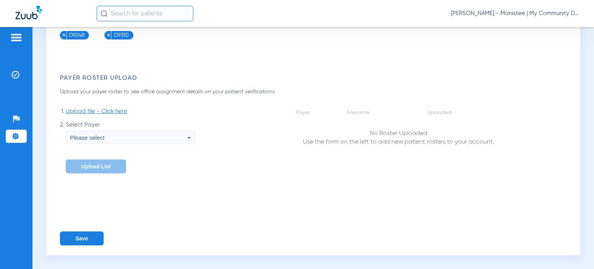
scroll to position [1213, 0]
click at [84, 236] on button "Save" at bounding box center [82, 238] width 44 height 14
click at [544, 13] on span "[PERSON_NAME] - Manistee | My Community Dental Centers" at bounding box center [515, 14] width 128 height 8
click at [545, 26] on span "Account Selection" at bounding box center [549, 27] width 43 height 5
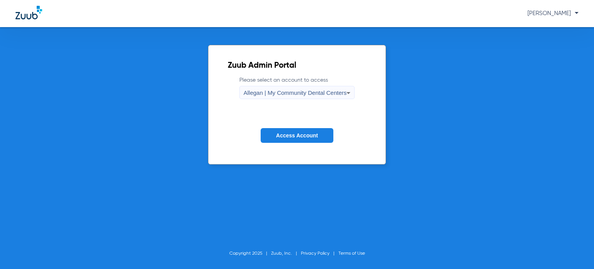
click at [318, 93] on span "Allegan | My Community Dental Centers" at bounding box center [295, 92] width 103 height 7
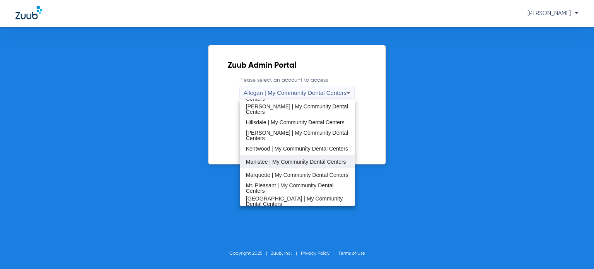
scroll to position [193, 0]
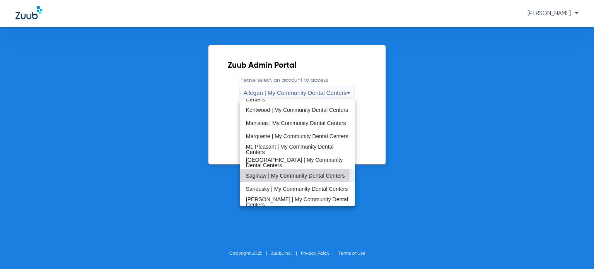
click at [282, 175] on span "Saginaw | My Community Dental Centers" at bounding box center [295, 175] width 99 height 5
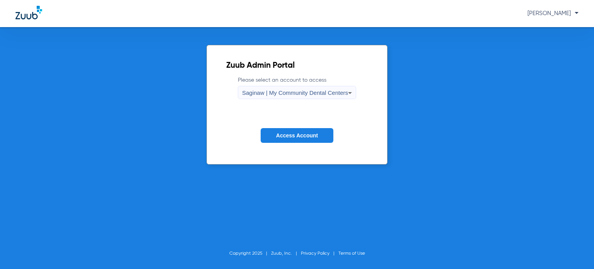
click at [287, 131] on button "Access Account" at bounding box center [297, 135] width 73 height 15
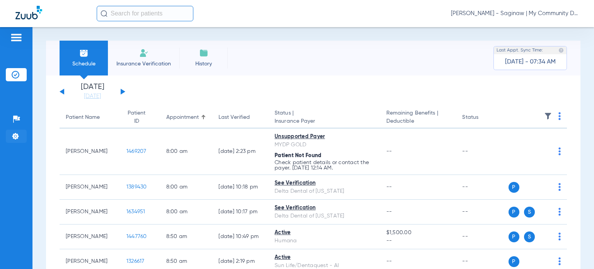
click at [13, 138] on img at bounding box center [16, 136] width 8 height 8
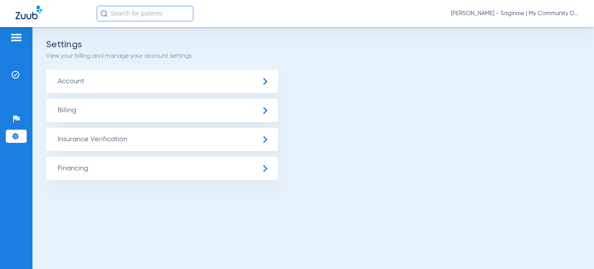
click at [83, 139] on span "Insurance Verification" at bounding box center [162, 139] width 232 height 23
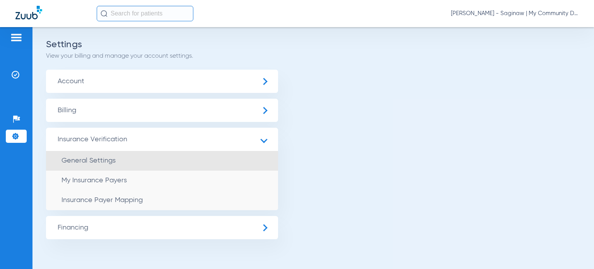
click at [76, 161] on span "General Settings" at bounding box center [88, 160] width 54 height 7
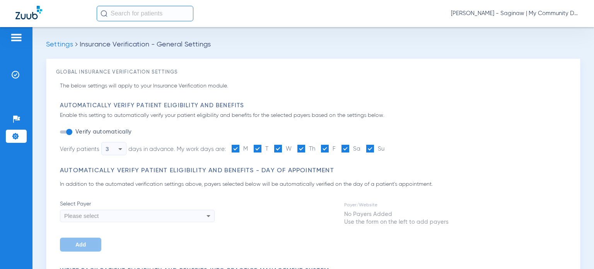
type input "1"
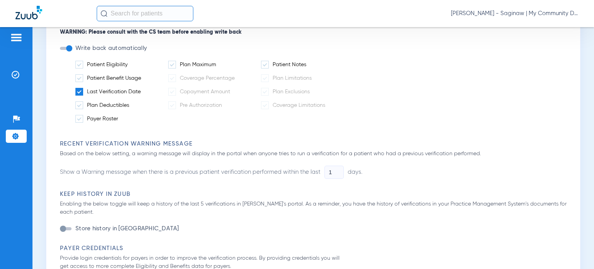
scroll to position [271, 0]
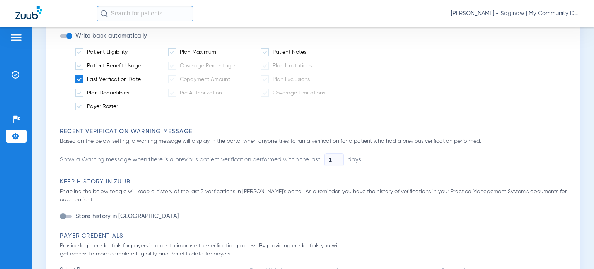
click at [77, 78] on span at bounding box center [79, 79] width 8 height 8
click at [142, 77] on input "Last Verification Date" at bounding box center [142, 77] width 0 height 0
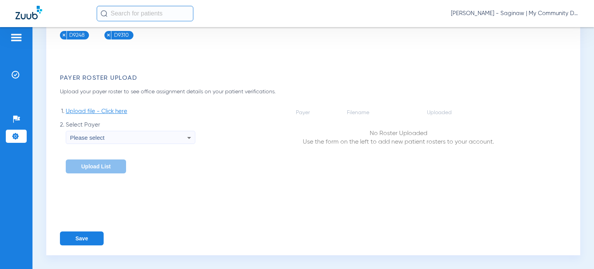
scroll to position [1123, 0]
click at [84, 238] on button "Save" at bounding box center [82, 238] width 44 height 14
click at [529, 15] on span "[PERSON_NAME] - Saginaw | My Community Dental Centers" at bounding box center [515, 14] width 128 height 8
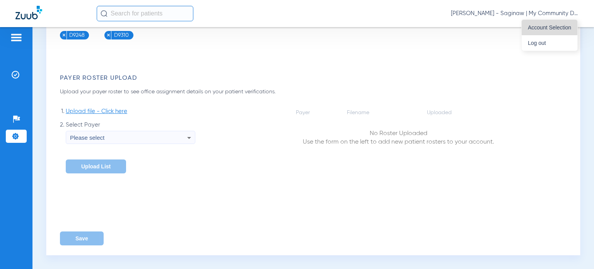
click at [546, 26] on span "Account Selection" at bounding box center [549, 27] width 43 height 5
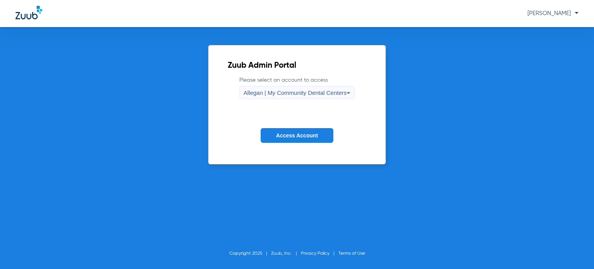
click at [339, 87] on div "Allegan | My Community Dental Centers" at bounding box center [295, 92] width 103 height 13
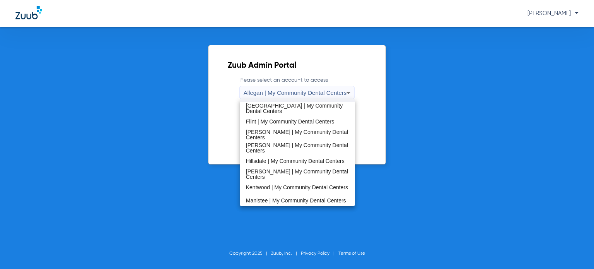
scroll to position [249, 0]
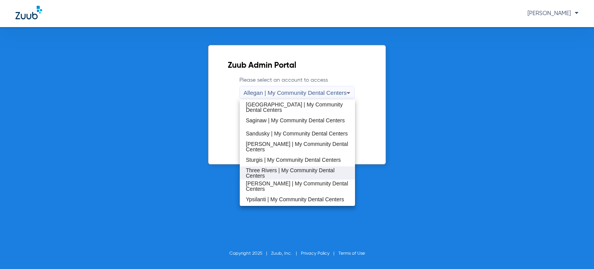
click at [275, 168] on span "Three Rivers | My Community Dental Centers" at bounding box center [297, 172] width 103 height 11
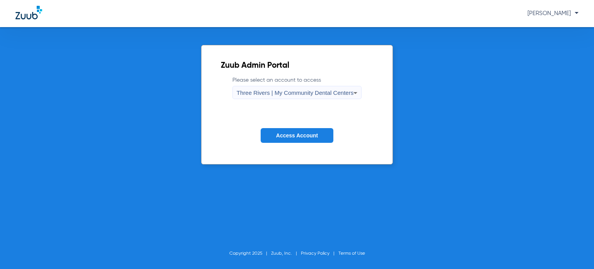
click at [289, 135] on span "Access Account" at bounding box center [297, 135] width 42 height 6
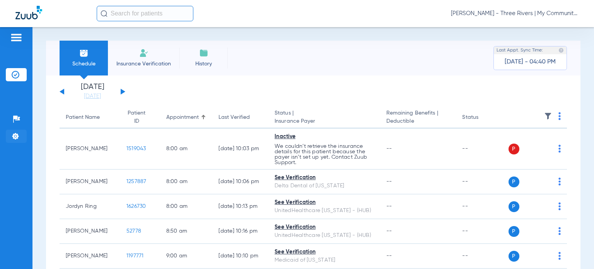
click at [19, 136] on img at bounding box center [16, 136] width 8 height 8
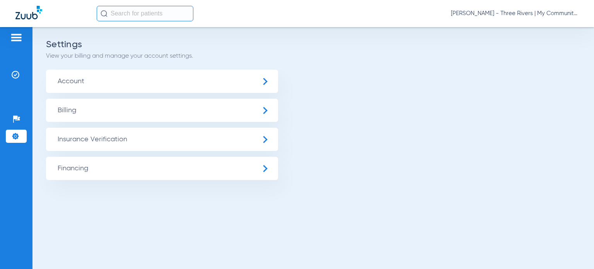
click at [96, 137] on span "Insurance Verification" at bounding box center [162, 139] width 232 height 23
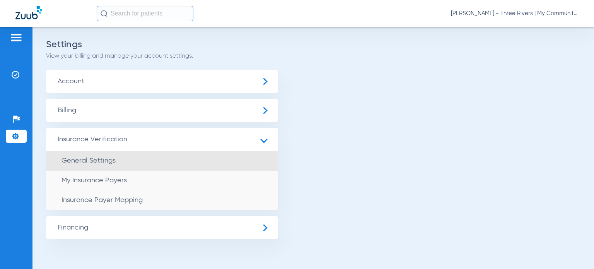
click at [78, 157] on span "General Settings" at bounding box center [88, 160] width 54 height 7
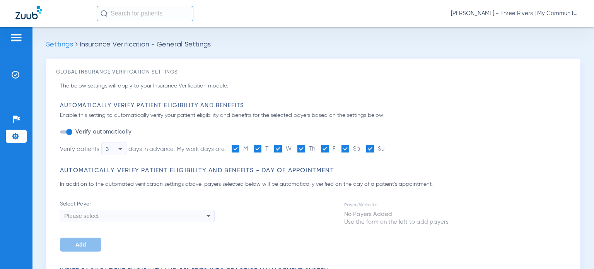
type input "1"
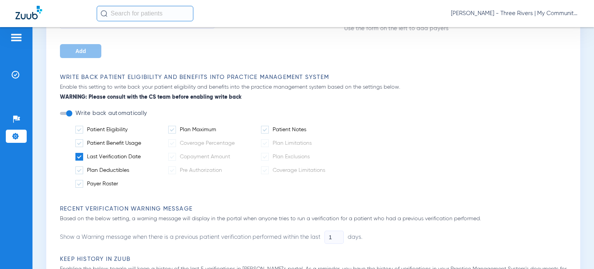
click at [81, 157] on span at bounding box center [79, 157] width 8 height 8
click at [142, 154] on input "Last Verification Date" at bounding box center [142, 154] width 0 height 0
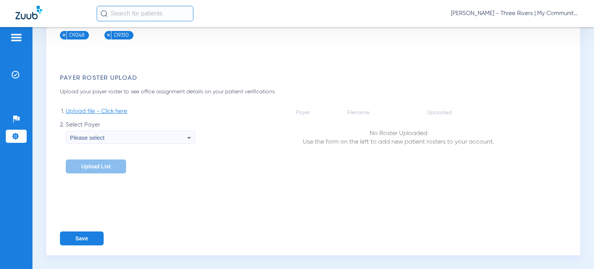
scroll to position [1123, 0]
click at [88, 236] on button "Save" at bounding box center [82, 238] width 44 height 14
click at [535, 14] on span "[PERSON_NAME] - Three Rivers | My Community Dental Centers" at bounding box center [515, 14] width 128 height 8
click at [536, 29] on span "Account Selection" at bounding box center [549, 27] width 43 height 5
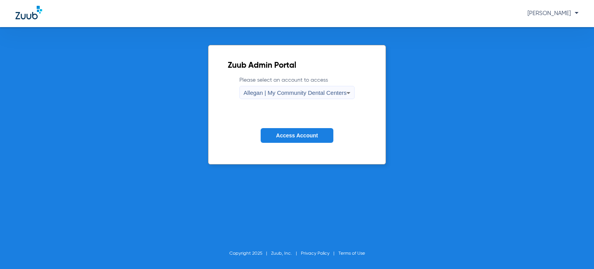
click at [326, 92] on span "Allegan | My Community Dental Centers" at bounding box center [295, 92] width 103 height 7
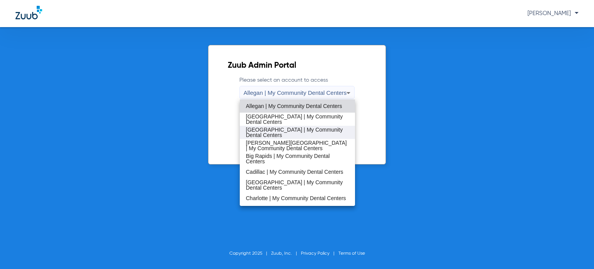
click at [294, 132] on span "[GEOGRAPHIC_DATA] | My Community Dental Centers" at bounding box center [297, 132] width 103 height 11
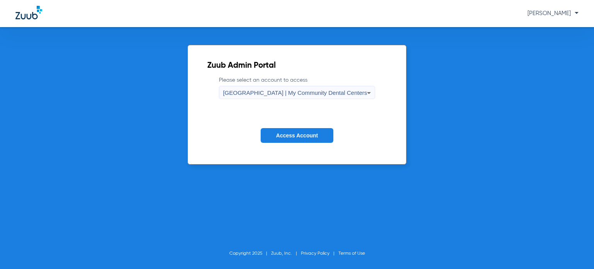
click at [292, 140] on button "Access Account" at bounding box center [297, 135] width 73 height 15
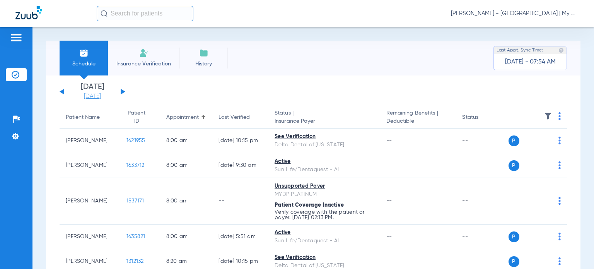
click at [94, 96] on link "[DATE]" at bounding box center [92, 96] width 46 height 8
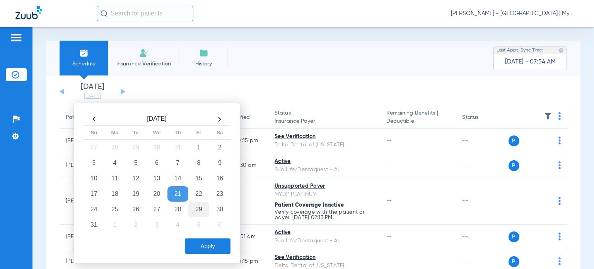
click at [193, 210] on td "29" at bounding box center [198, 209] width 21 height 15
click at [193, 241] on button "Apply" at bounding box center [208, 245] width 46 height 15
